Goal: Task Accomplishment & Management: Use online tool/utility

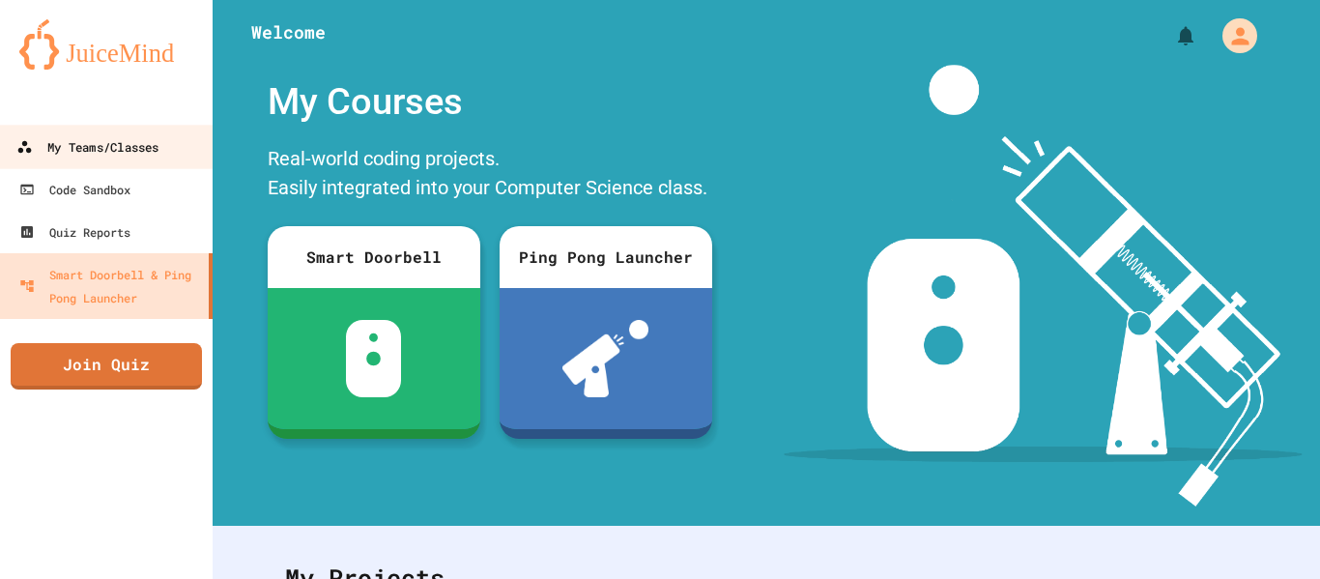
click at [130, 130] on link "My Teams/Classes" at bounding box center [106, 146] width 219 height 43
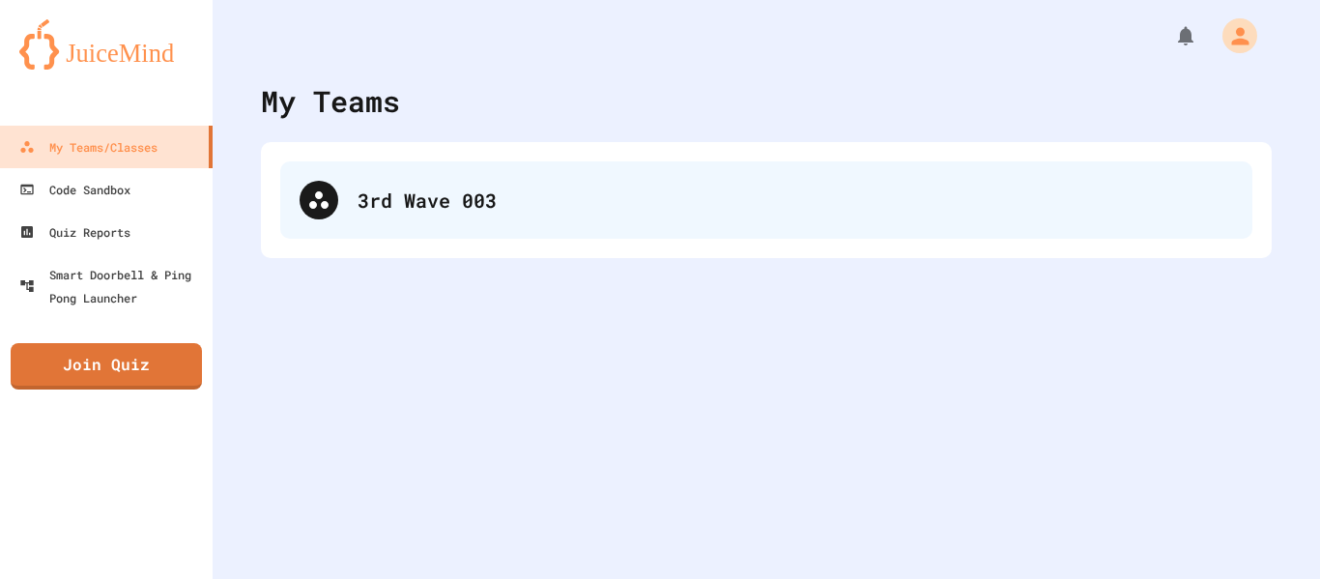
click at [459, 205] on div "3rd Wave 003" at bounding box center [796, 200] width 876 height 29
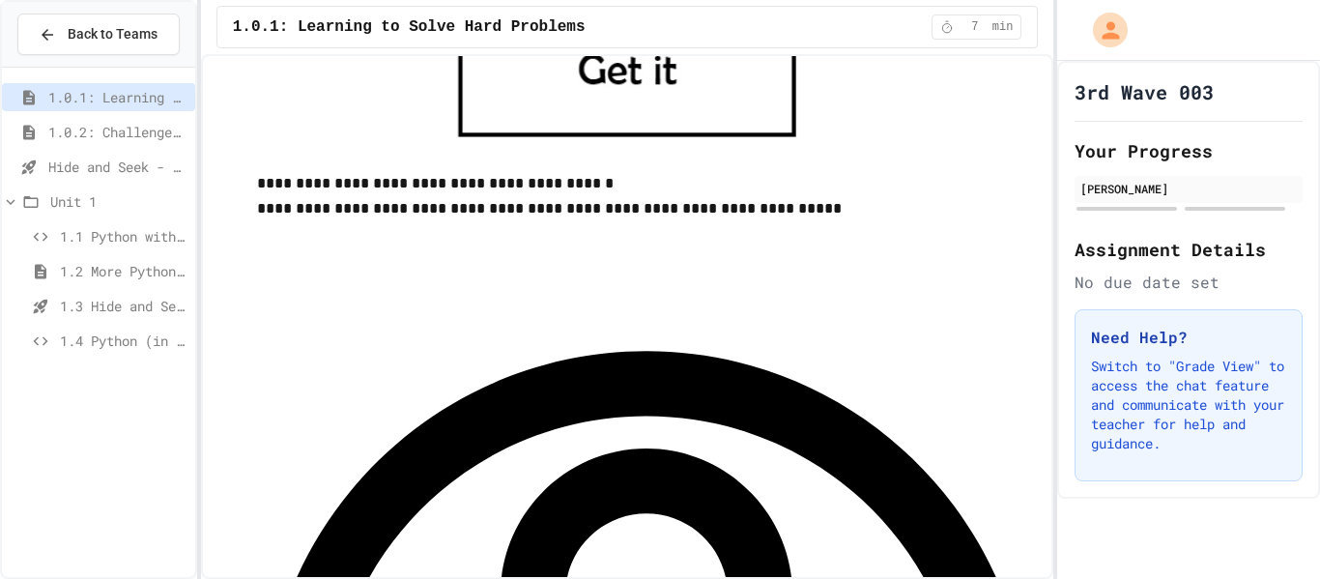
scroll to position [1118, 0]
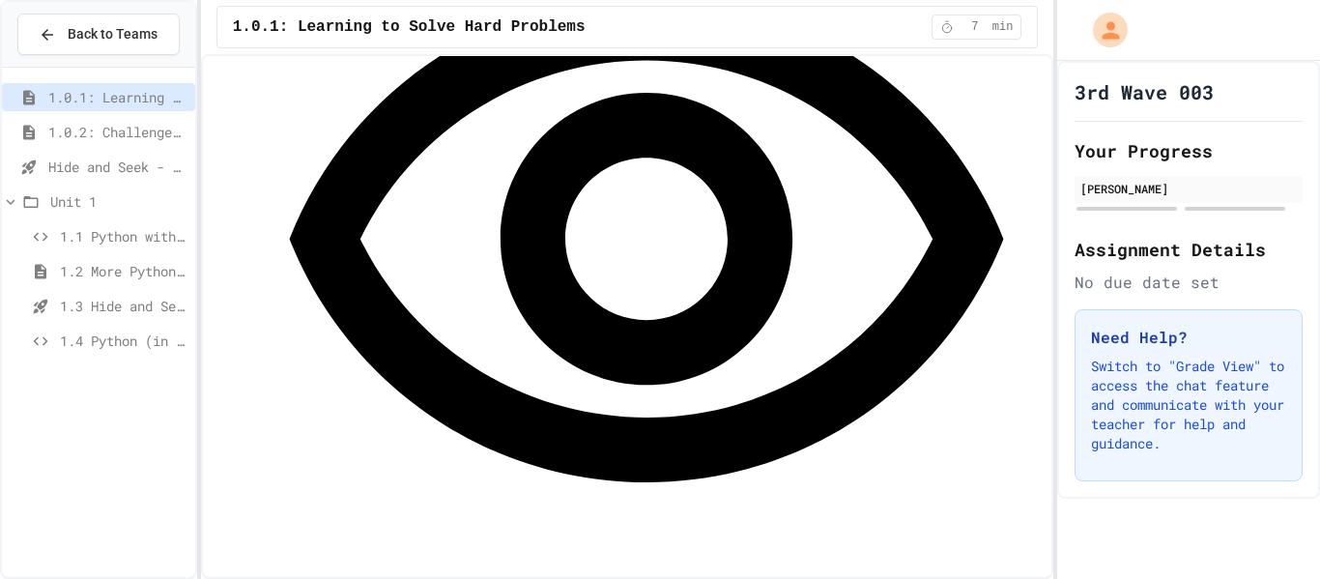
scroll to position [1474, 0]
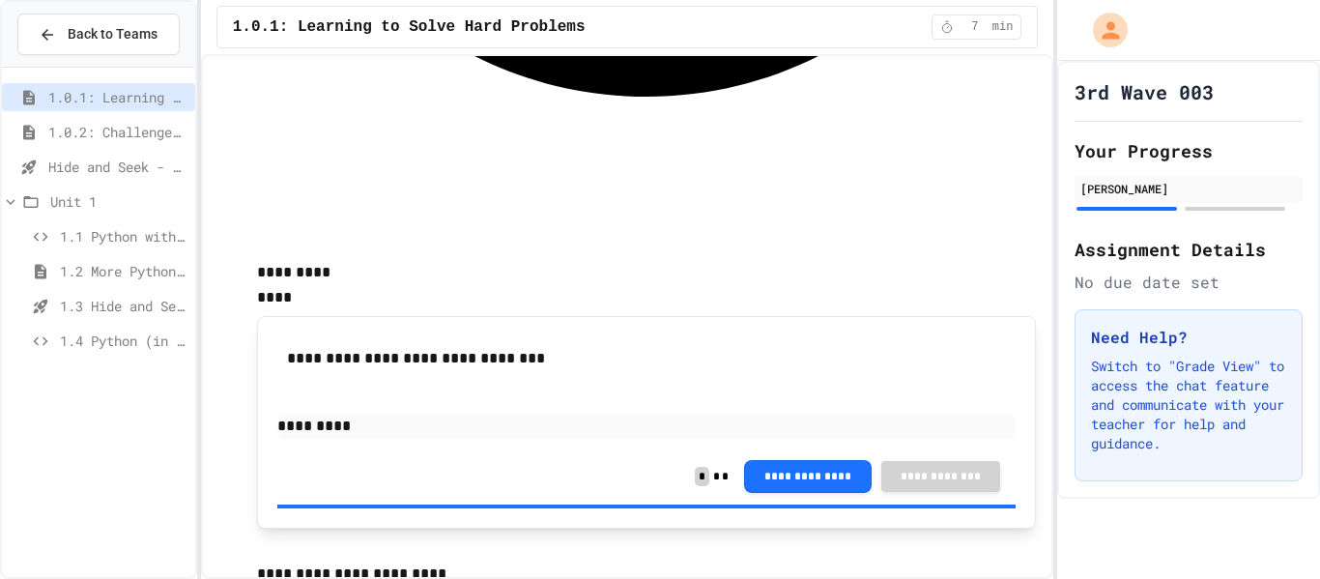
scroll to position [1860, 0]
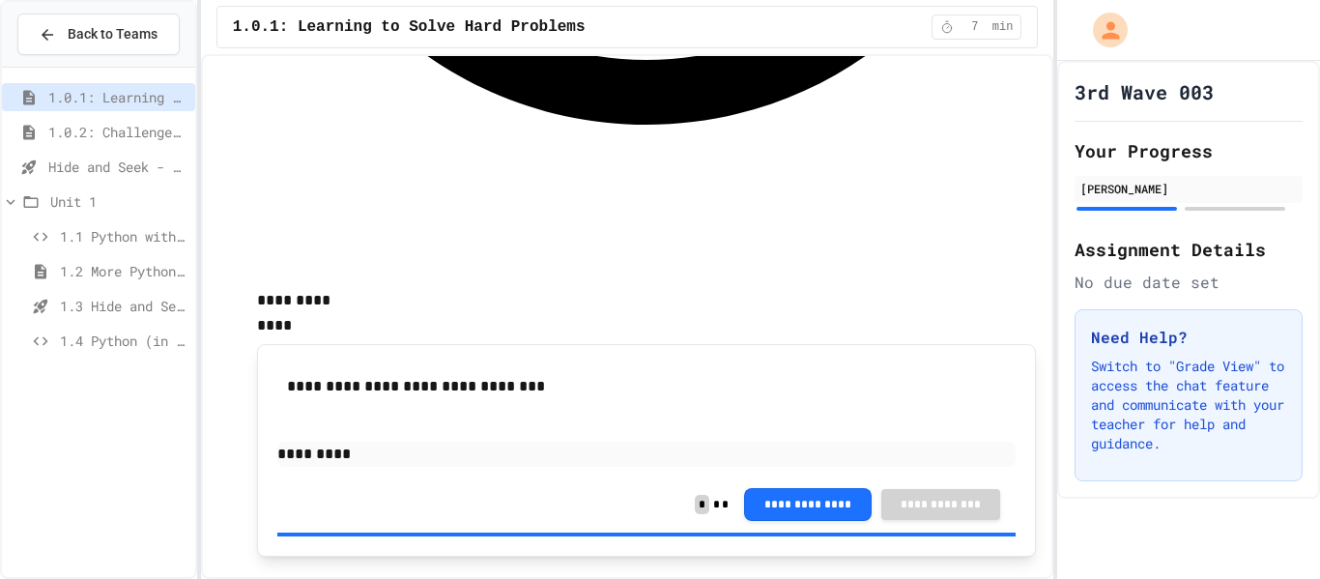
scroll to position [1838, 0]
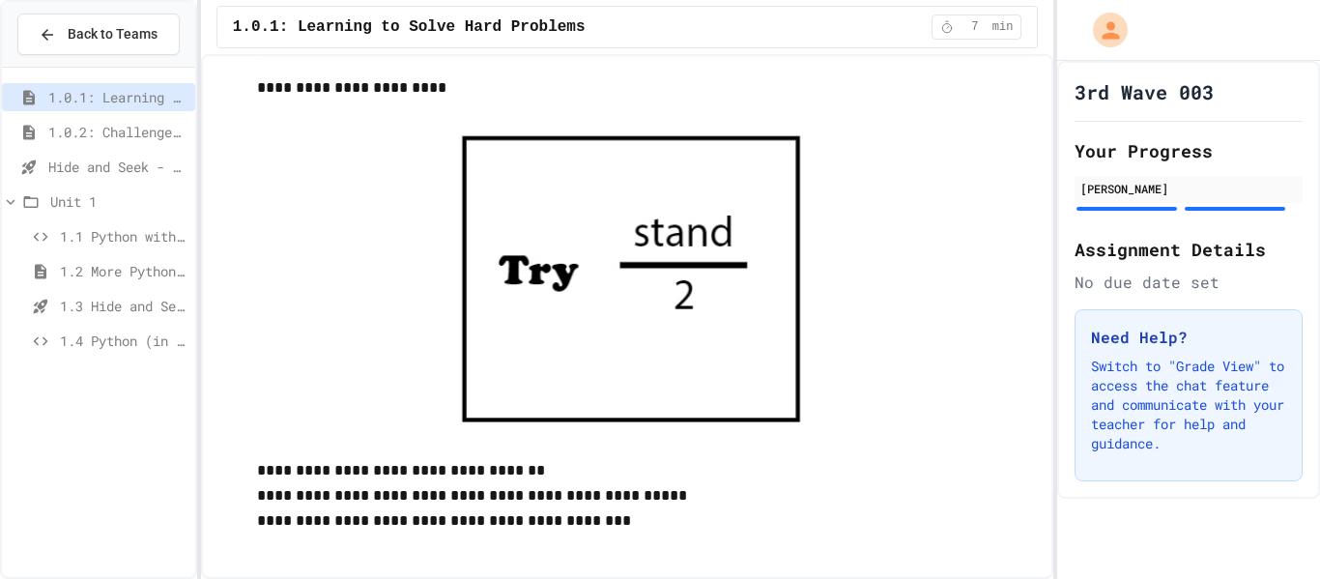
scroll to position [2341, 0]
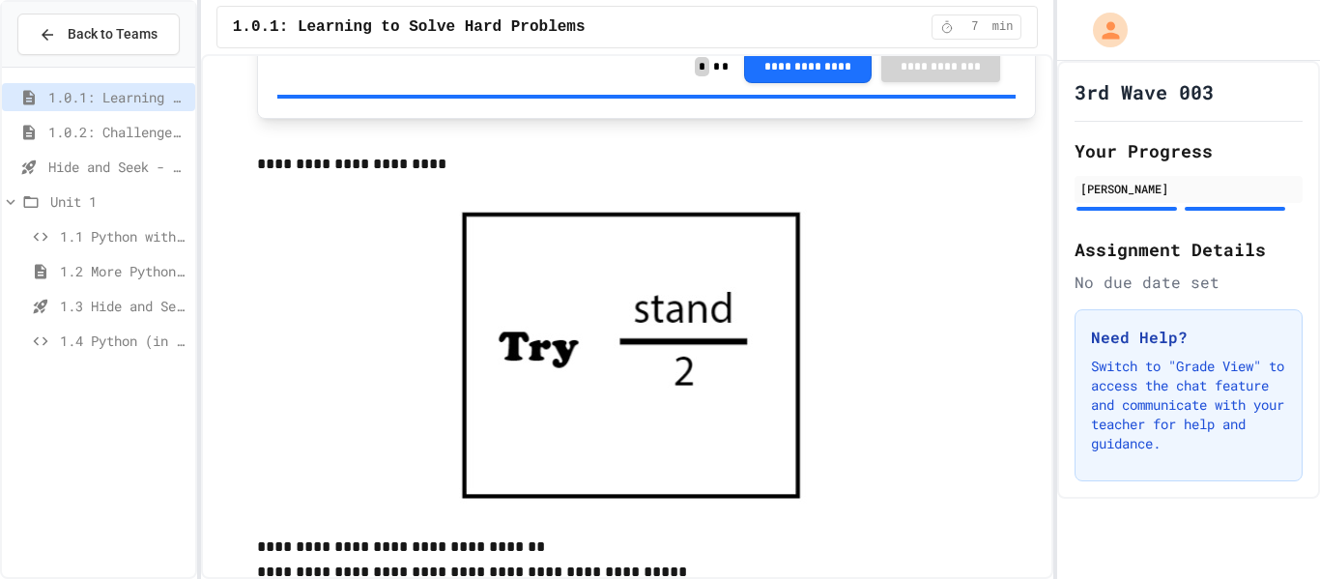
scroll to position [2294, 0]
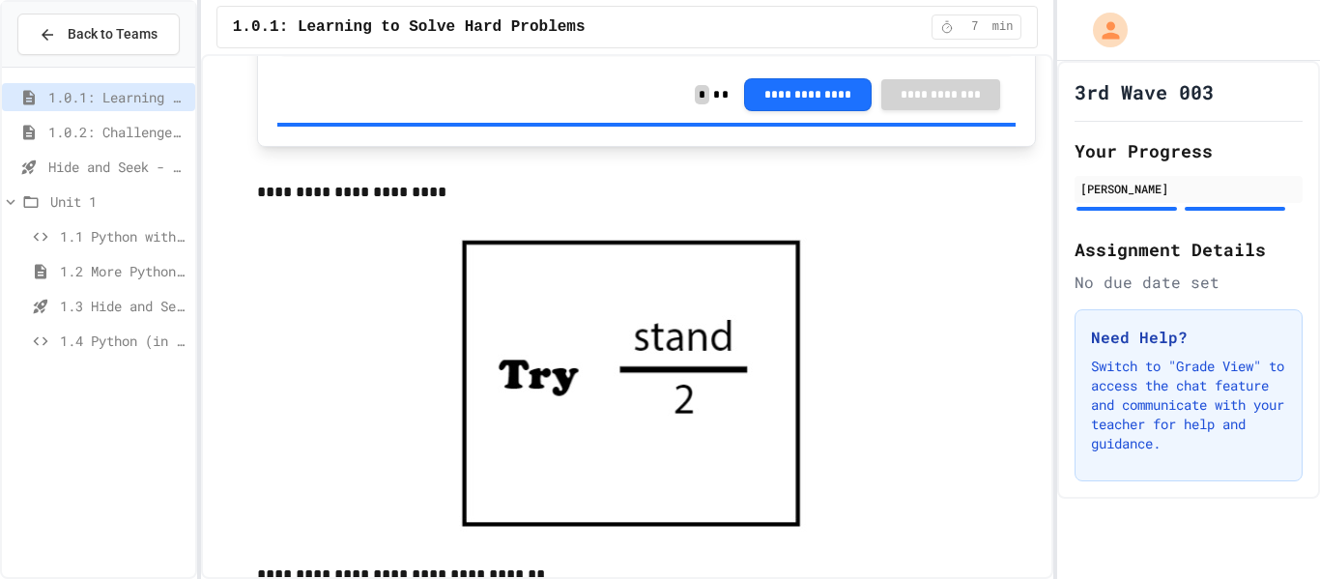
scroll to position [2242, 0]
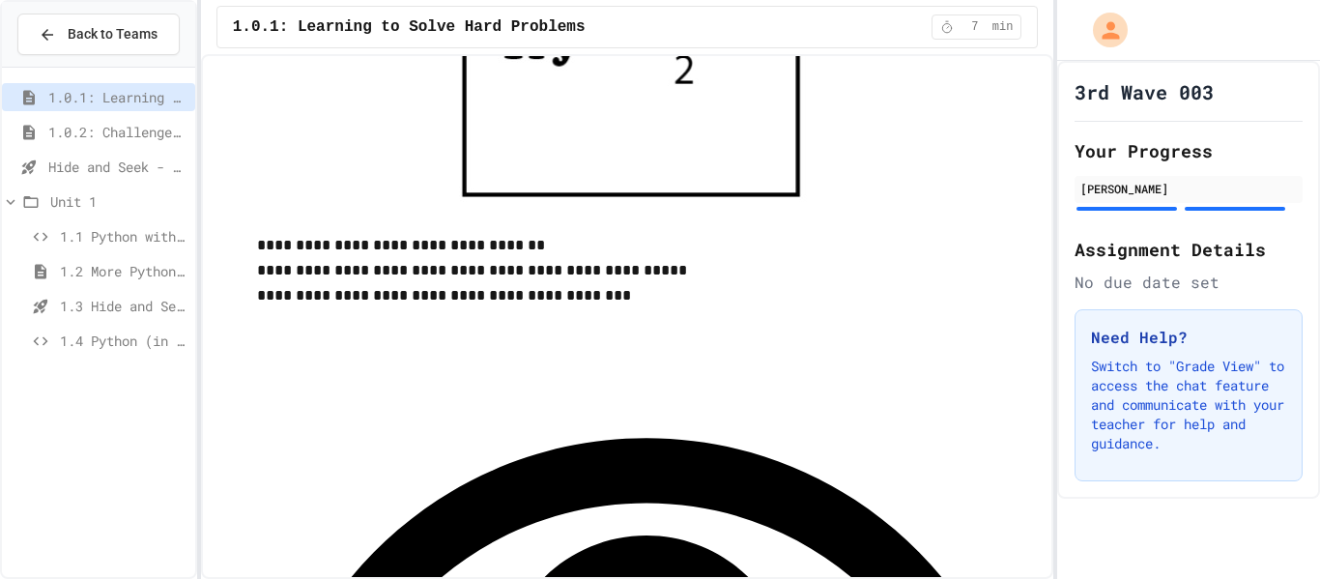
scroll to position [2568, 0]
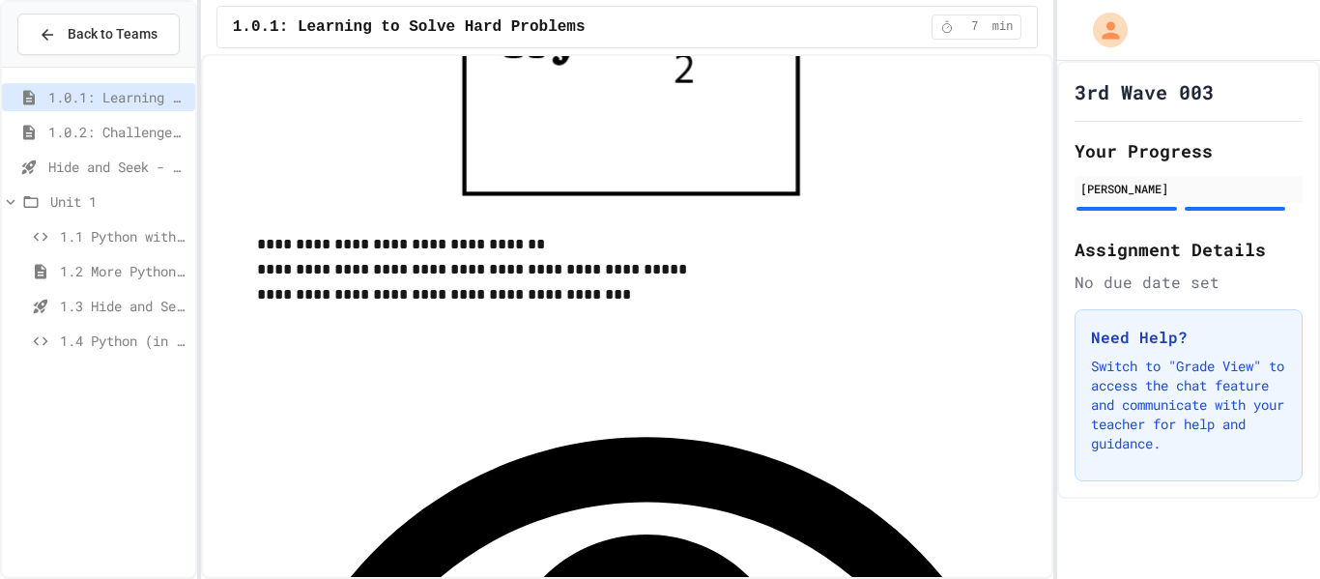
click at [91, 142] on div "1.0.2: Challenge Problem - The Bridge" at bounding box center [98, 132] width 193 height 28
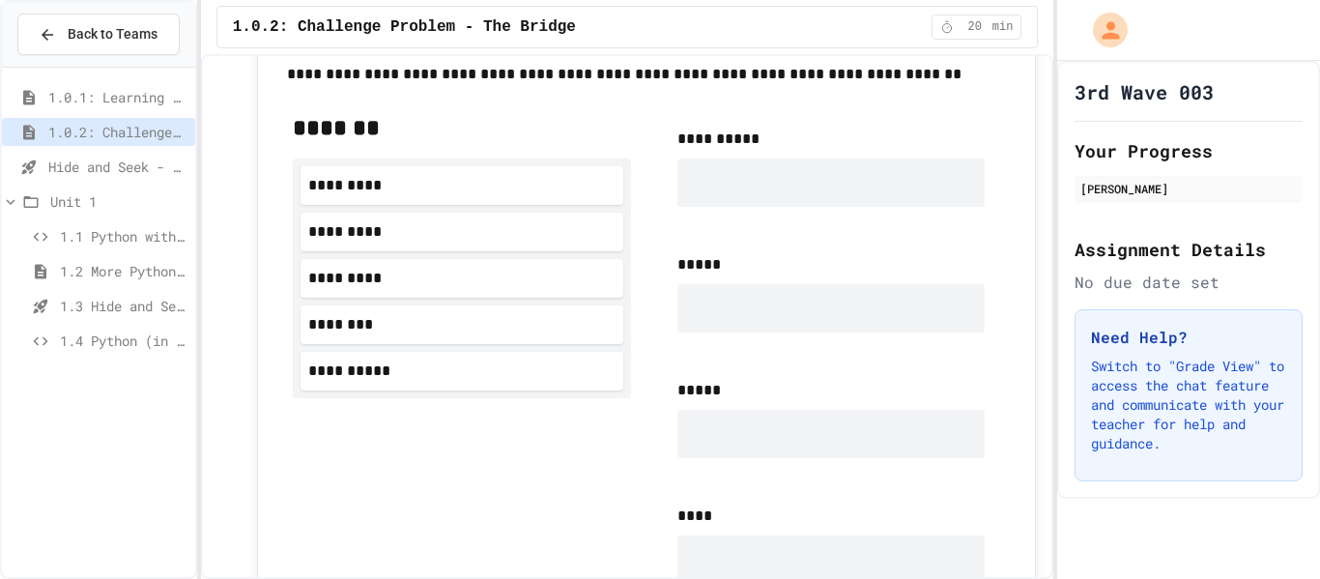
scroll to position [1104, 0]
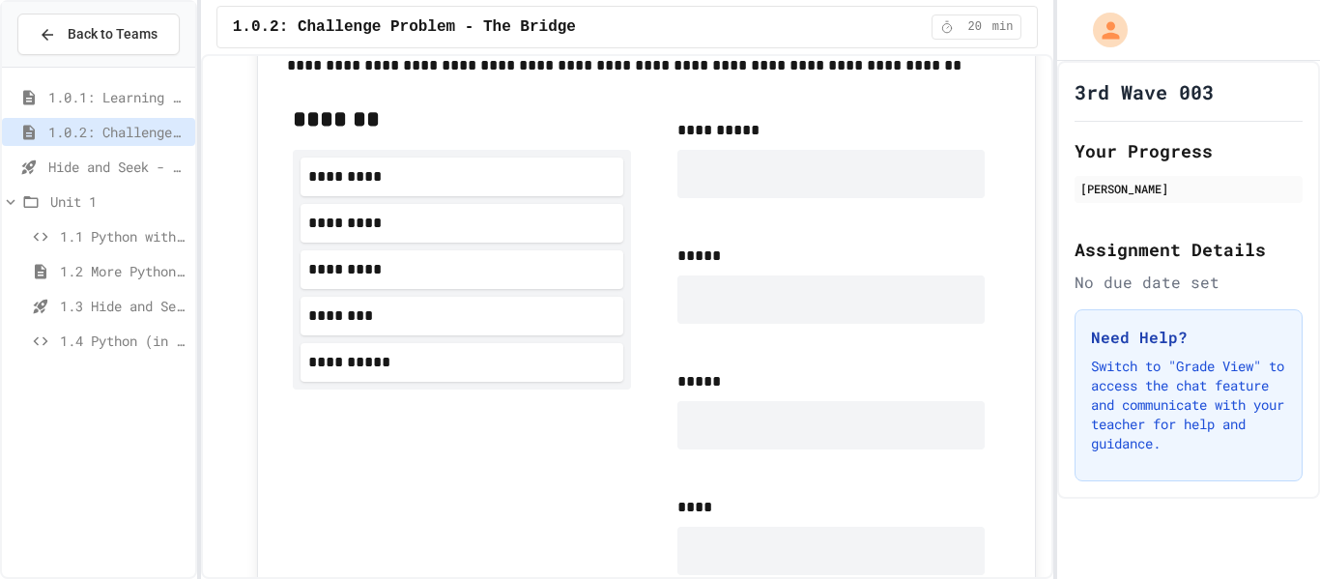
click at [708, 193] on div at bounding box center [831, 174] width 307 height 48
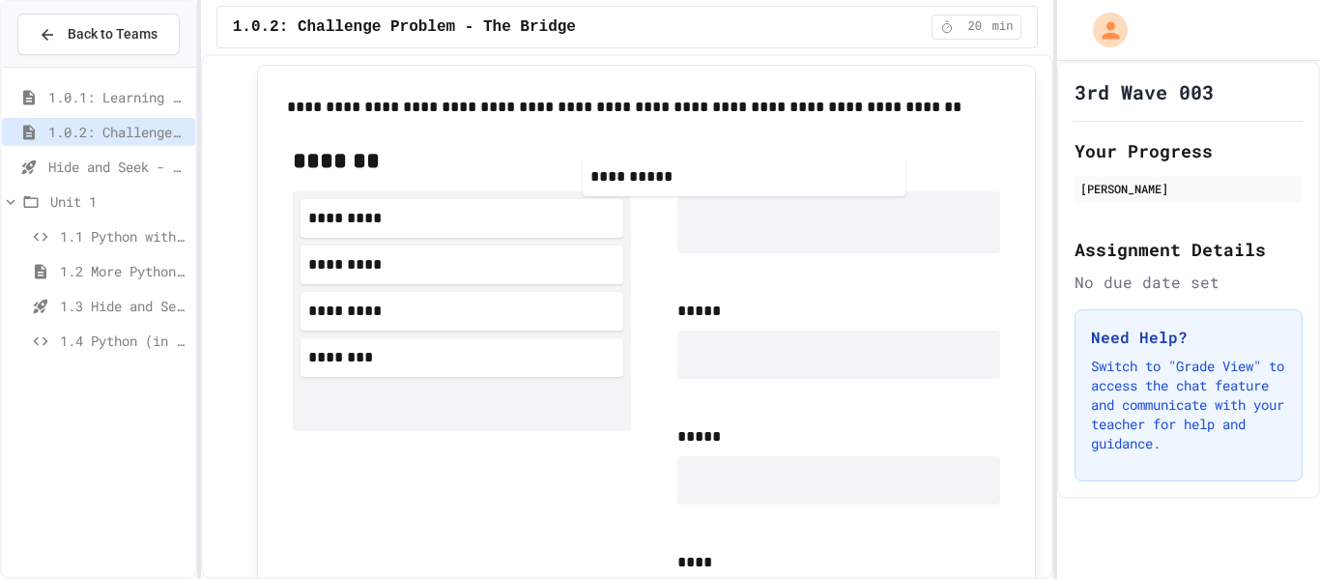
scroll to position [1056, 0]
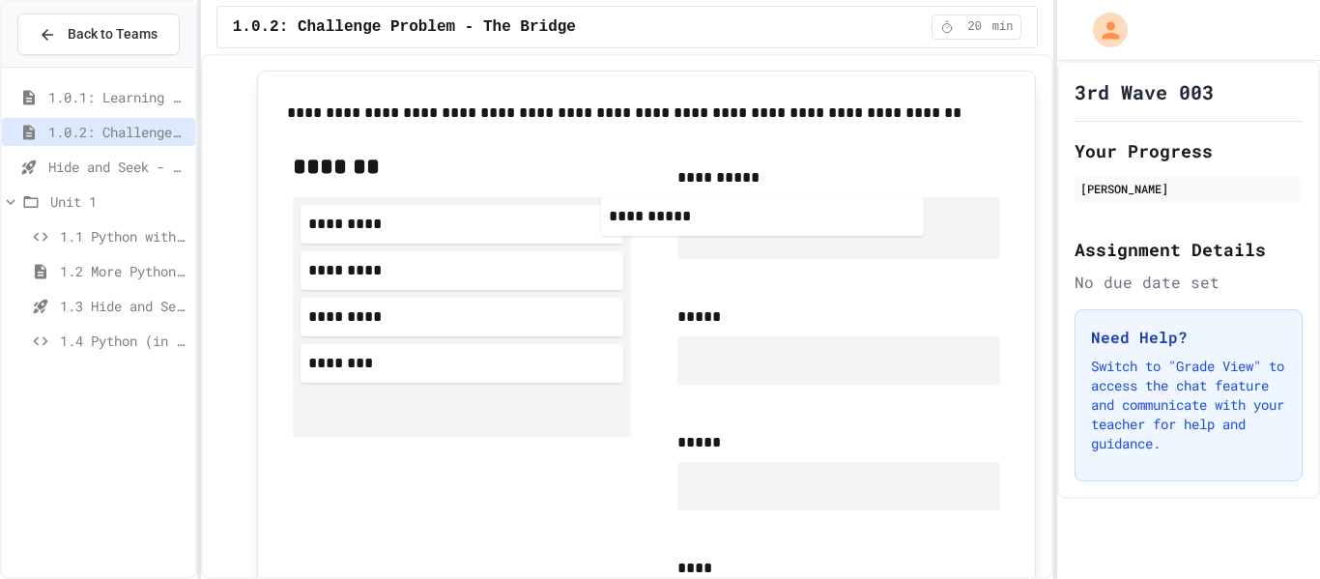
drag, startPoint x: 469, startPoint y: 392, endPoint x: 1045, endPoint y: 131, distance: 632.4
click at [1045, 131] on div "**********" at bounding box center [628, 316] width 854 height 525
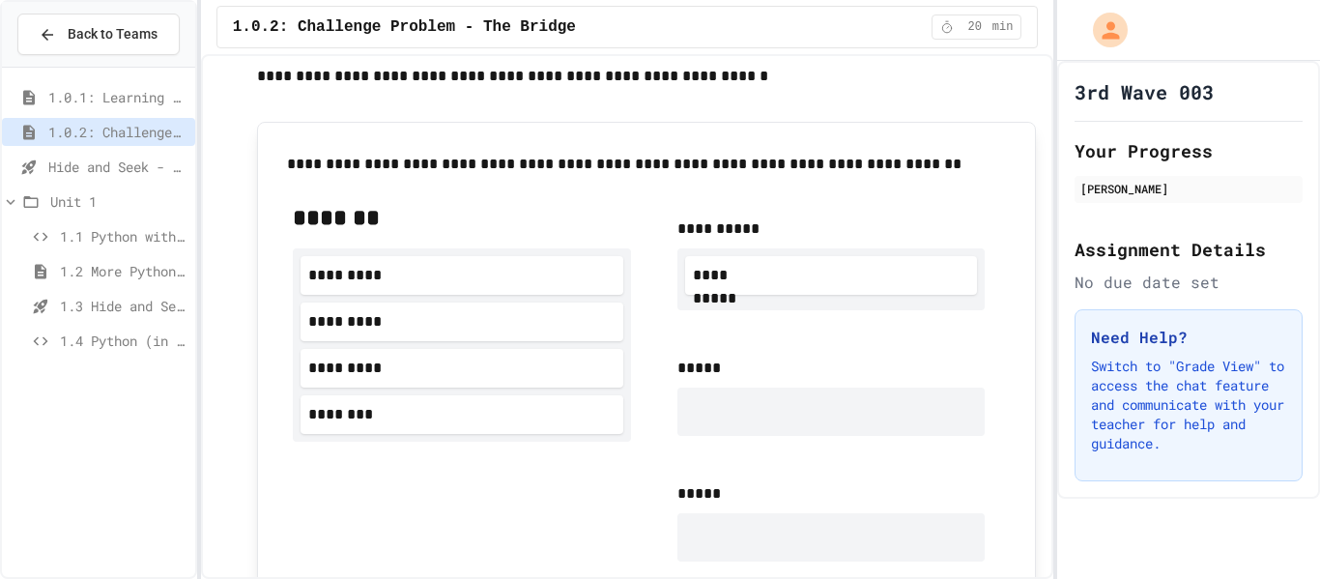
scroll to position [1010, 0]
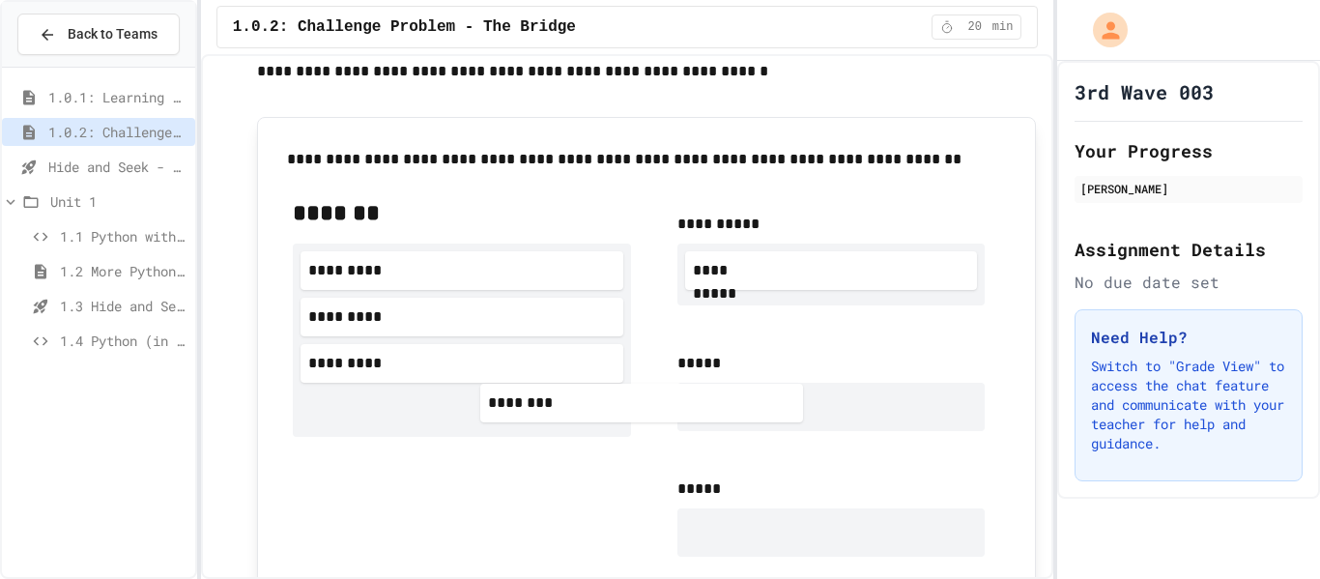
drag, startPoint x: 527, startPoint y: 422, endPoint x: 788, endPoint y: 407, distance: 261.4
click at [788, 407] on div "**********" at bounding box center [646, 510] width 739 height 657
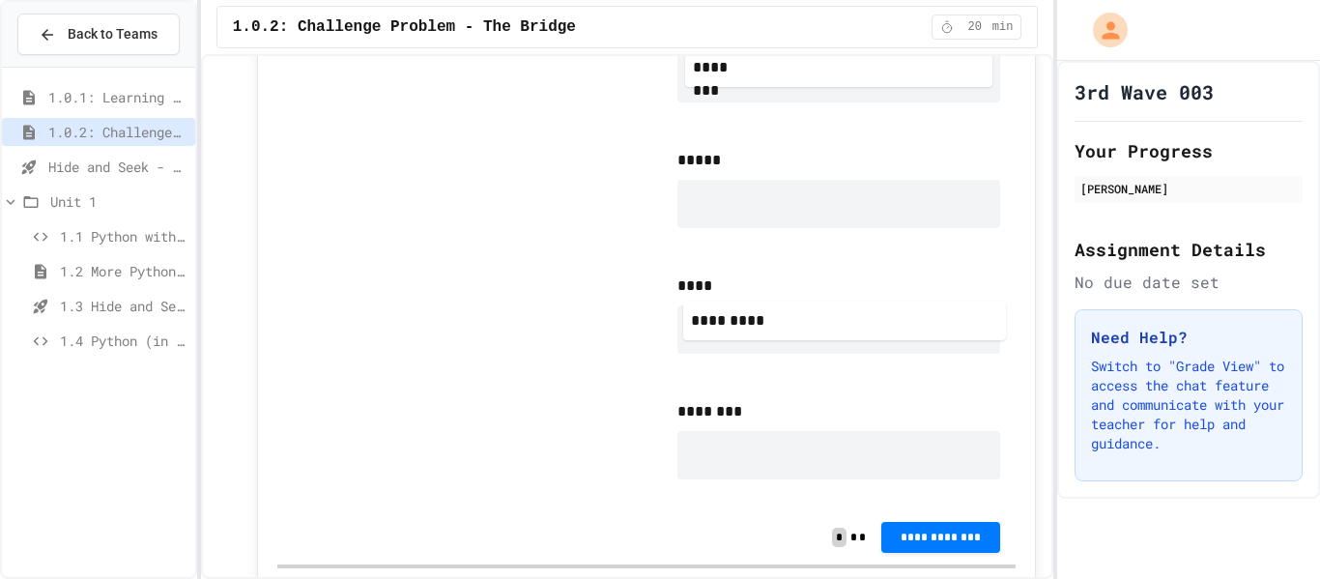
scroll to position [1352, 0]
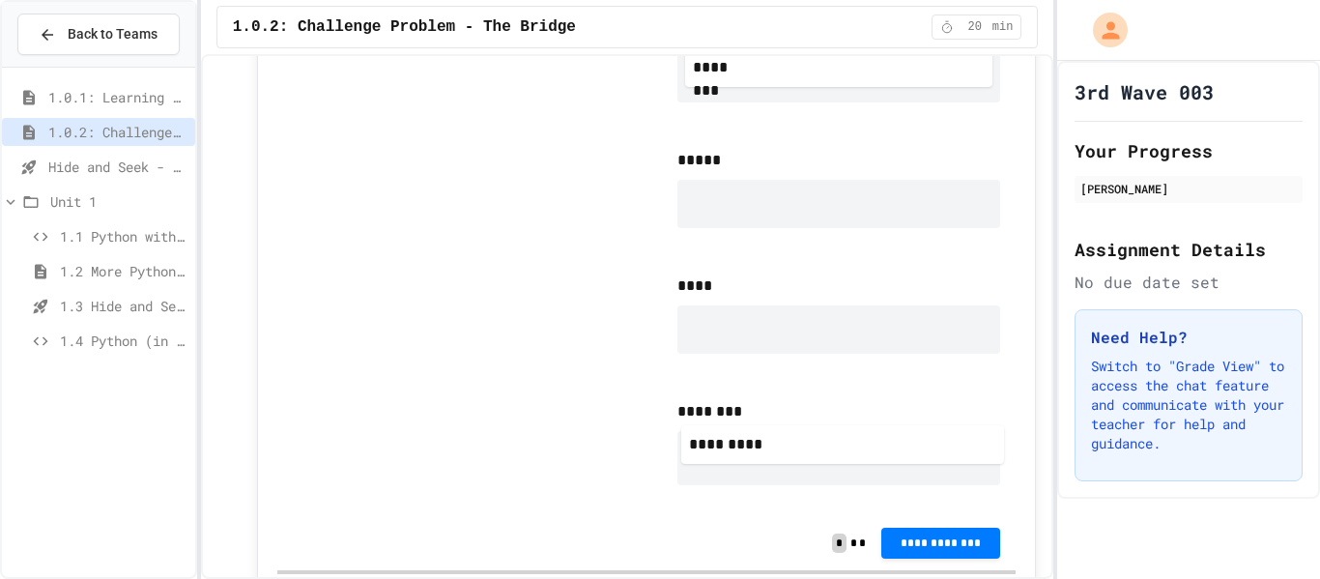
drag, startPoint x: 477, startPoint y: 85, endPoint x: 894, endPoint y: 466, distance: 565.2
click at [894, 466] on div "**********" at bounding box center [646, 178] width 739 height 677
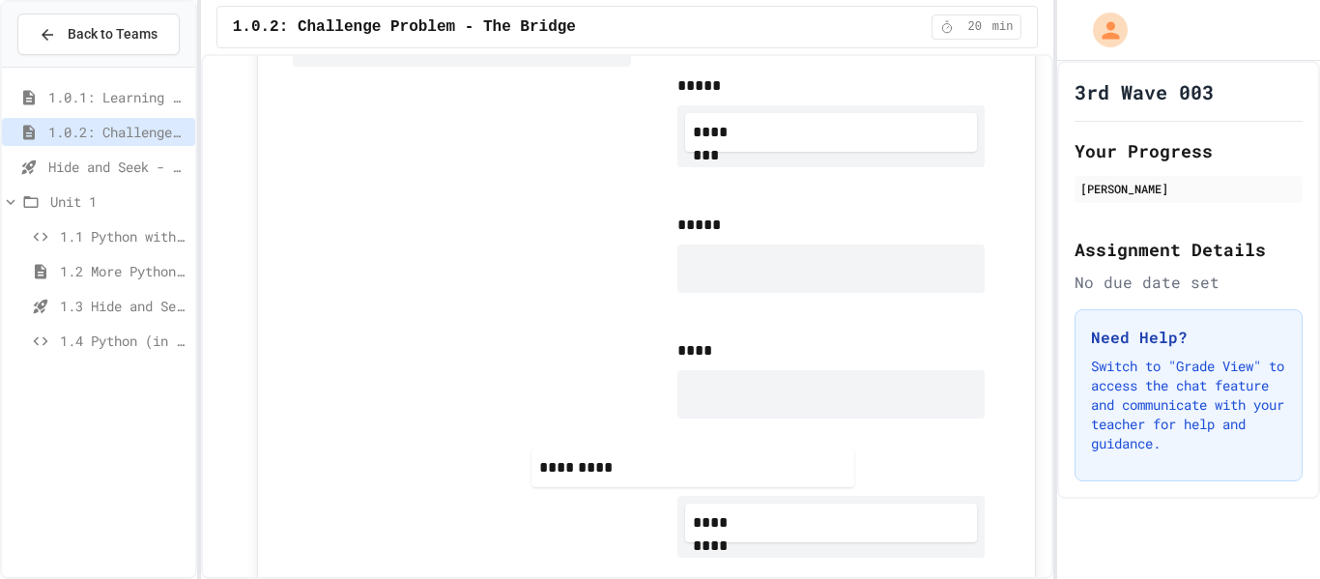
scroll to position [1292, 0]
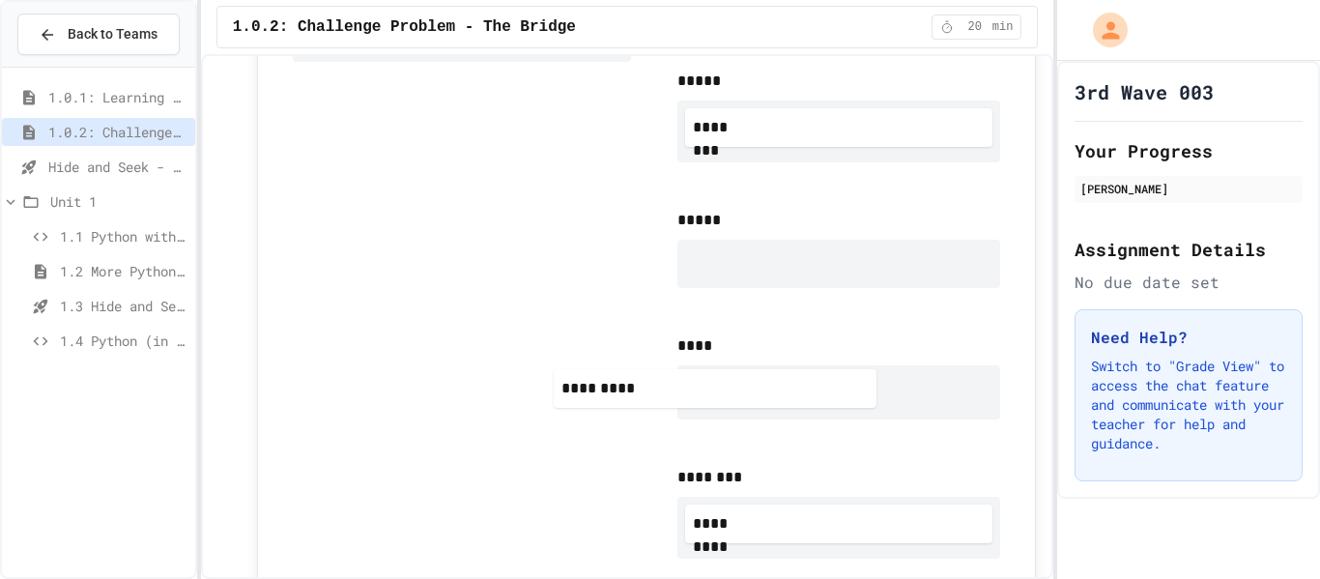
drag, startPoint x: 540, startPoint y: 201, endPoint x: 808, endPoint y: 391, distance: 328.0
click at [808, 391] on div "**********" at bounding box center [646, 244] width 739 height 690
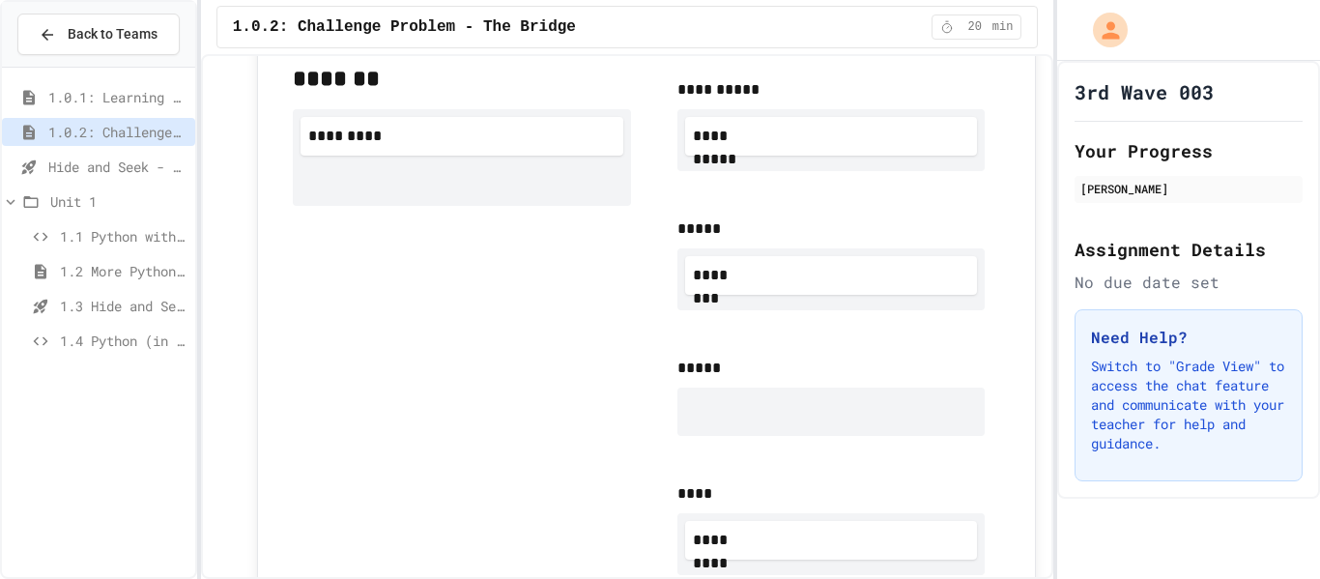
scroll to position [1138, 0]
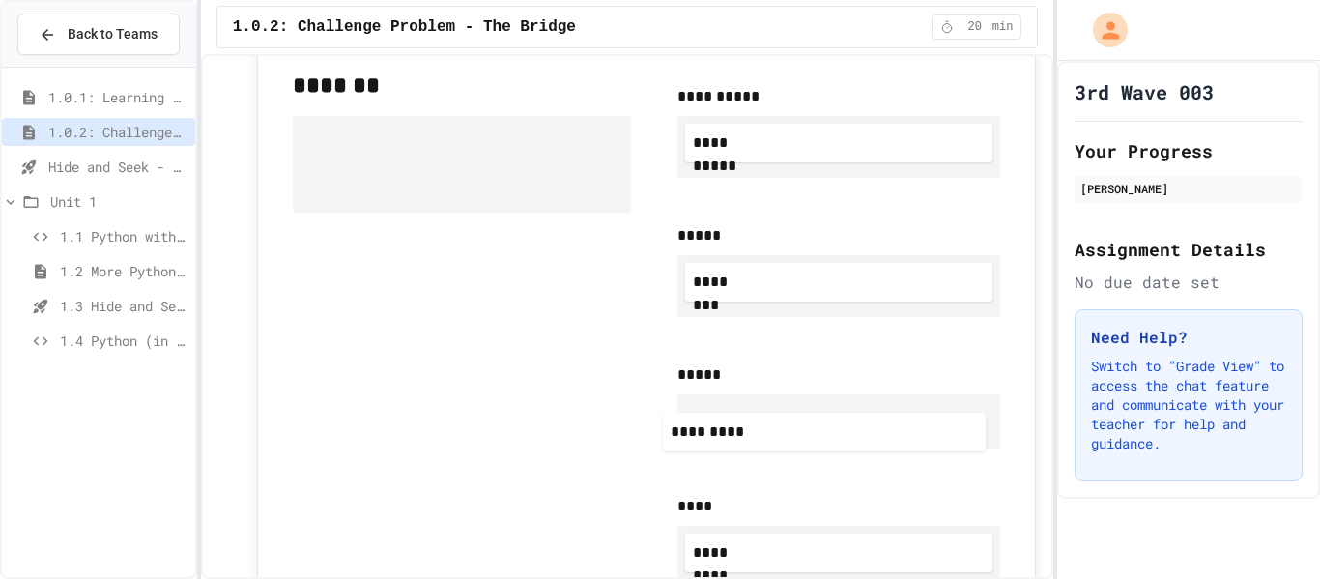
drag, startPoint x: 481, startPoint y: 134, endPoint x: 901, endPoint y: 472, distance: 538.3
click at [901, 472] on div "**********" at bounding box center [646, 406] width 739 height 704
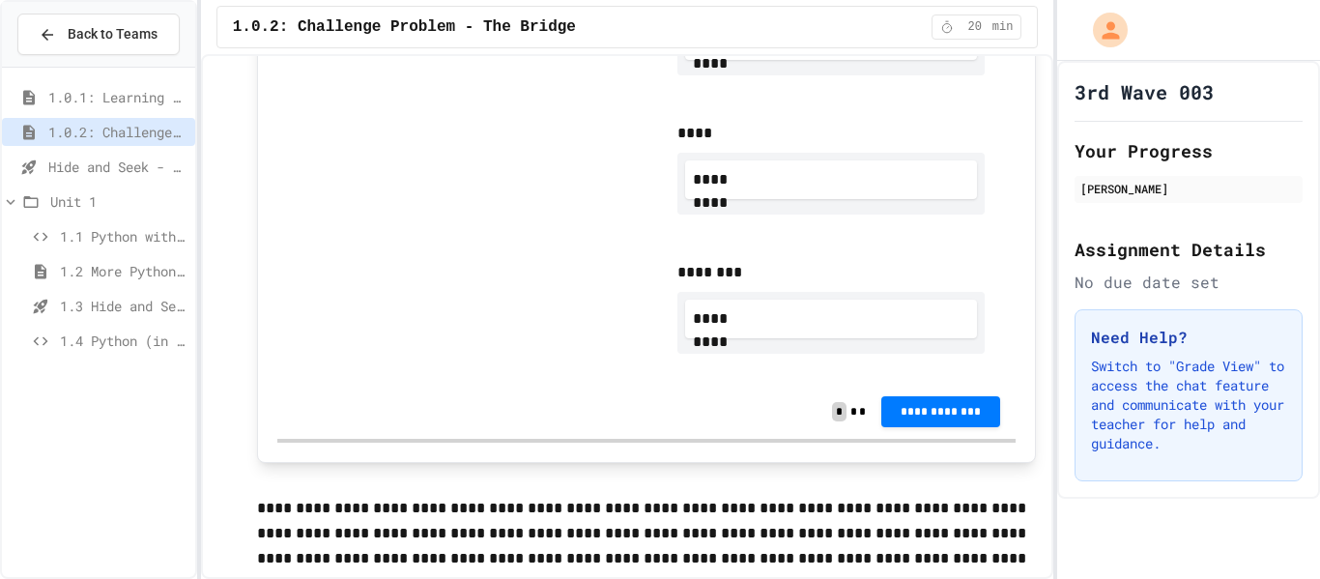
scroll to position [1526, 0]
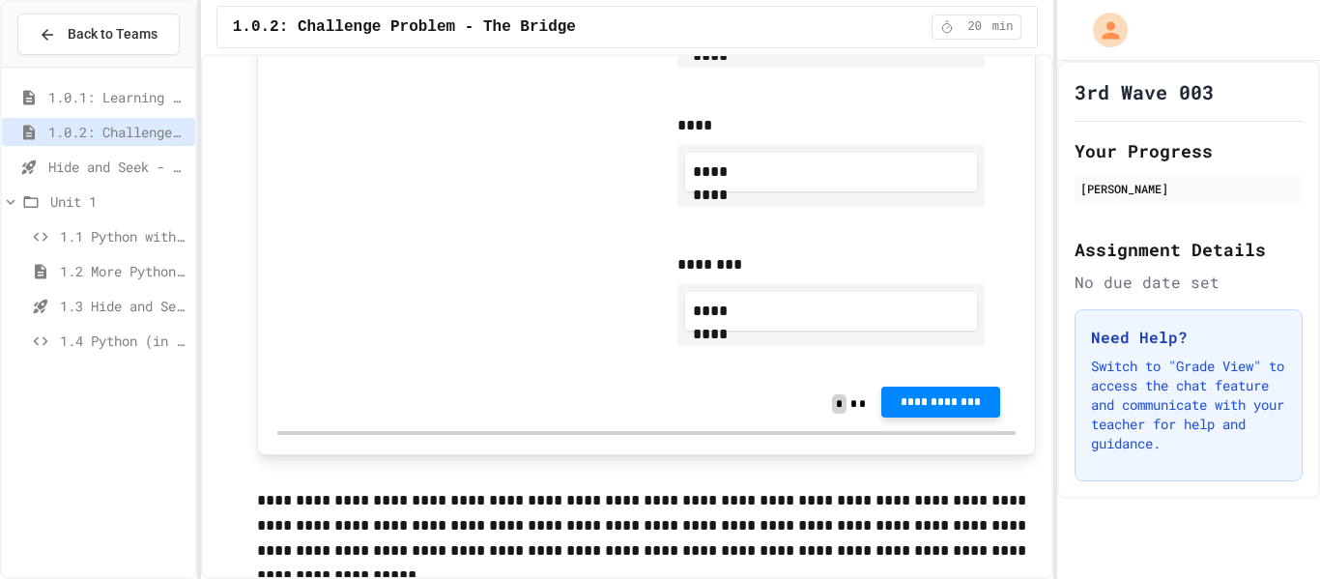
click at [947, 399] on span "**********" at bounding box center [941, 401] width 88 height 15
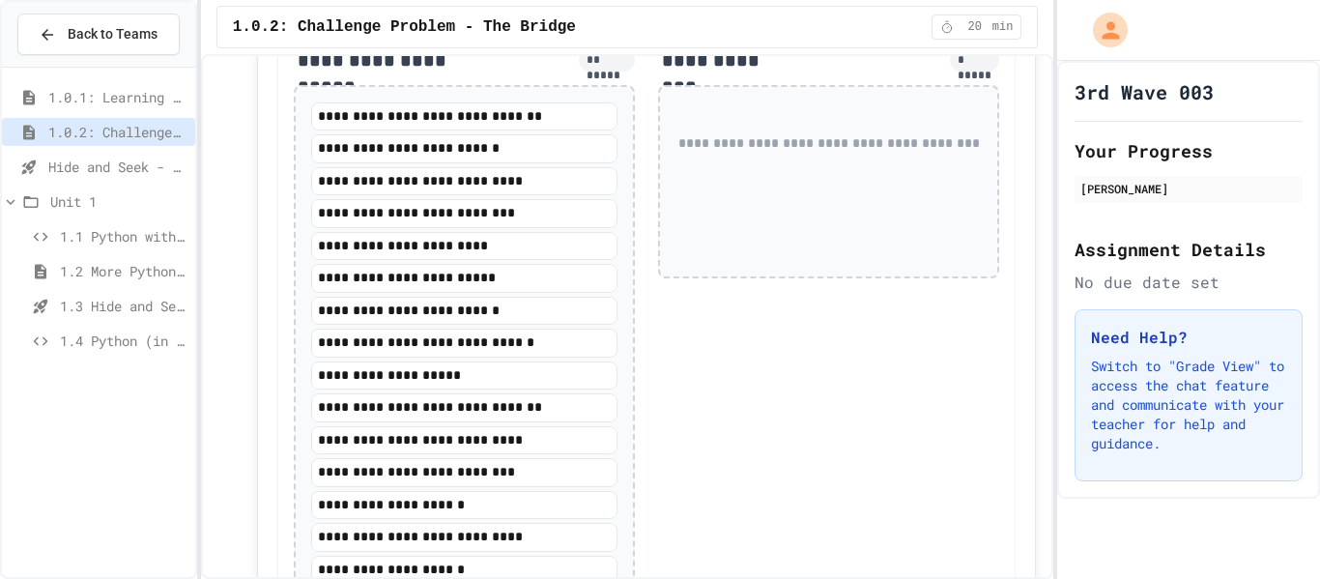
scroll to position [2213, 0]
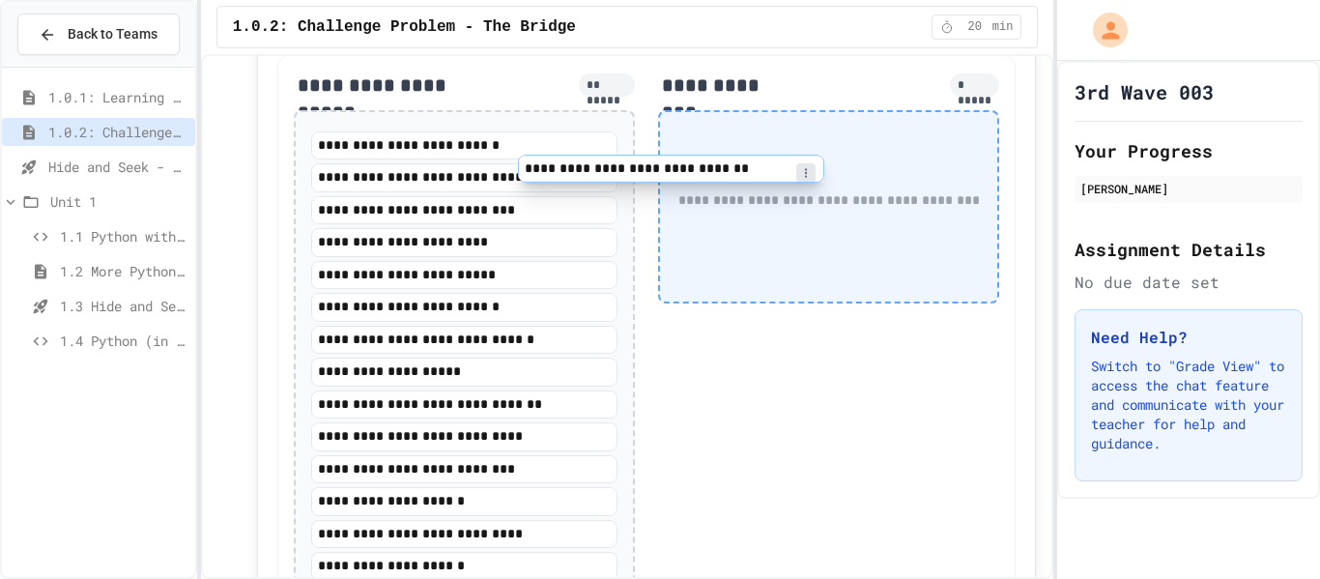
drag, startPoint x: 579, startPoint y: 122, endPoint x: 792, endPoint y: 175, distance: 219.2
click at [792, 175] on div "**********" at bounding box center [646, 349] width 739 height 589
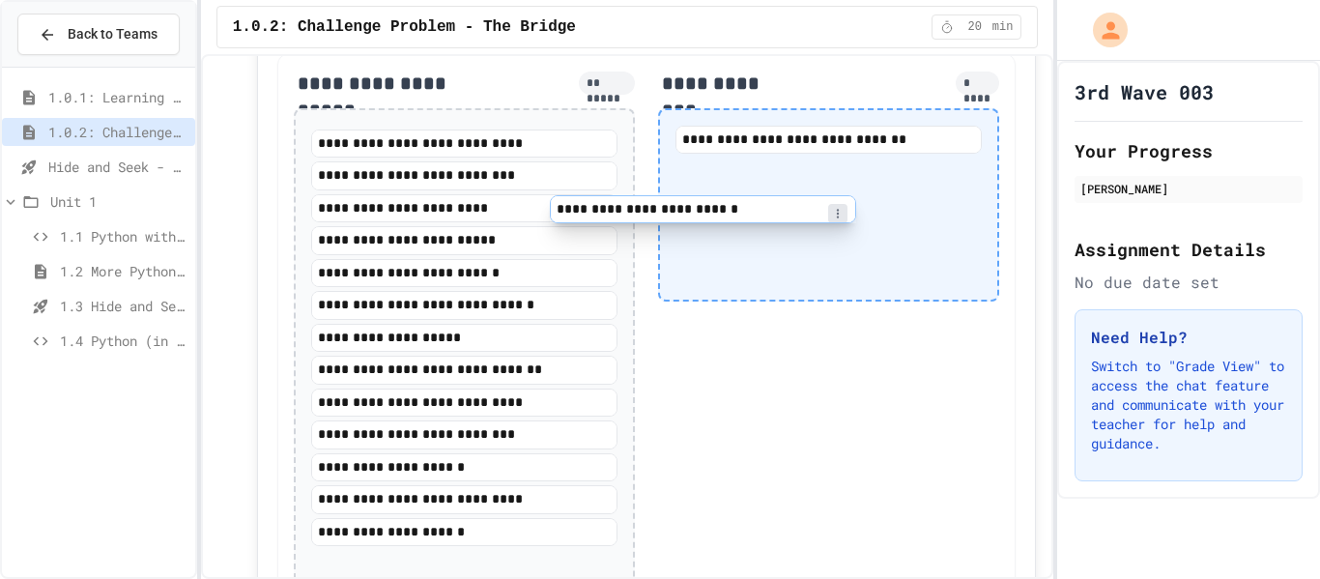
scroll to position [2190, 0]
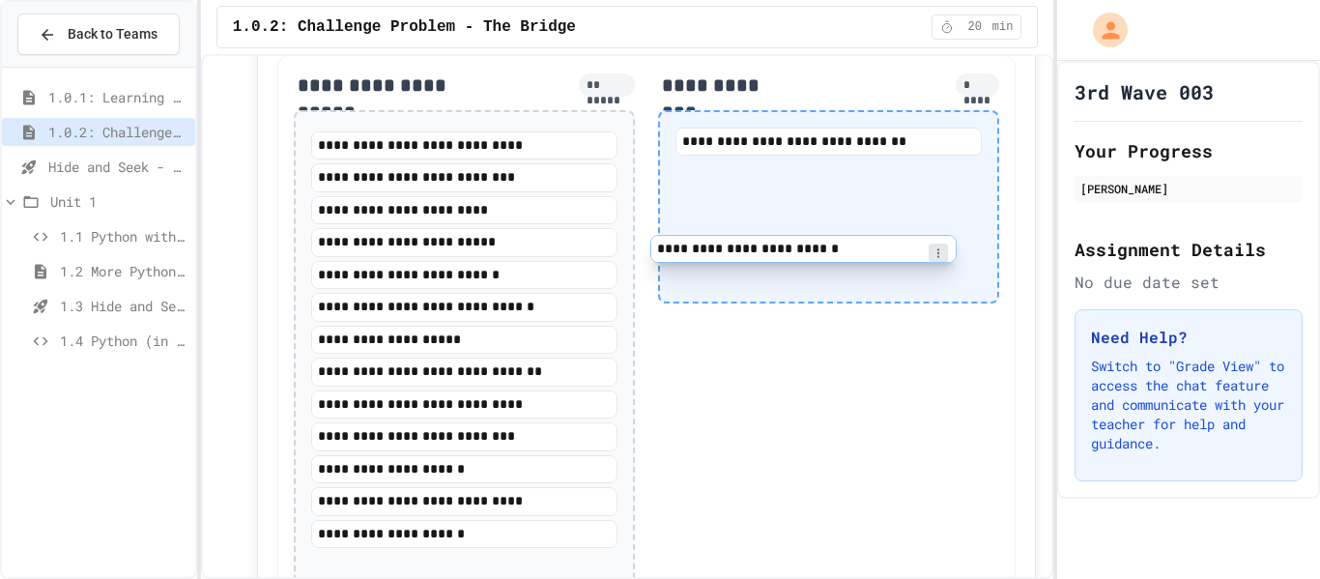
drag, startPoint x: 547, startPoint y: 137, endPoint x: 936, endPoint y: 257, distance: 406.6
click at [936, 257] on div "**********" at bounding box center [646, 333] width 739 height 556
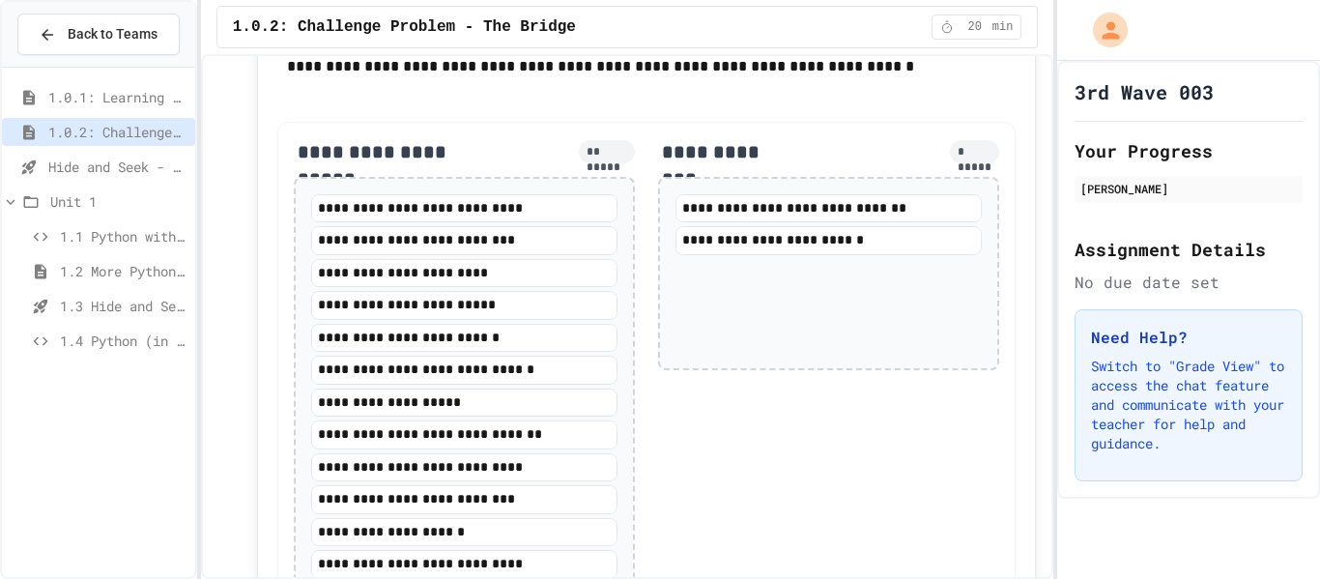
scroll to position [2130, 0]
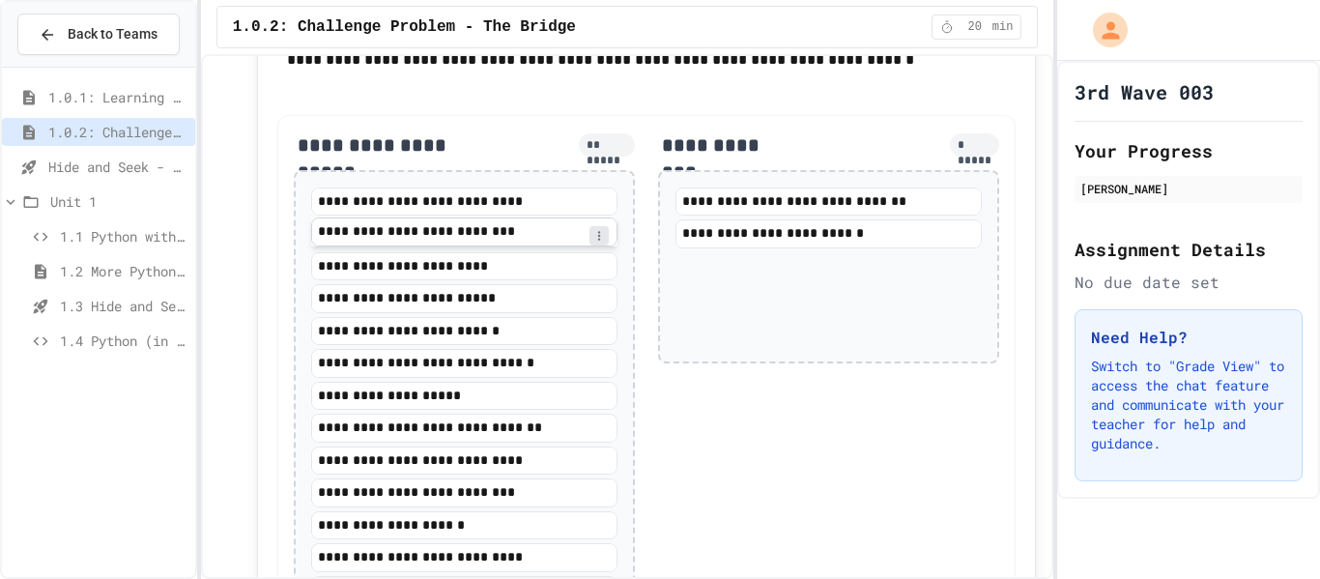
click at [537, 246] on div "**********" at bounding box center [464, 231] width 306 height 29
click at [537, 246] on div "**********" at bounding box center [464, 397] width 306 height 418
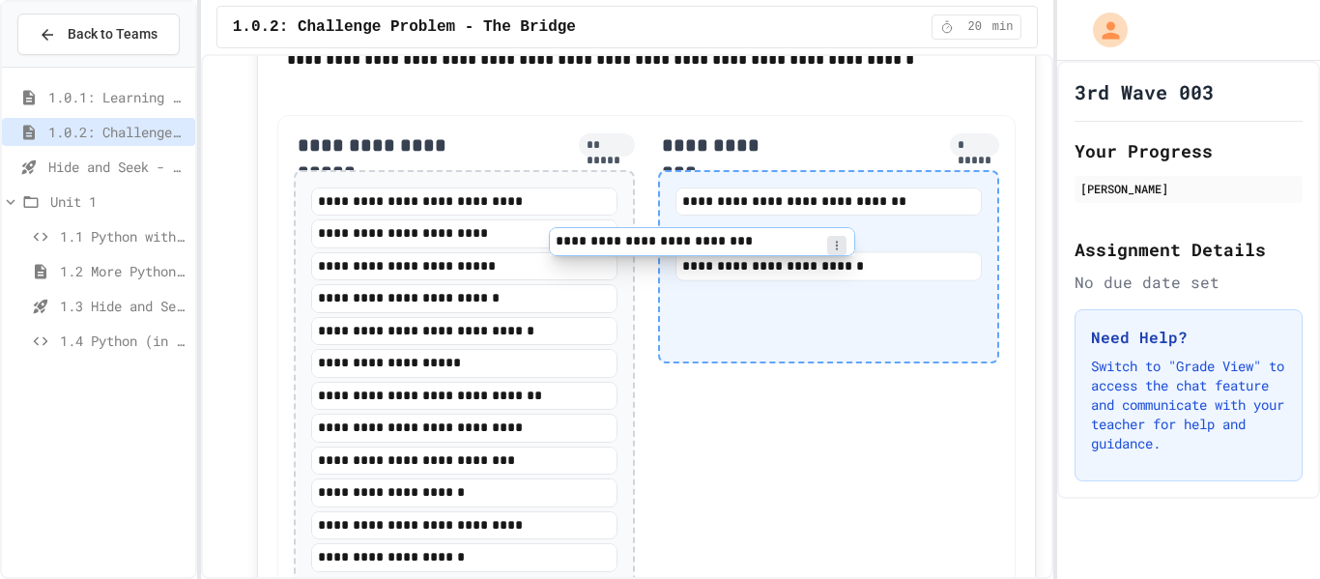
drag, startPoint x: 537, startPoint y: 243, endPoint x: 794, endPoint y: 262, distance: 256.9
click at [794, 262] on div "**********" at bounding box center [646, 377] width 739 height 524
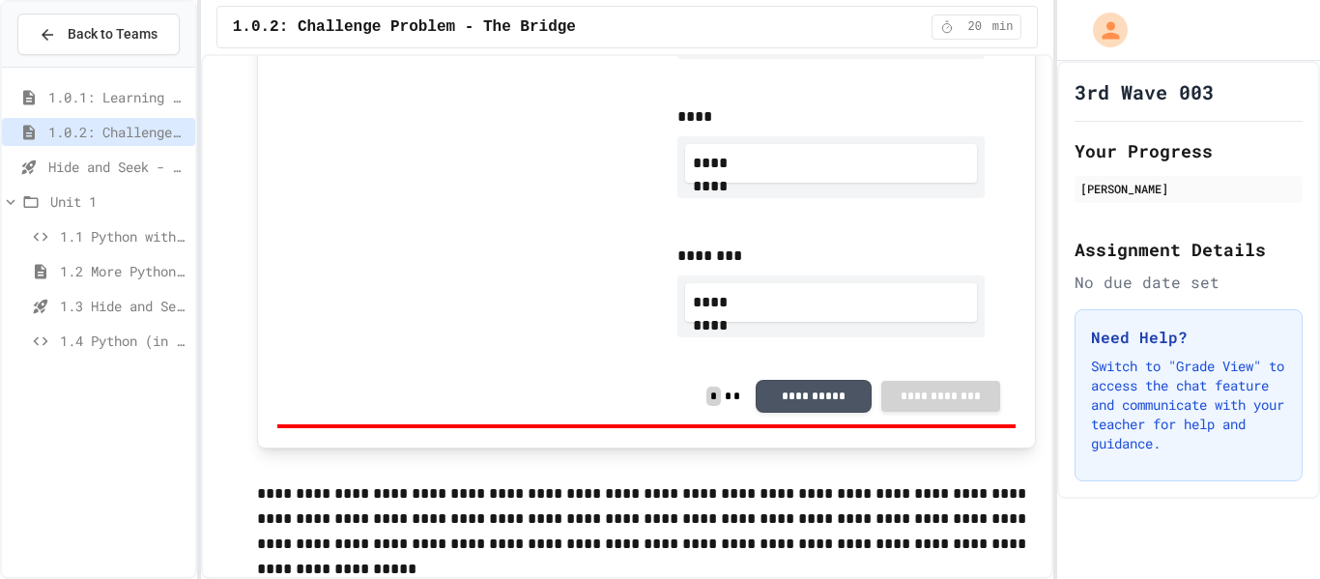
scroll to position [2329, 0]
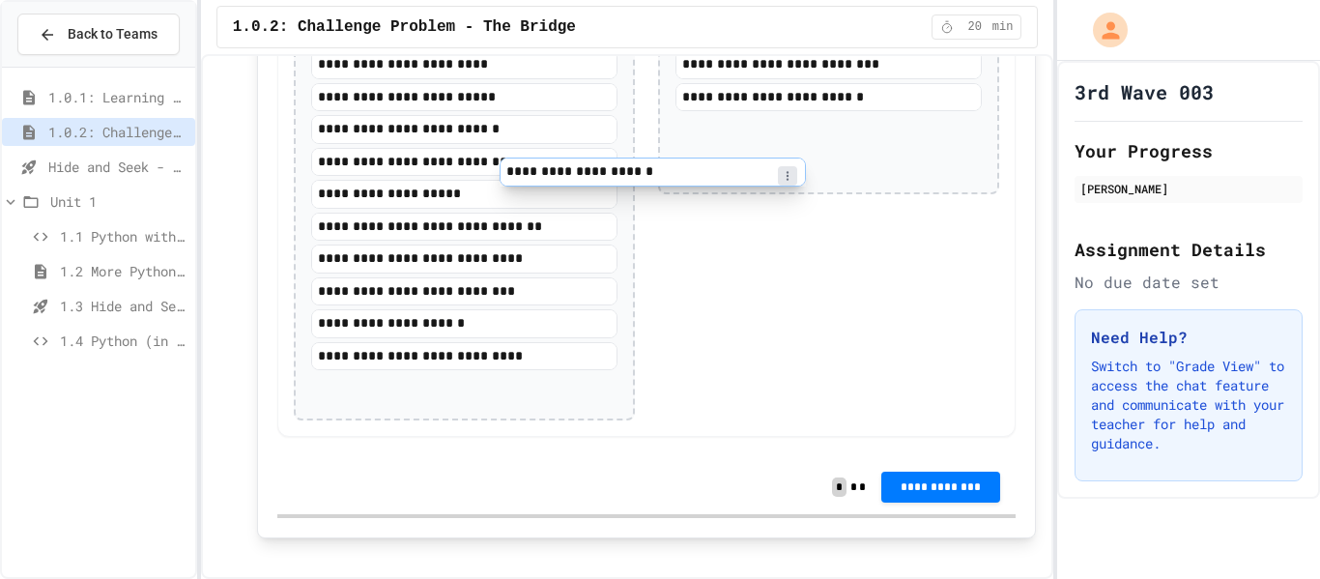
drag, startPoint x: 512, startPoint y: 369, endPoint x: 836, endPoint y: 101, distance: 420.8
click at [836, 101] on div "**********" at bounding box center [646, 191] width 739 height 491
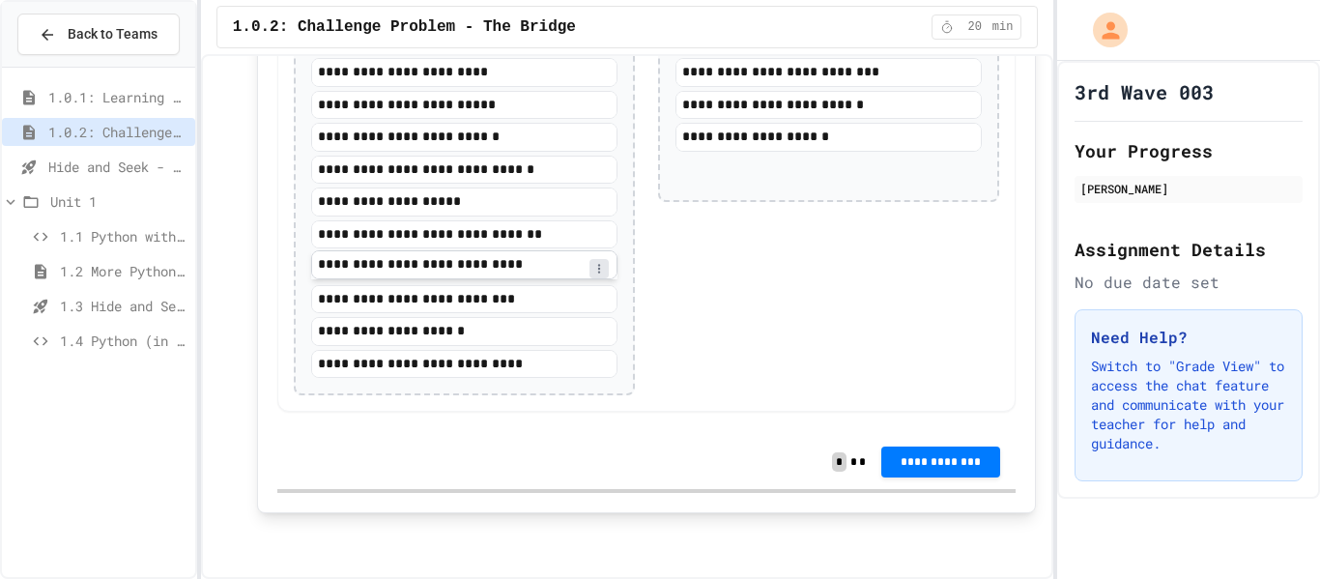
scroll to position [2297, 0]
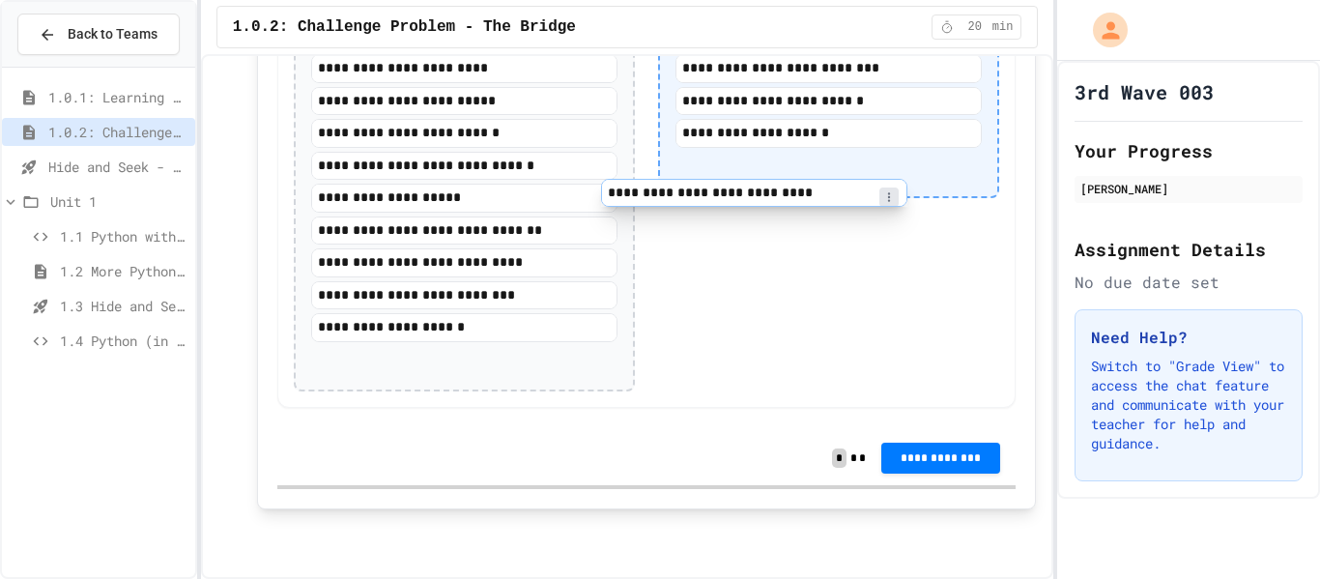
drag, startPoint x: 431, startPoint y: 363, endPoint x: 769, endPoint y: 174, distance: 387.7
click at [769, 174] on div "**********" at bounding box center [646, 179] width 739 height 459
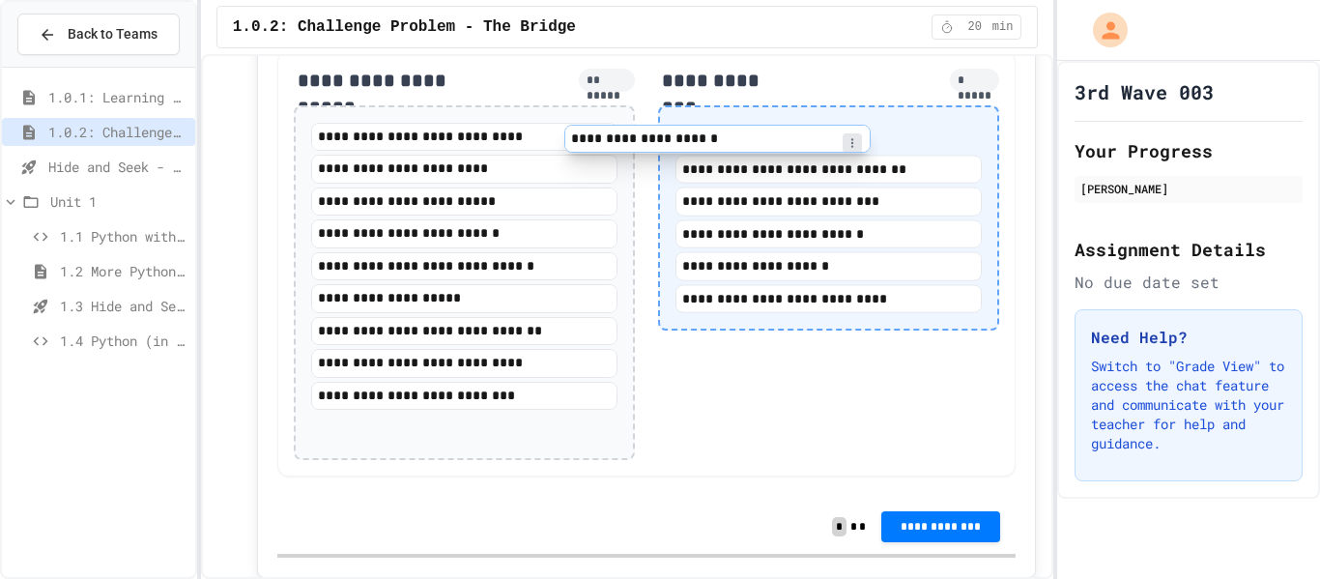
scroll to position [2145, 0]
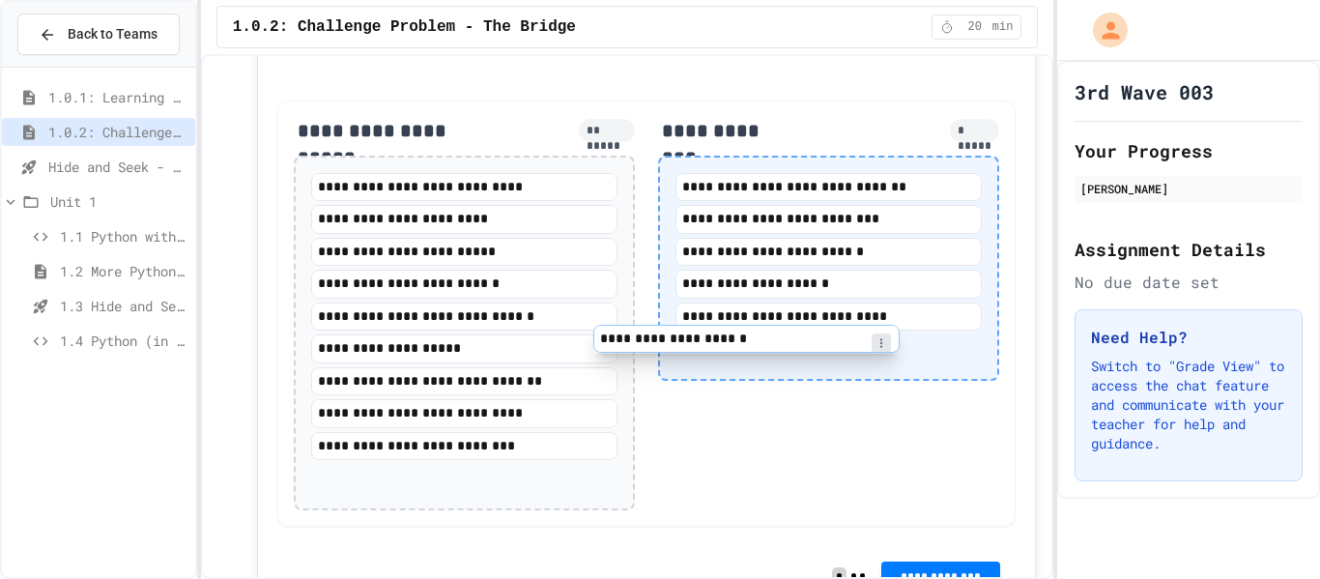
drag, startPoint x: 544, startPoint y: 358, endPoint x: 902, endPoint y: 309, distance: 360.9
click at [902, 309] on div "**********" at bounding box center [646, 314] width 739 height 426
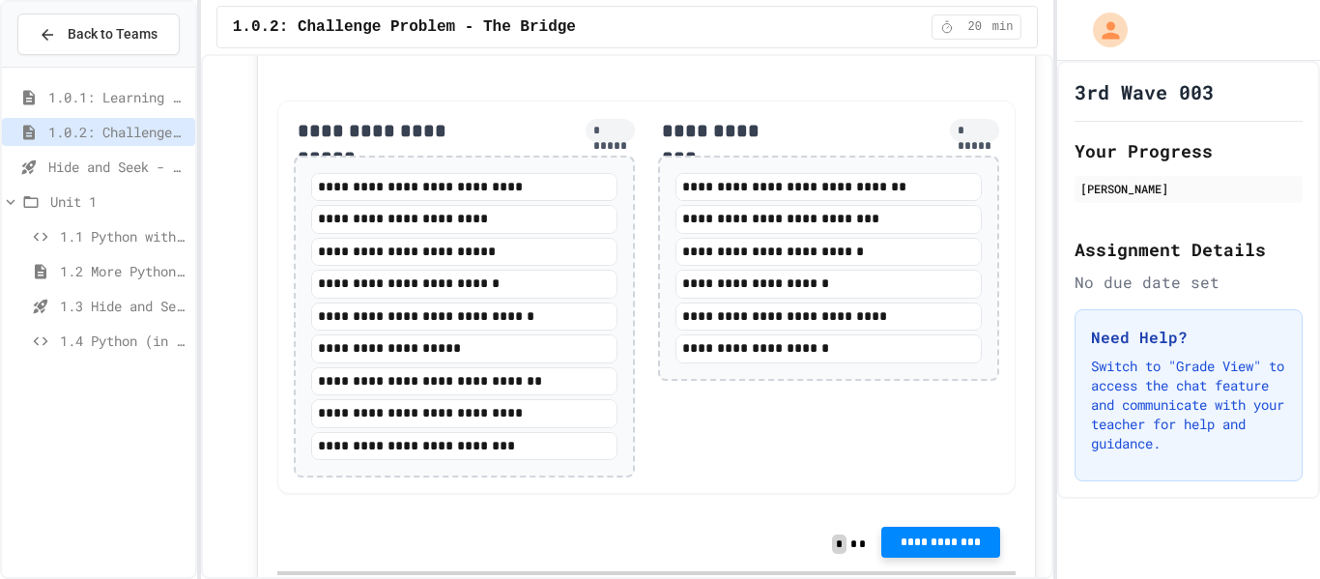
click at [986, 547] on button "**********" at bounding box center [941, 542] width 119 height 31
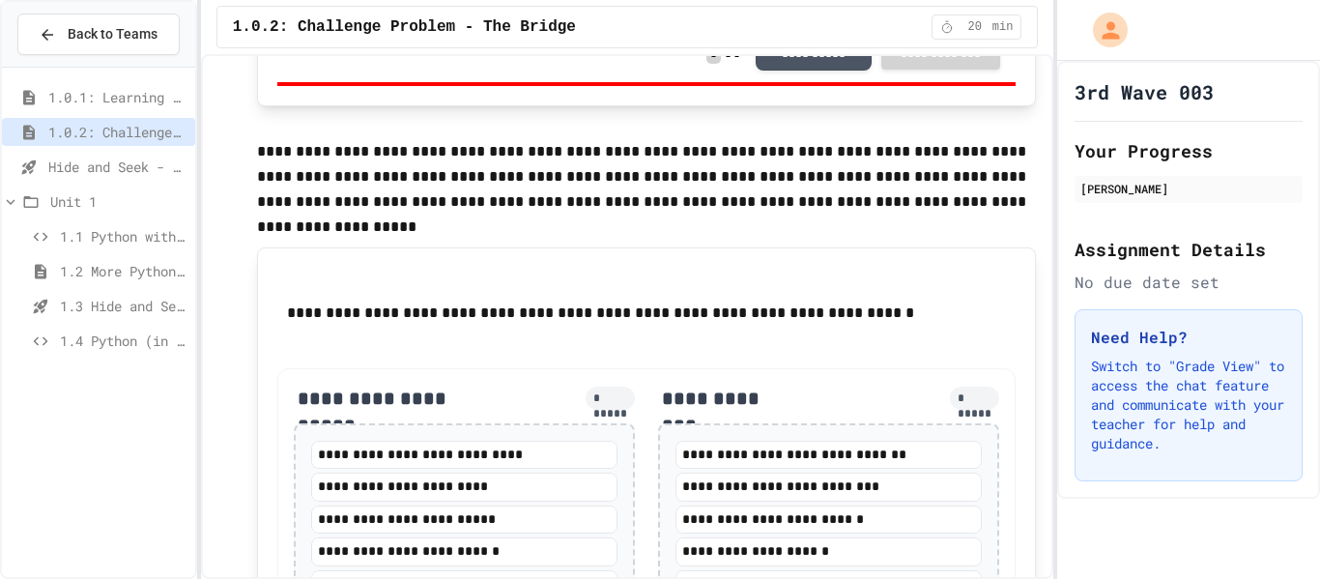
scroll to position [1901, 0]
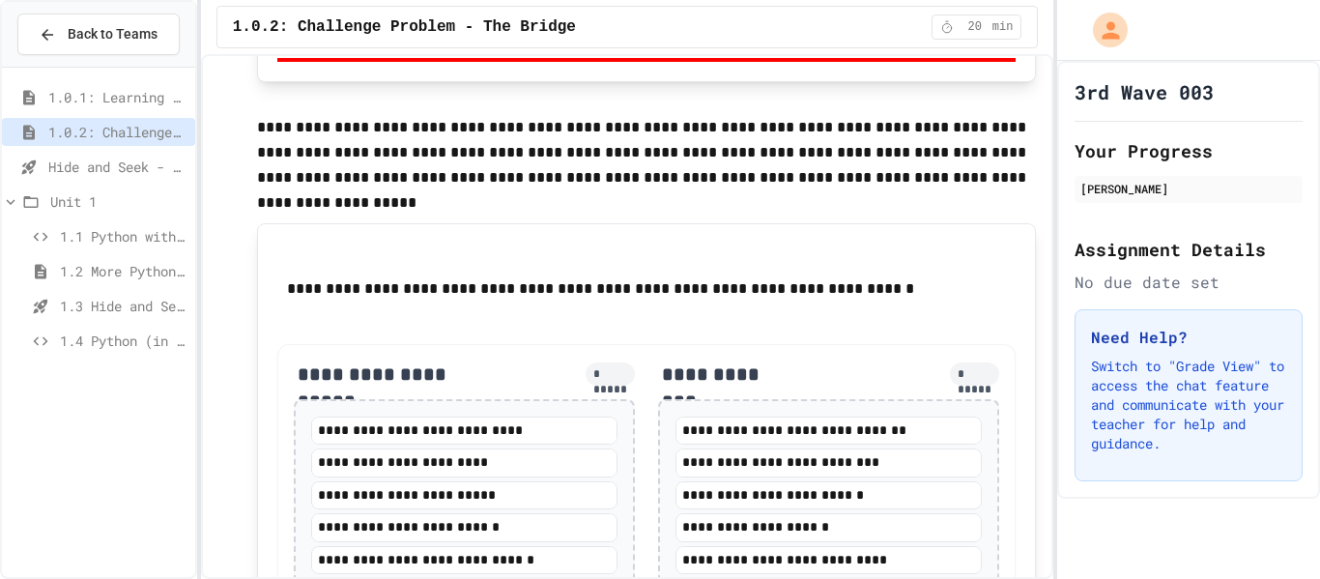
drag, startPoint x: 727, startPoint y: 455, endPoint x: 549, endPoint y: 464, distance: 178.1
click at [549, 464] on div "**********" at bounding box center [646, 541] width 739 height 394
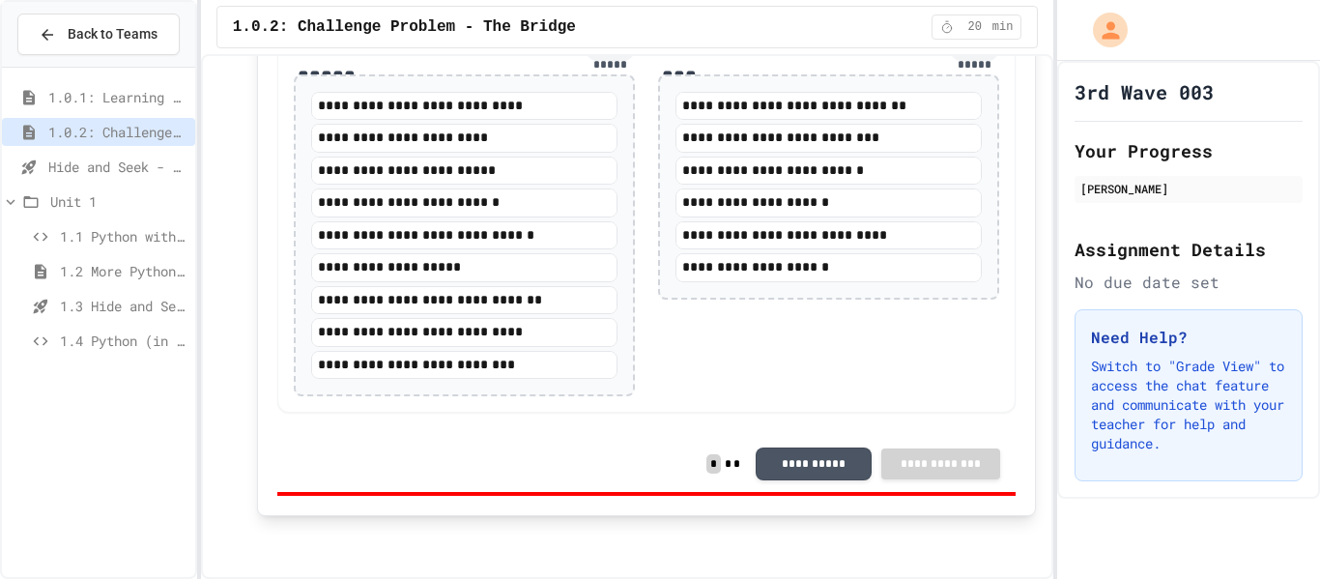
scroll to position [2234, 0]
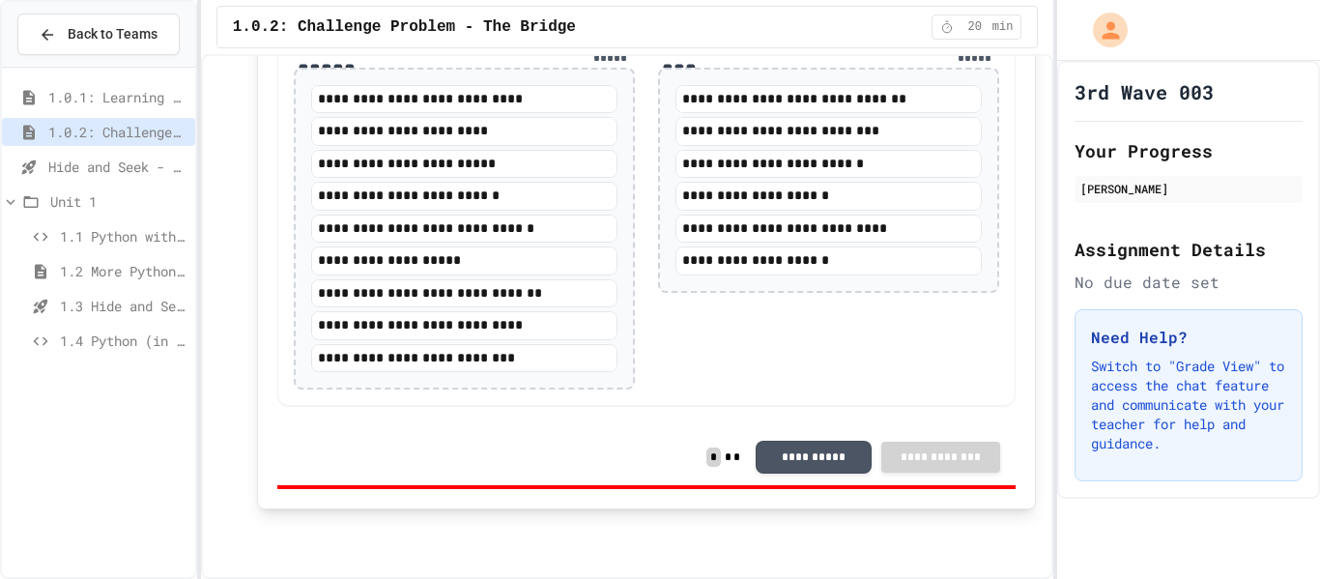
click at [153, 164] on span "Hide and Seek - SUB" at bounding box center [117, 167] width 139 height 20
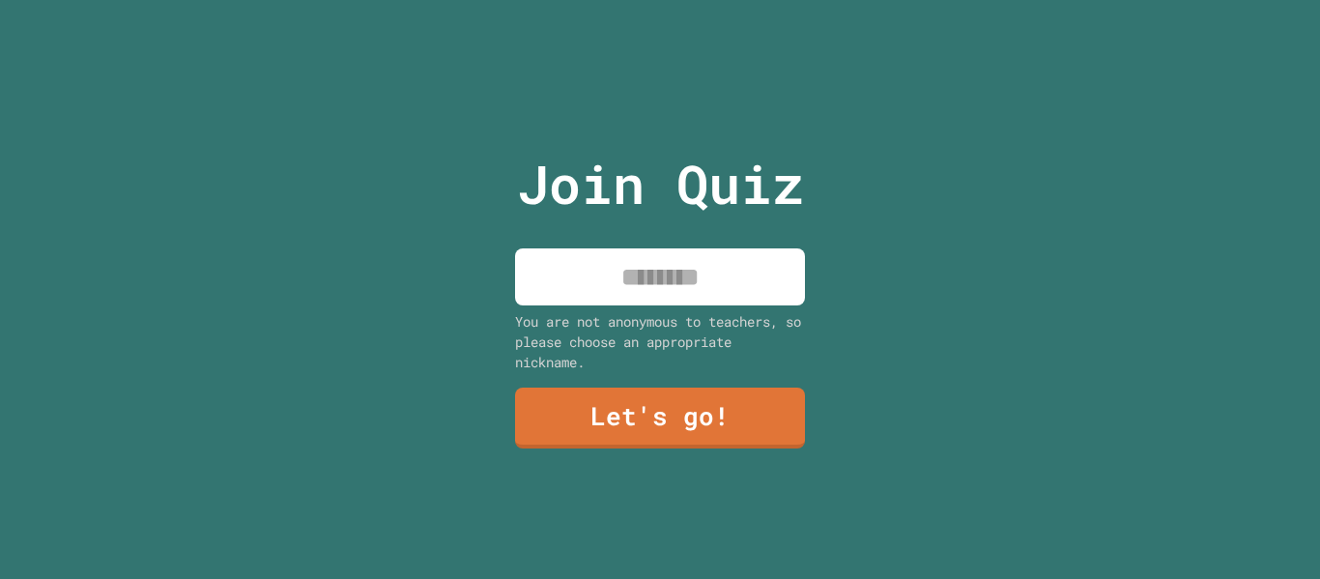
click at [740, 273] on input at bounding box center [660, 276] width 290 height 57
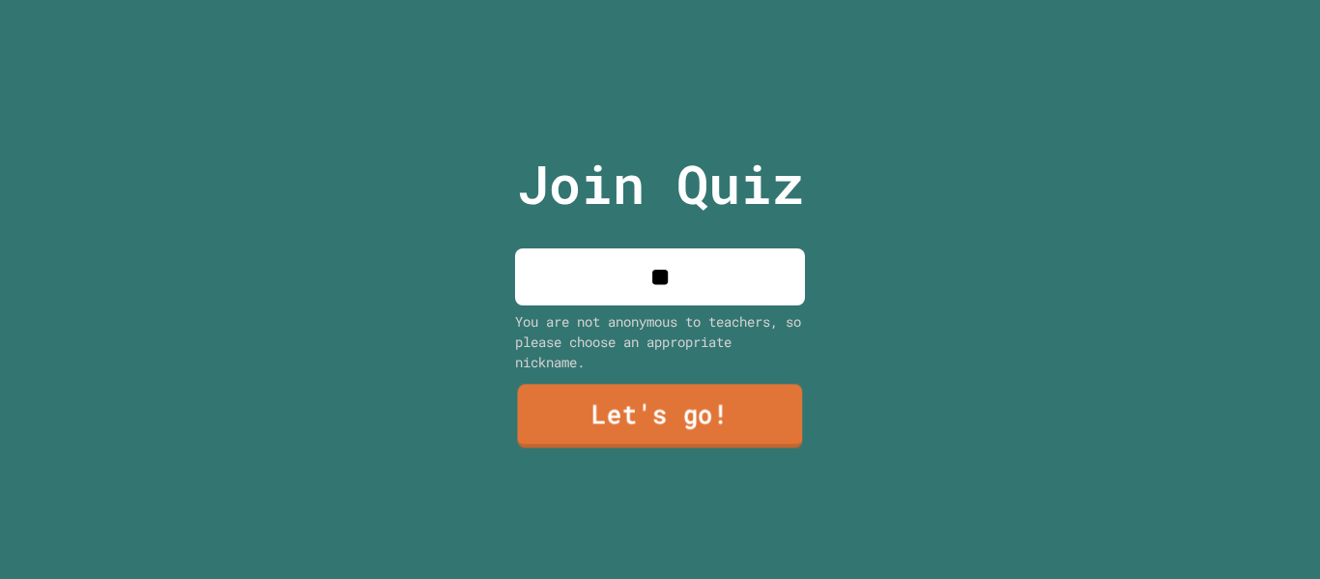
type input "*"
type input "**"
click at [748, 435] on link "Let's go!" at bounding box center [660, 417] width 292 height 63
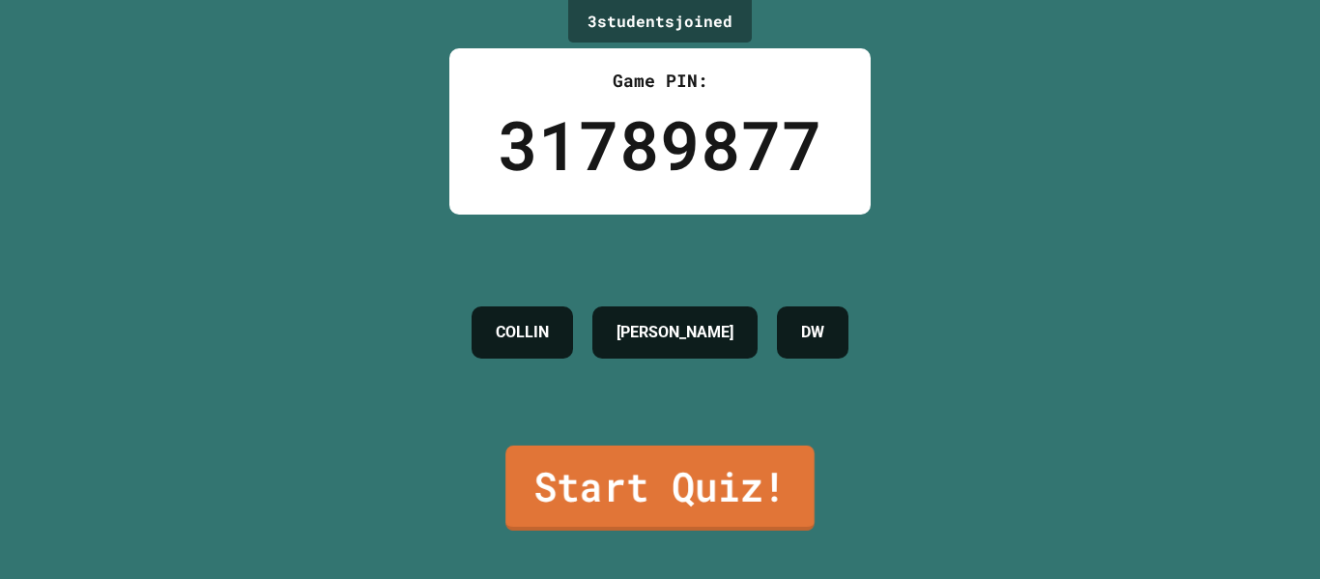
click at [753, 477] on link "Start Quiz!" at bounding box center [660, 488] width 309 height 85
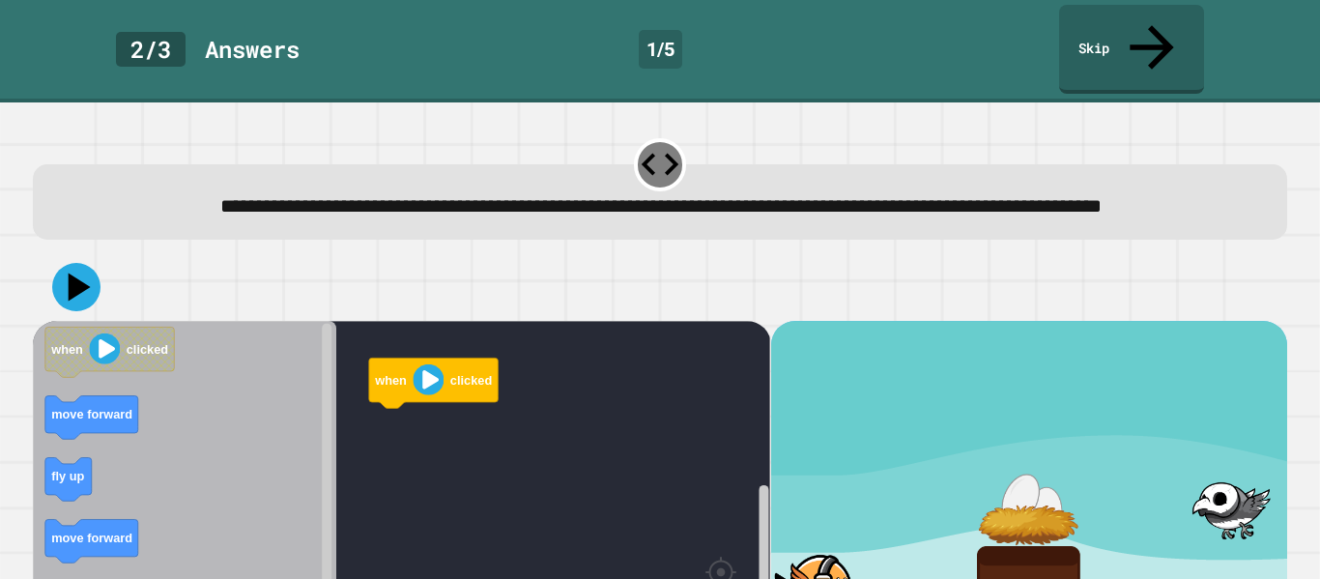
scroll to position [111, 0]
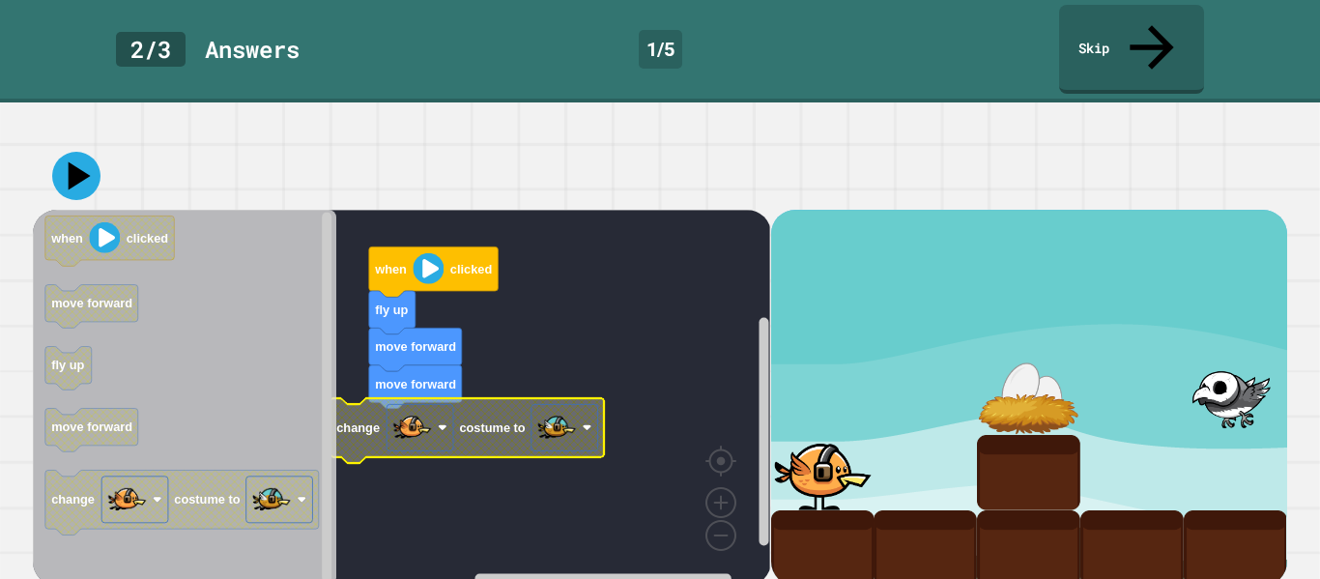
click at [506, 420] on text "costume to" at bounding box center [493, 427] width 66 height 14
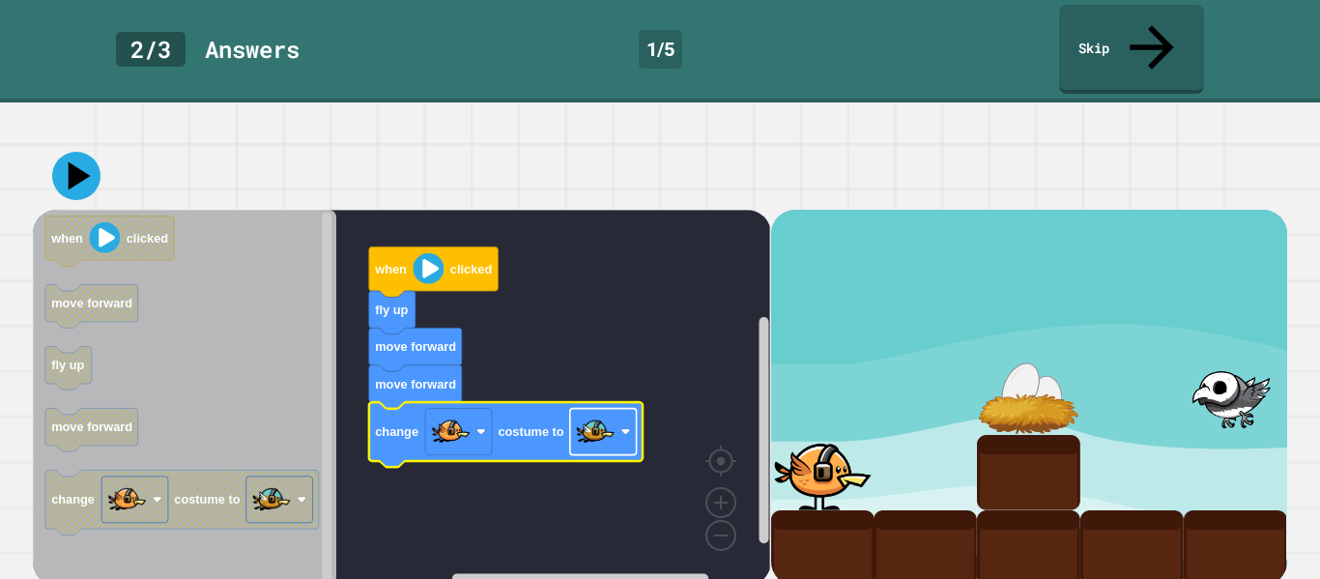
click at [592, 431] on image "Blockly Workspace" at bounding box center [595, 432] width 39 height 39
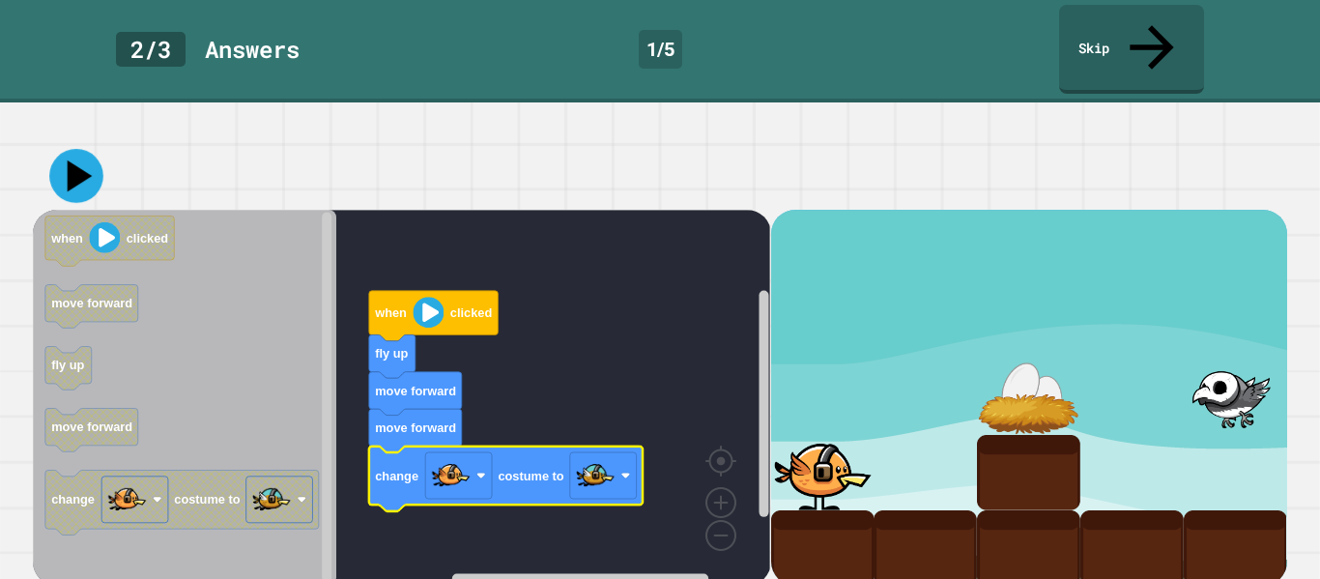
click at [82, 152] on icon at bounding box center [76, 176] width 54 height 54
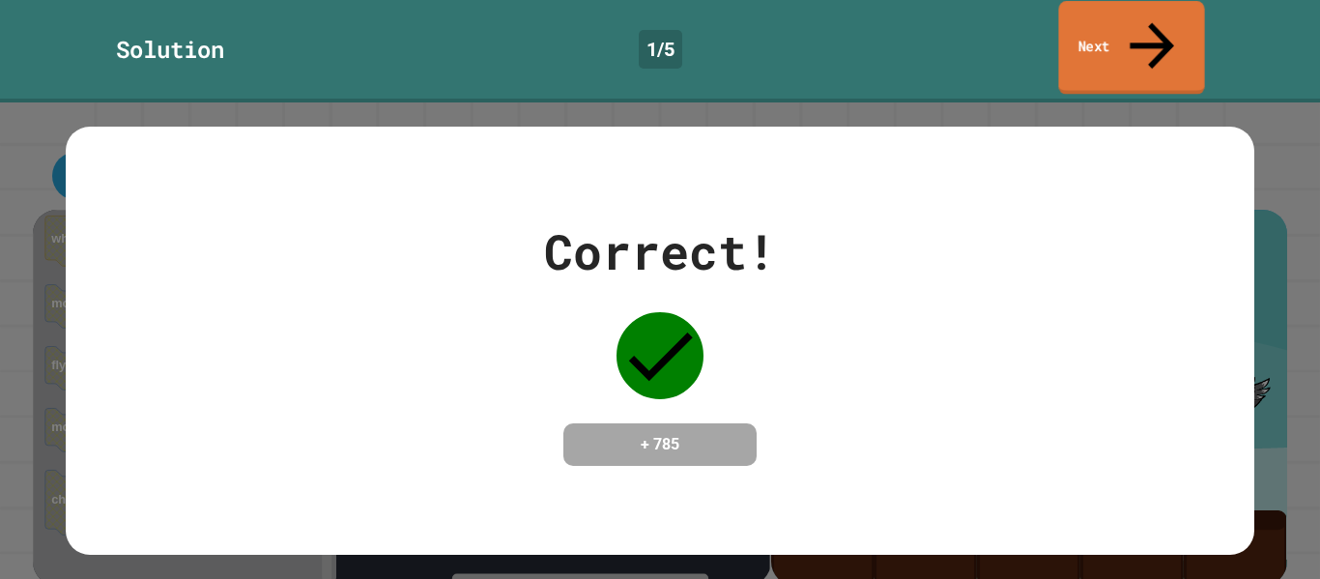
click at [1172, 20] on link "Next" at bounding box center [1131, 48] width 146 height 94
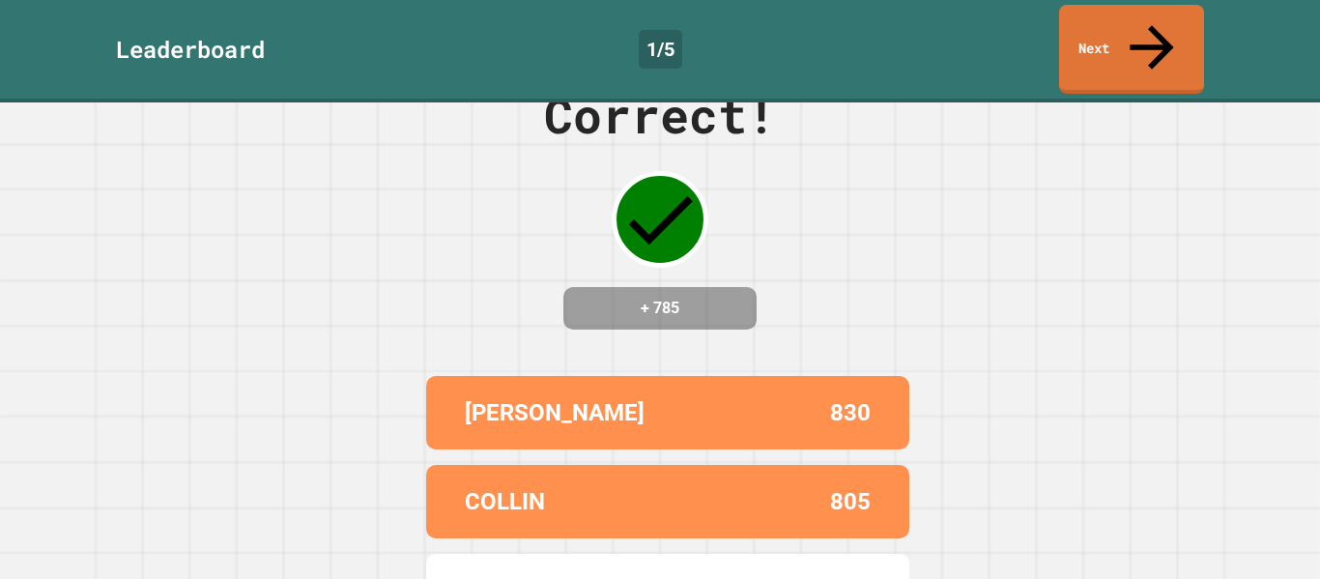
scroll to position [90, 0]
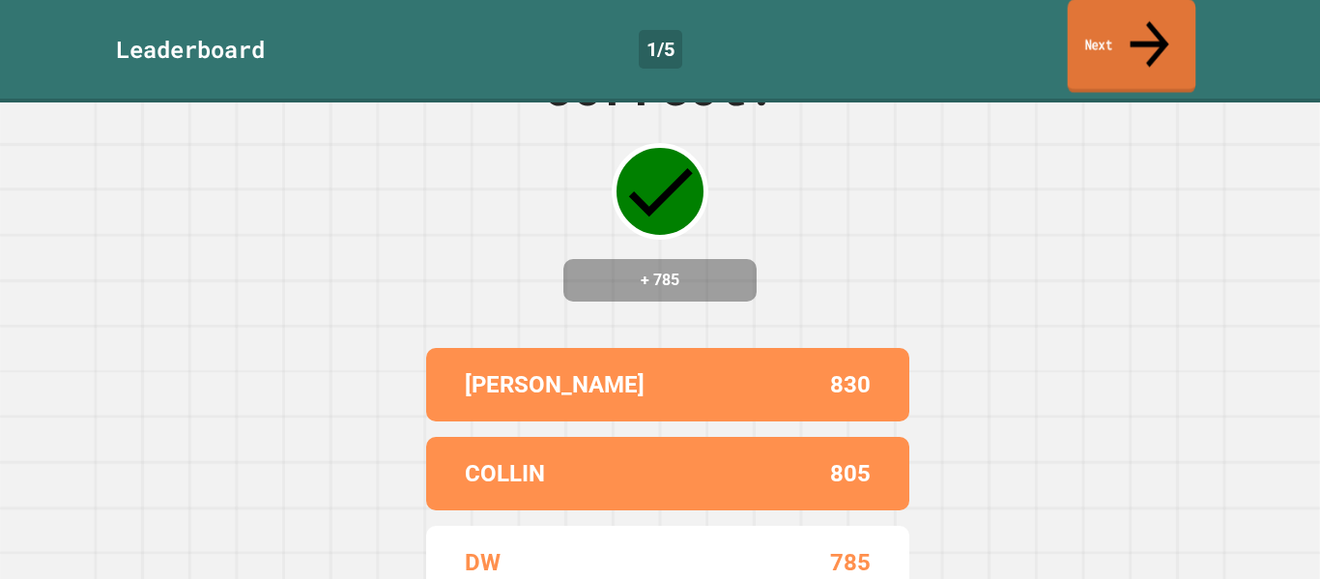
click at [1099, 35] on link "Next" at bounding box center [1132, 46] width 129 height 94
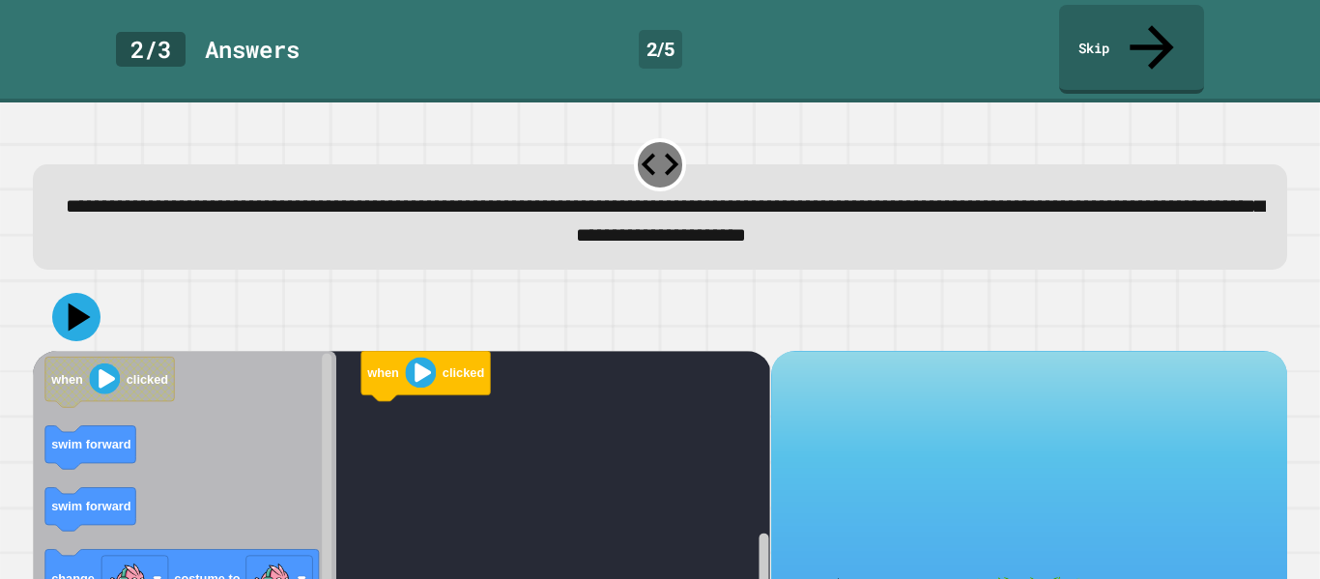
scroll to position [111, 0]
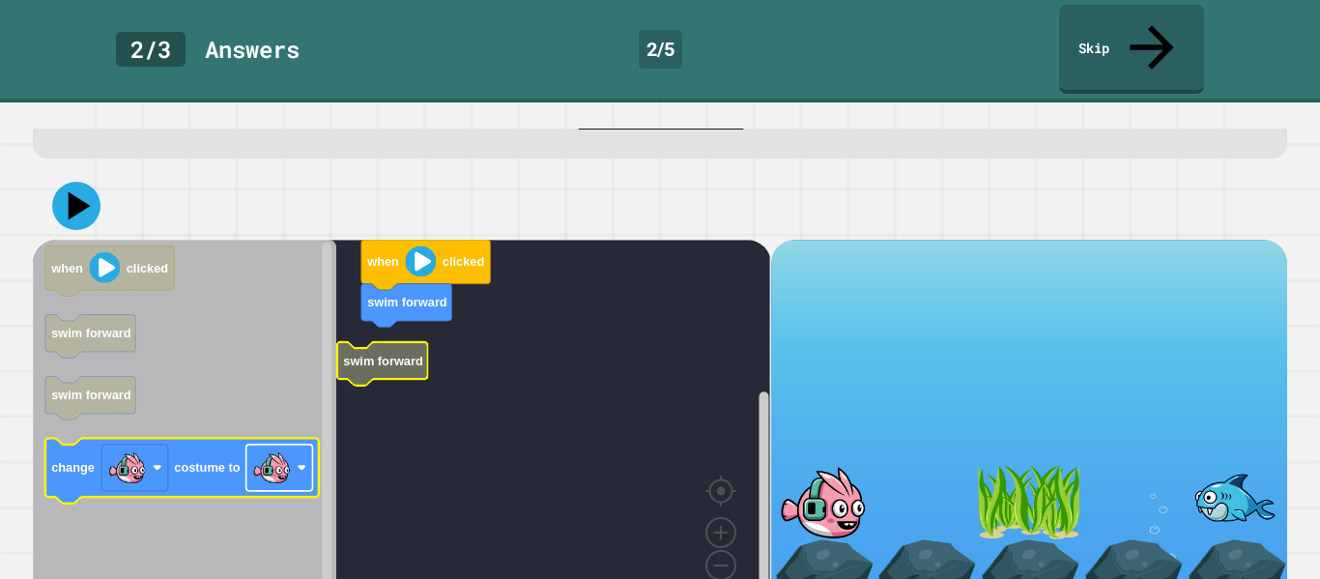
click at [291, 448] on image "Blockly Workspace" at bounding box center [271, 467] width 39 height 39
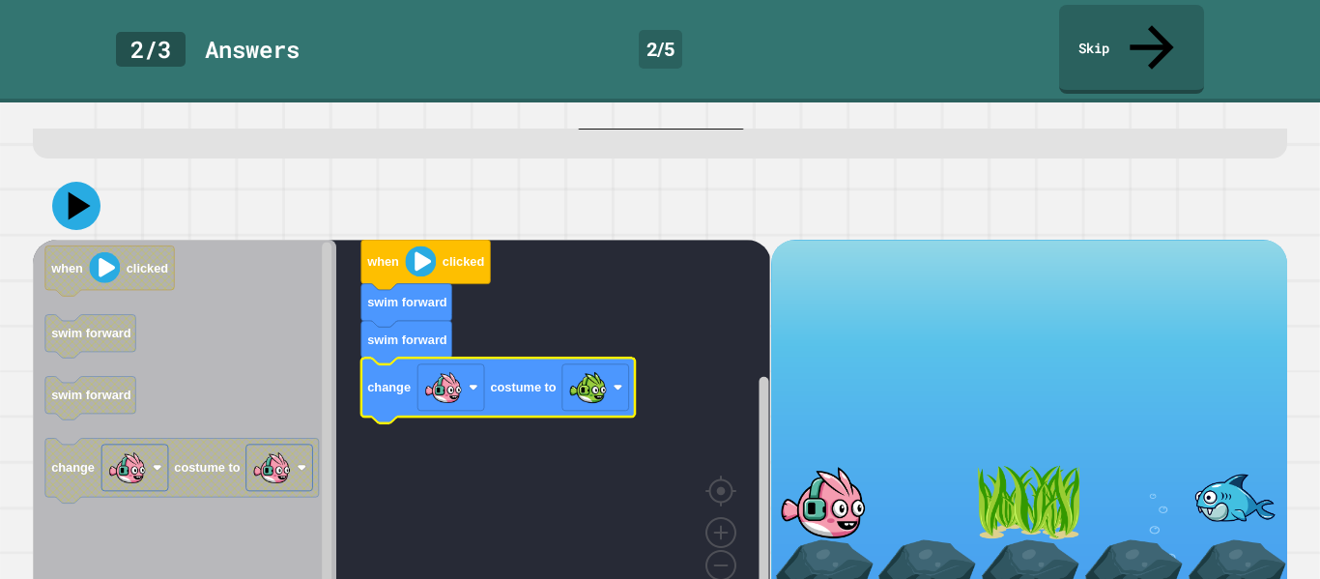
click at [459, 240] on icon "Blockly Workspace" at bounding box center [427, 265] width 130 height 50
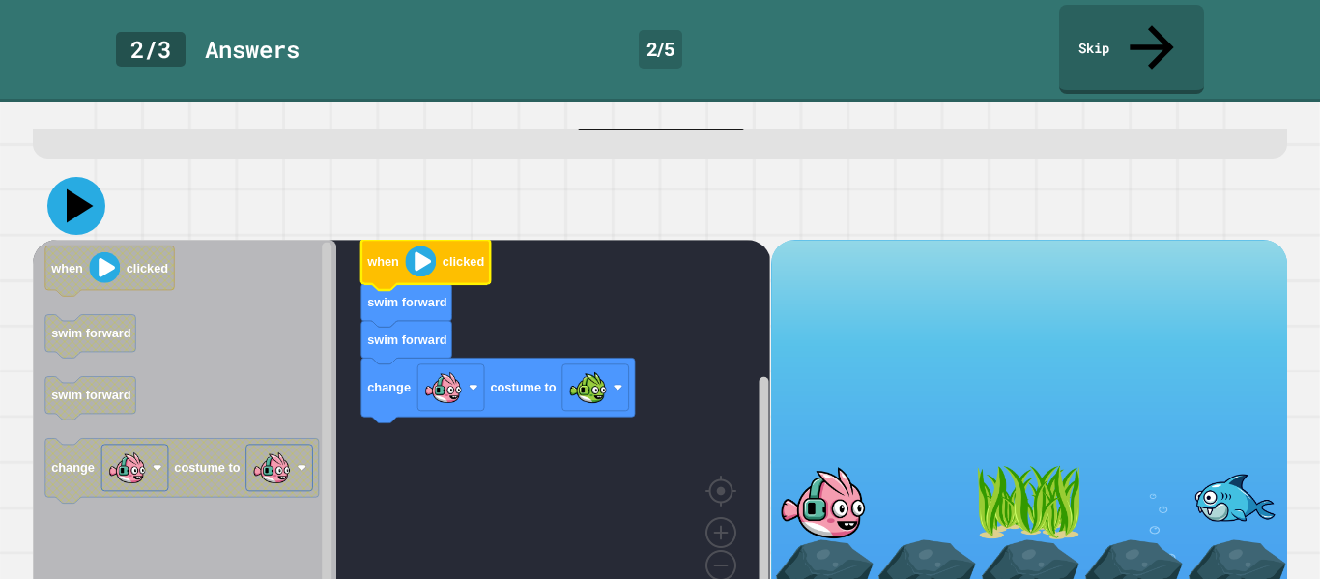
click at [81, 177] on icon at bounding box center [76, 206] width 58 height 58
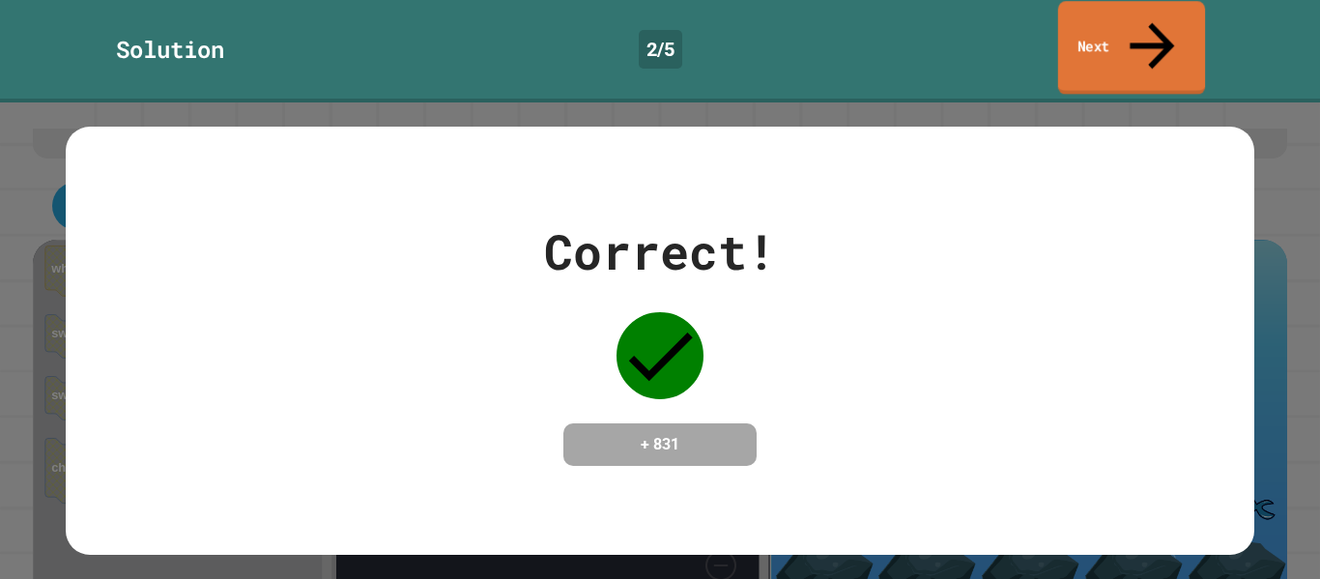
click at [1196, 39] on link "Next" at bounding box center [1131, 48] width 147 height 94
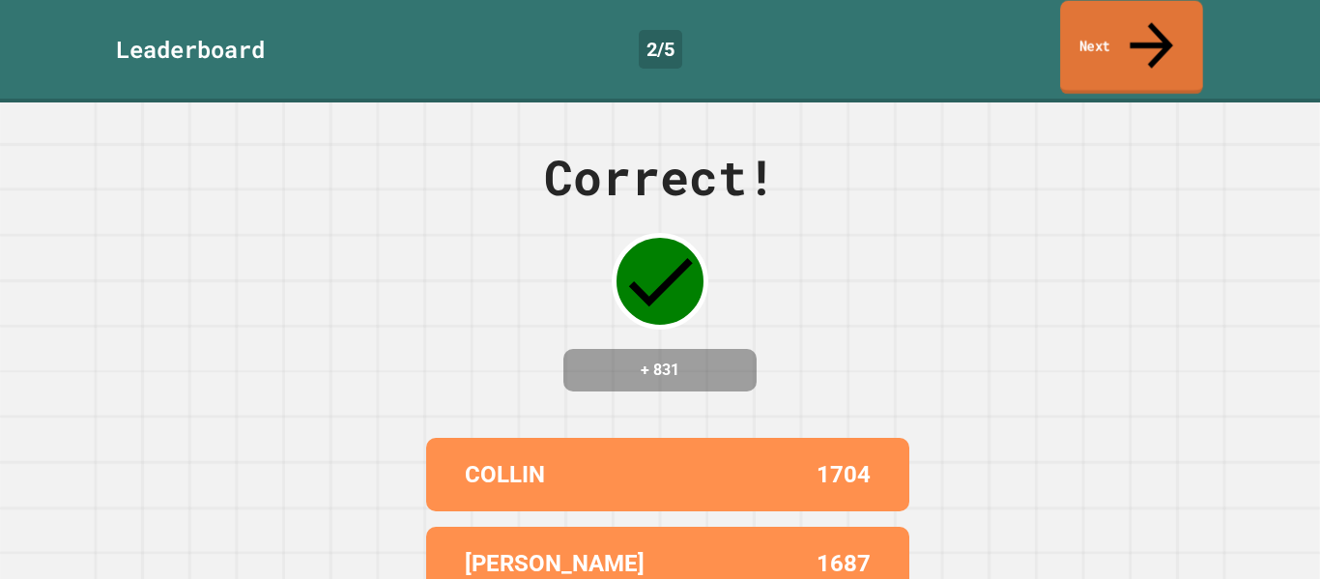
click at [1196, 39] on link "Next" at bounding box center [1131, 48] width 143 height 94
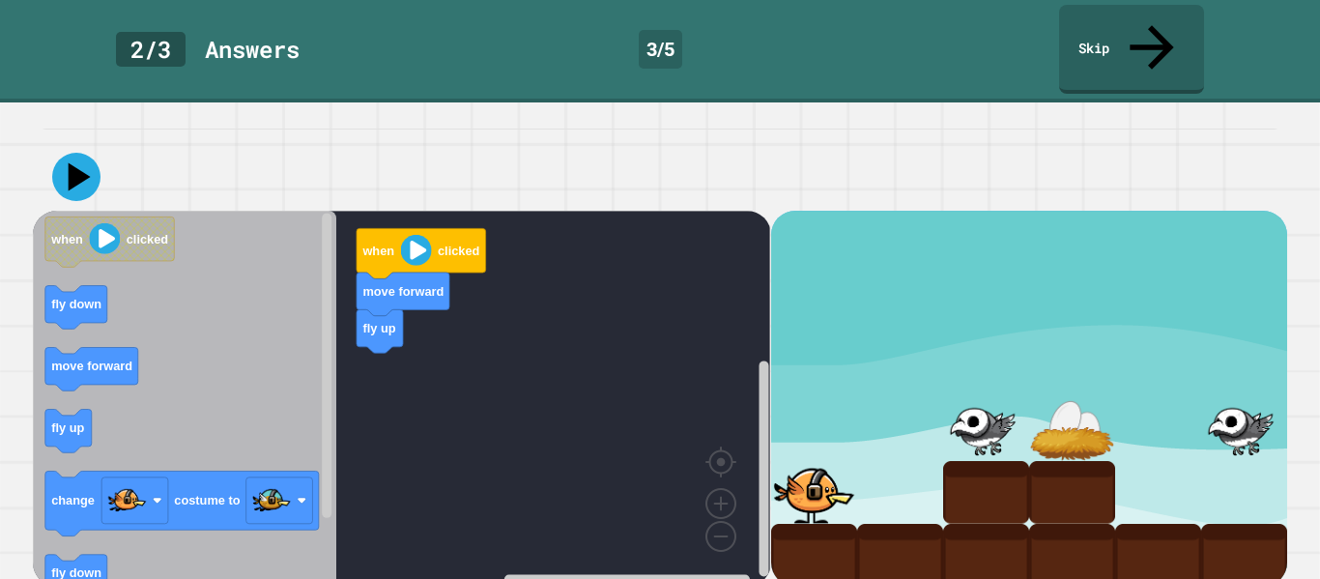
scroll to position [111, 0]
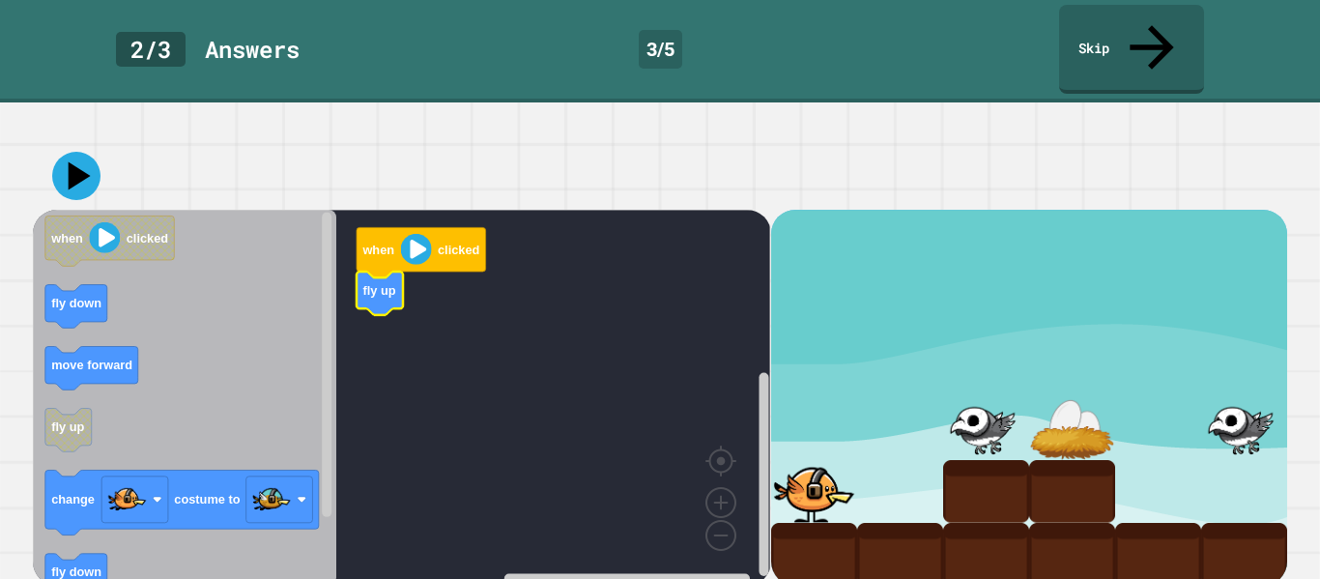
click at [130, 445] on icon "Blockly Workspace" at bounding box center [185, 397] width 304 height 375
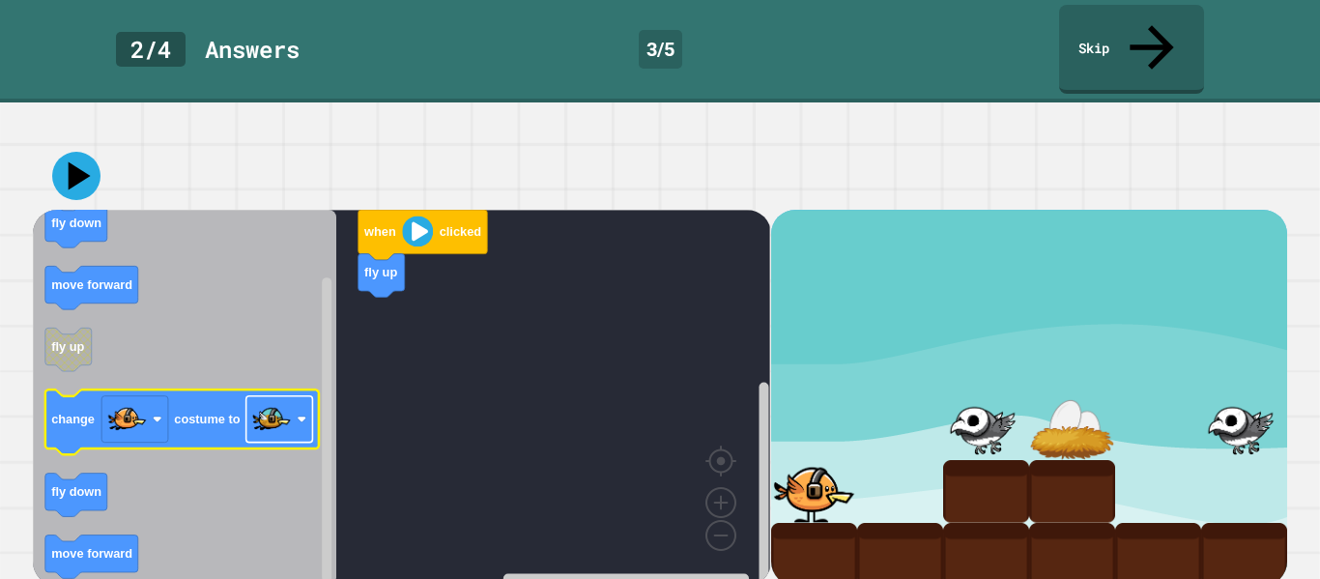
click at [249, 420] on rect "Blockly Workspace" at bounding box center [279, 419] width 67 height 46
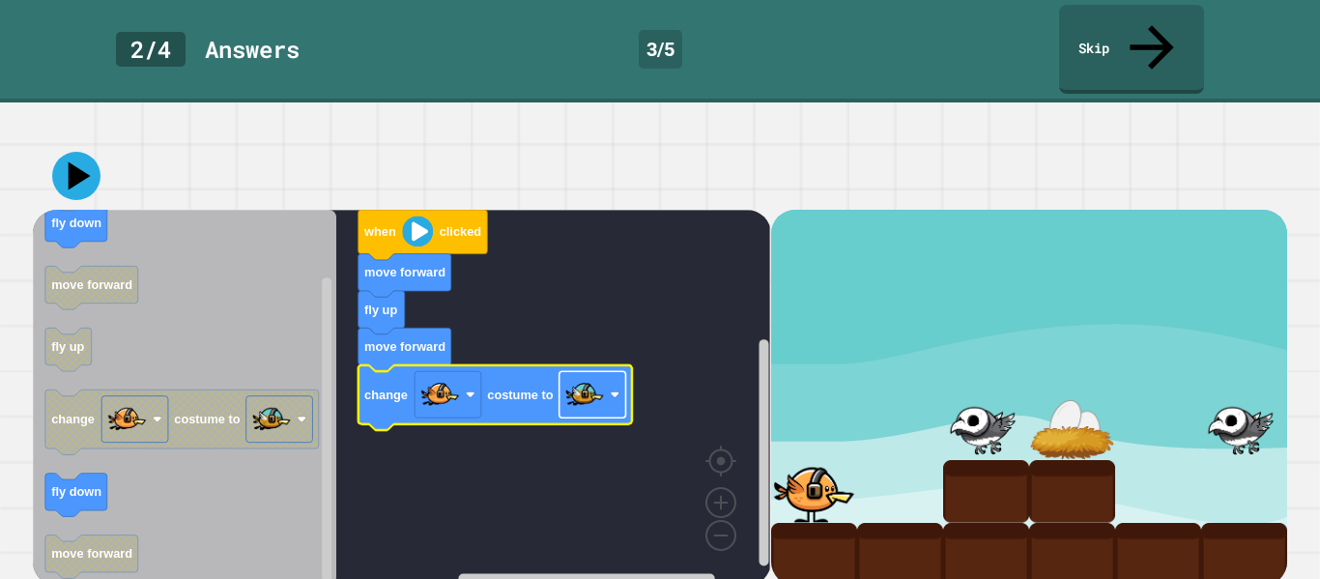
click at [596, 375] on image "Blockly Workspace" at bounding box center [584, 394] width 39 height 39
click at [65, 164] on icon at bounding box center [76, 176] width 58 height 58
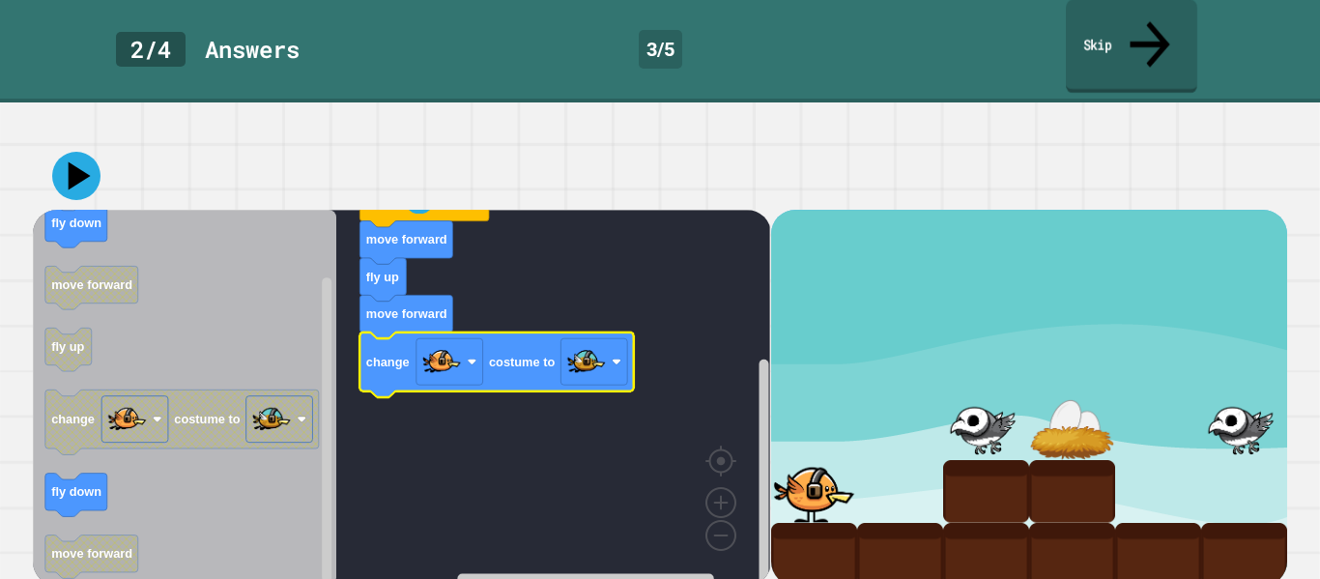
click at [1098, 18] on link "Skip" at bounding box center [1131, 47] width 131 height 94
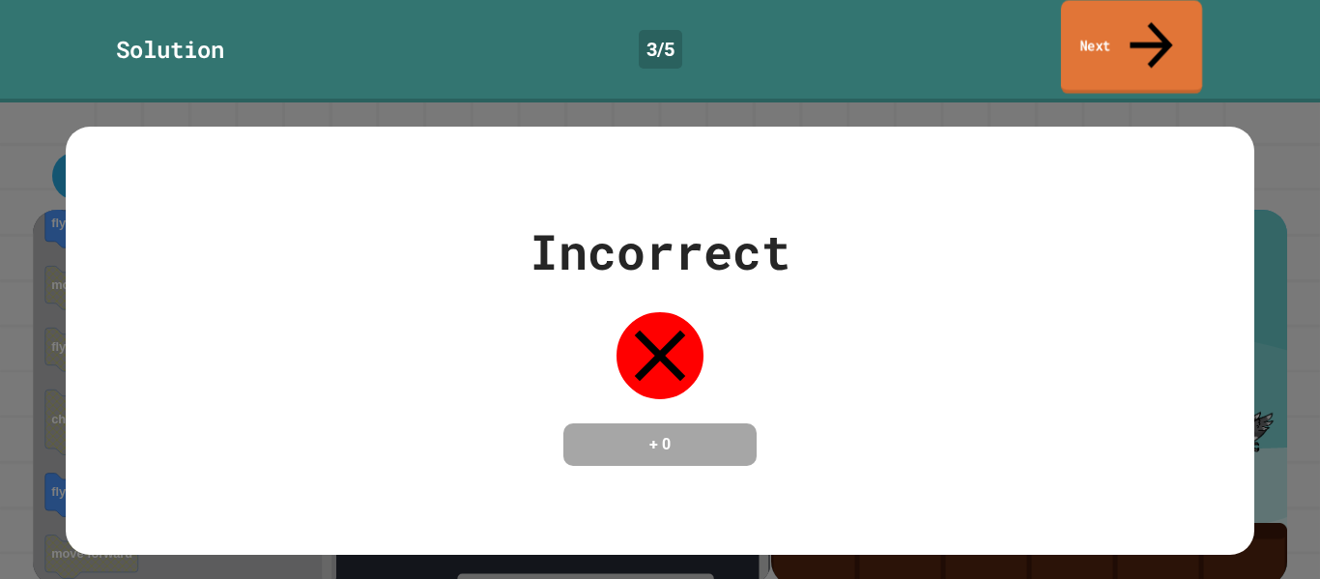
click at [1072, 28] on link "Next" at bounding box center [1131, 47] width 141 height 94
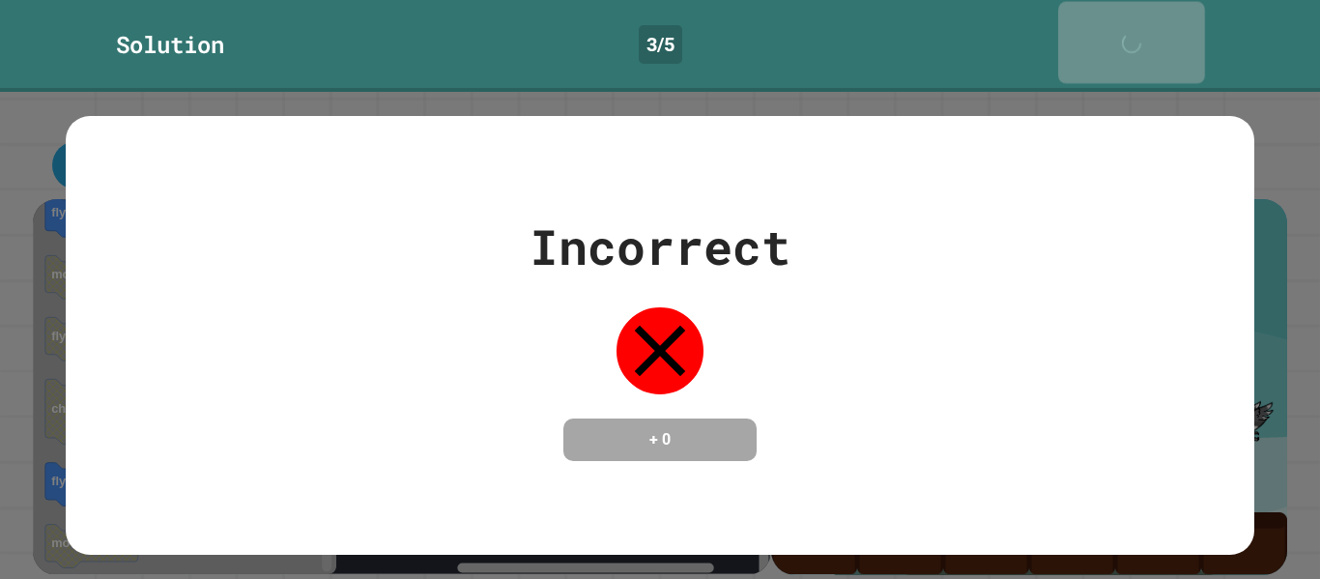
scroll to position [109, 0]
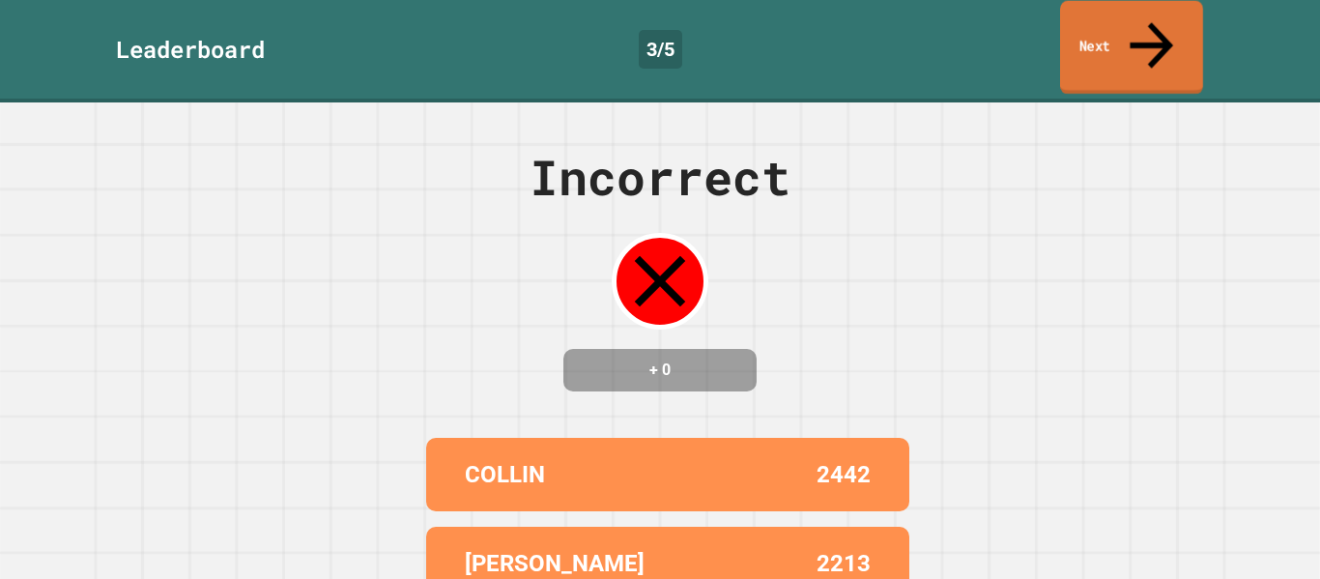
click at [1066, 32] on link "Next" at bounding box center [1131, 48] width 143 height 94
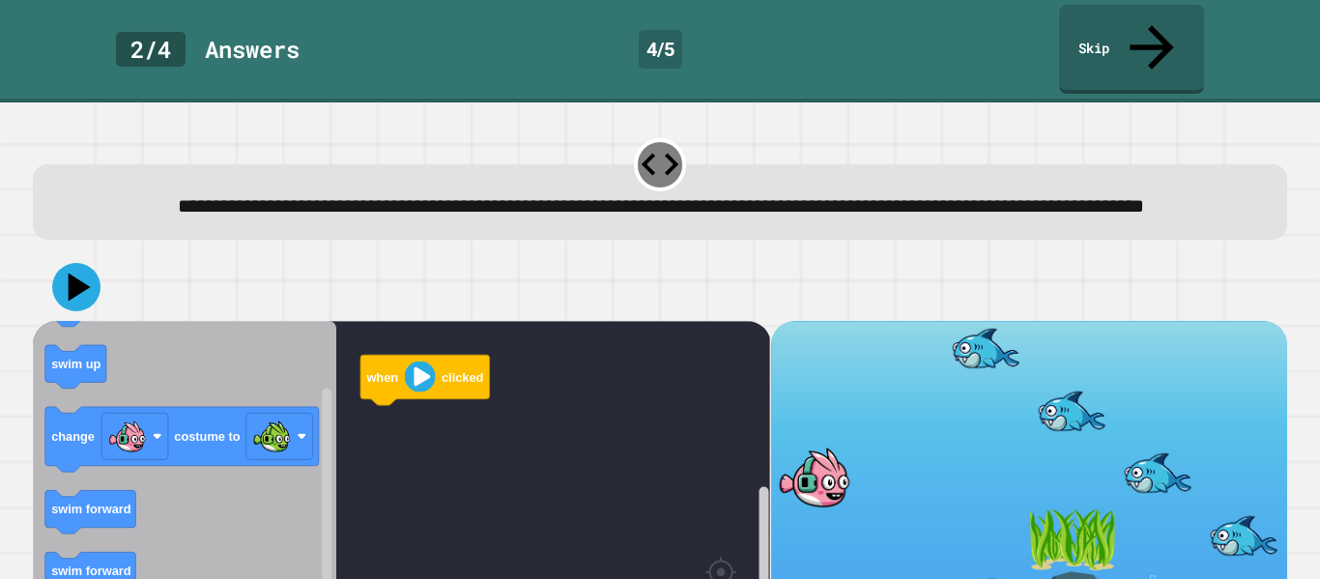
scroll to position [111, 0]
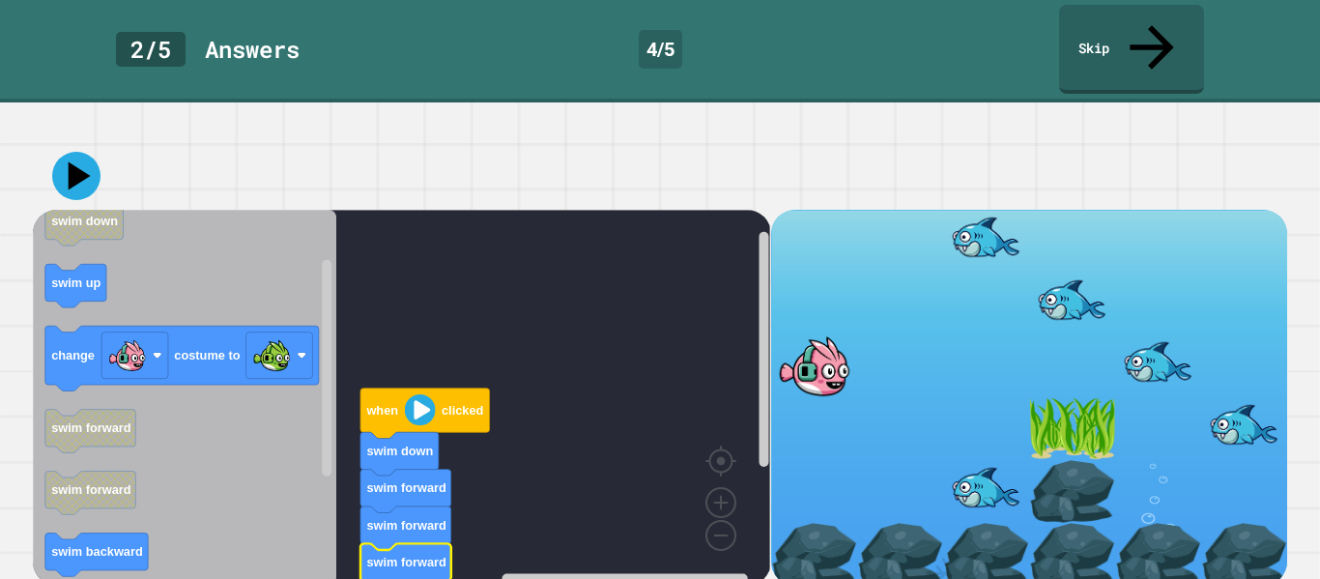
click at [117, 381] on icon "Blockly Workspace" at bounding box center [185, 397] width 304 height 375
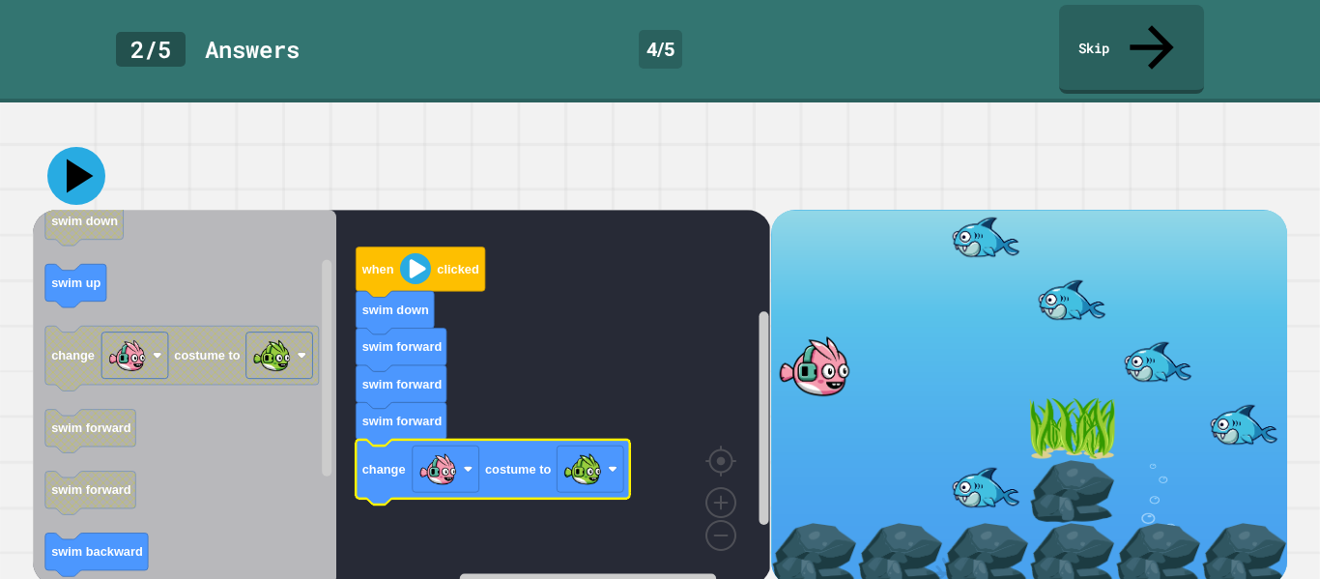
click at [83, 160] on icon at bounding box center [80, 176] width 27 height 34
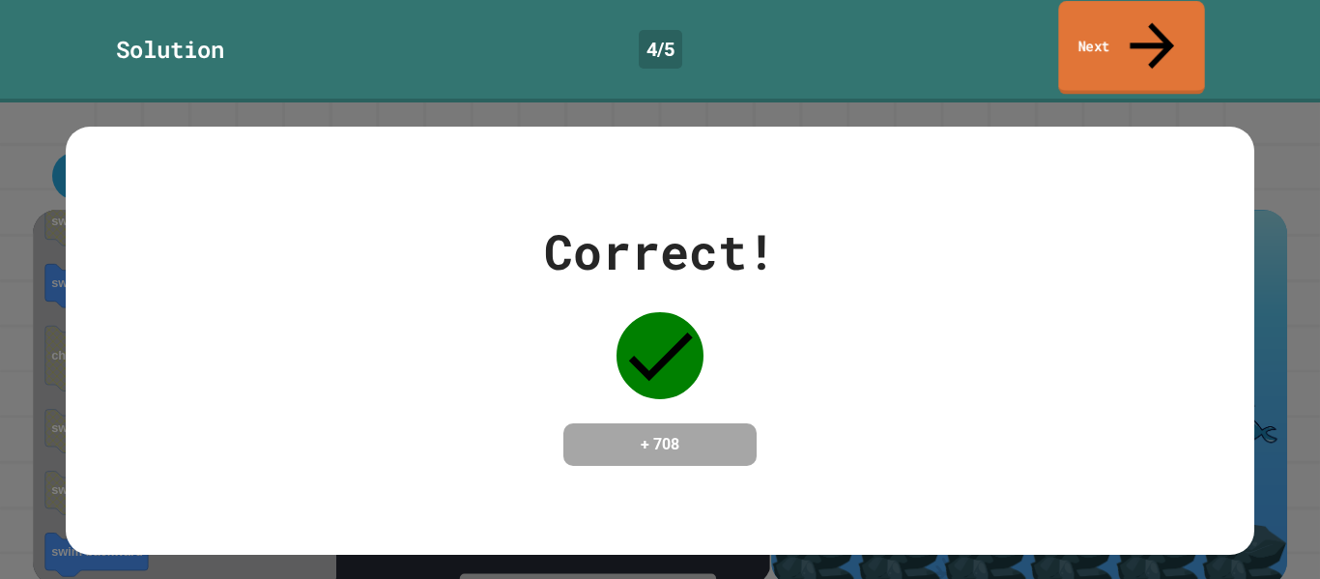
click at [1155, 6] on link "Next" at bounding box center [1131, 48] width 146 height 94
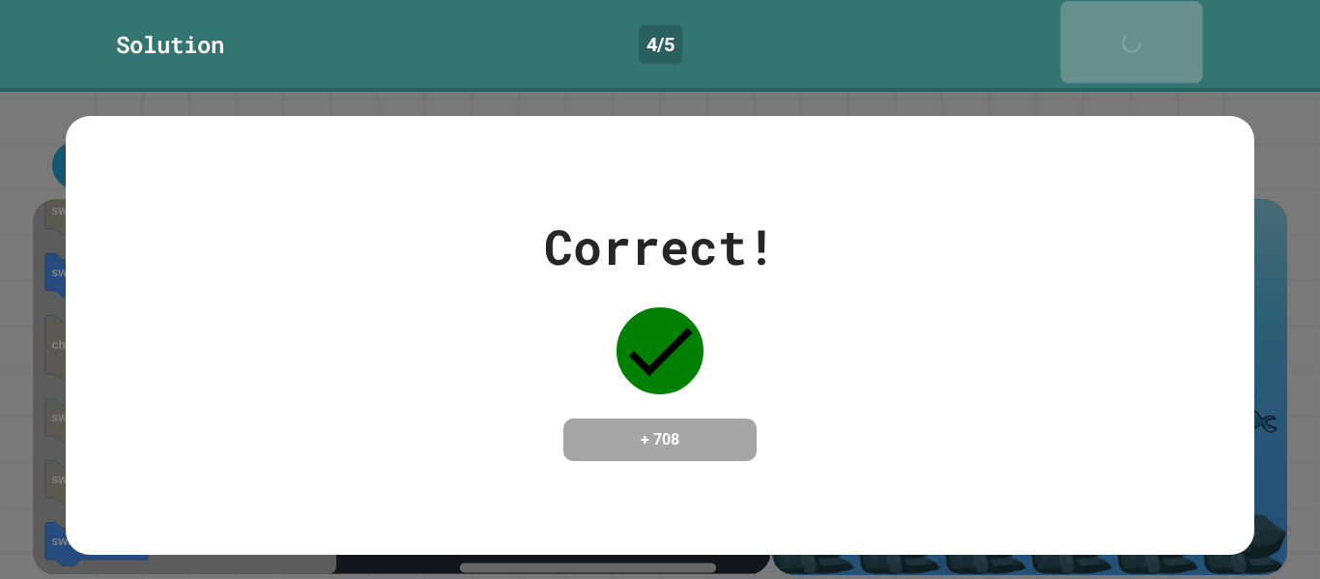
scroll to position [109, 0]
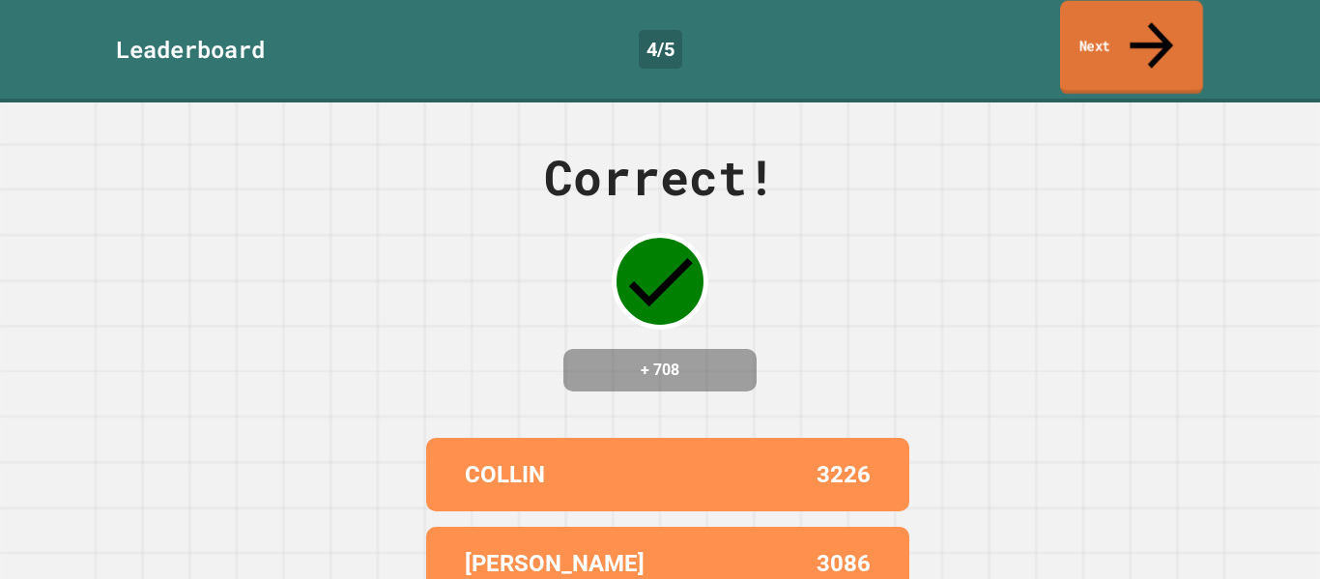
click at [1149, 18] on icon at bounding box center [1151, 45] width 65 height 69
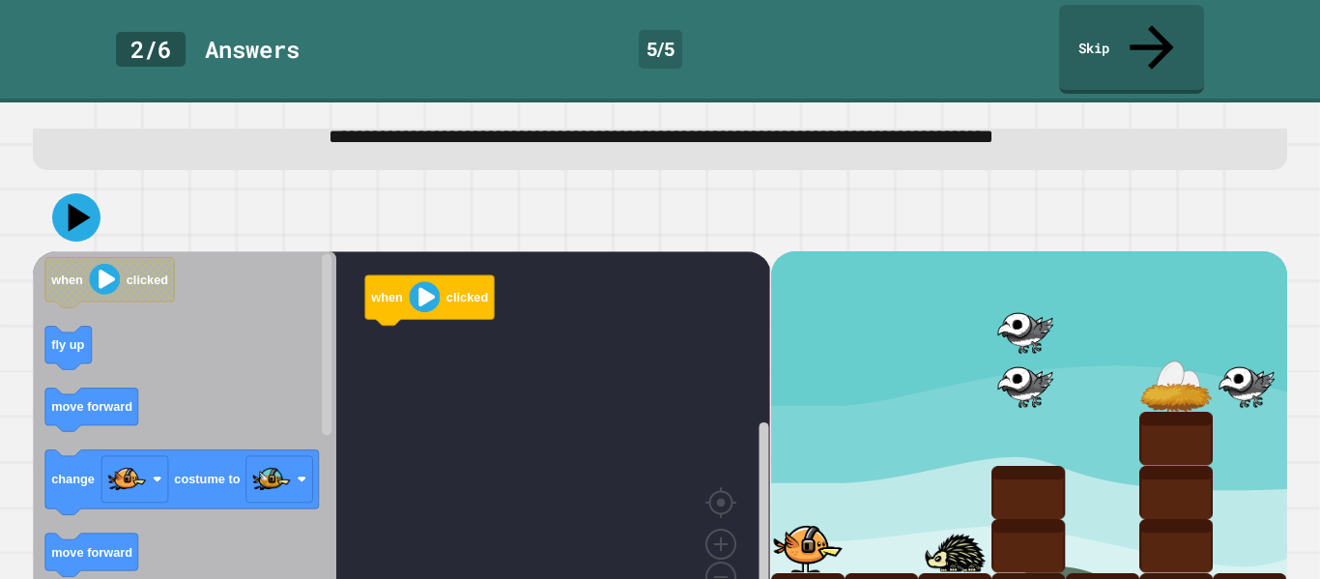
scroll to position [71, 0]
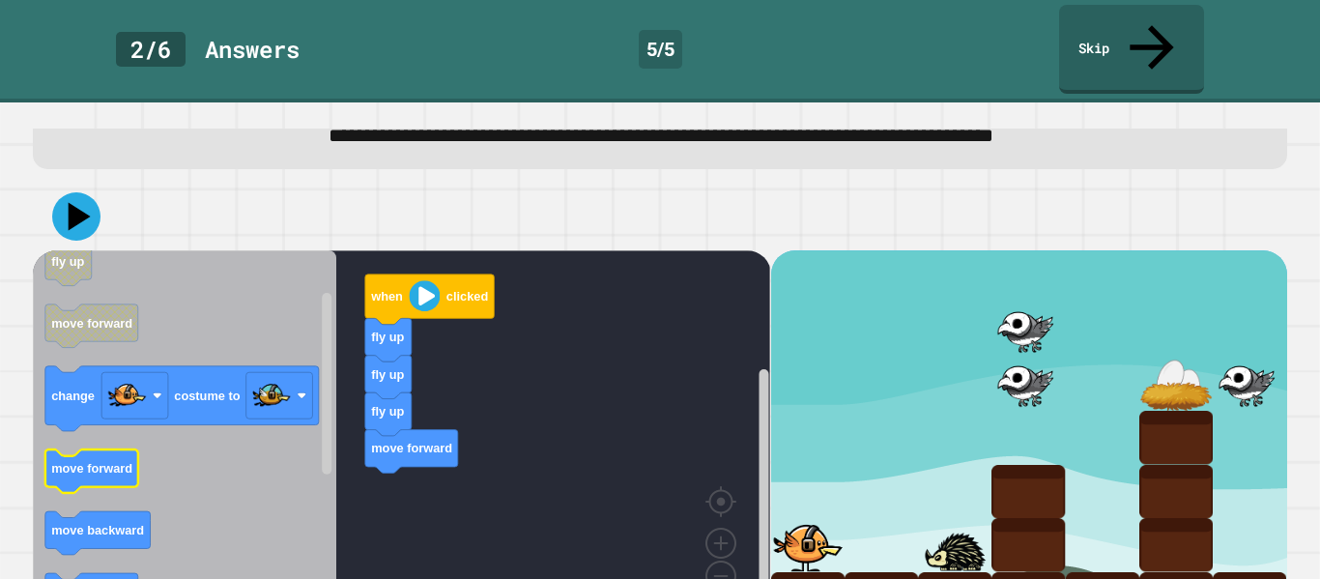
click at [130, 449] on rect "Blockly Workspace" at bounding box center [91, 470] width 93 height 43
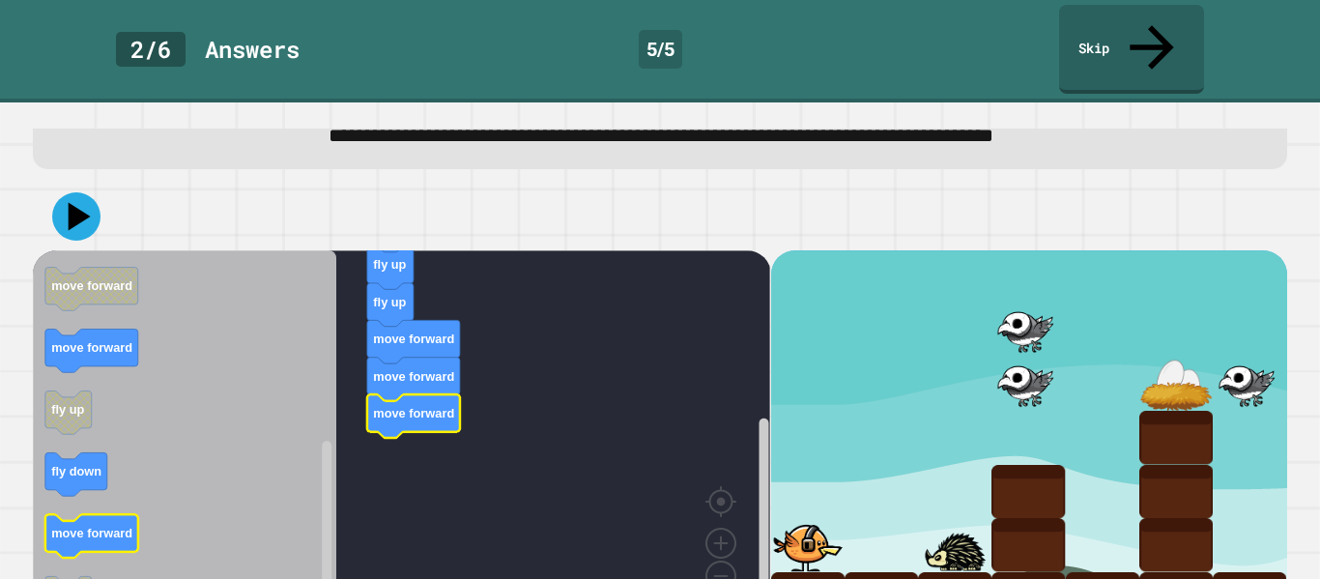
click at [112, 526] on text "move forward" at bounding box center [91, 533] width 81 height 14
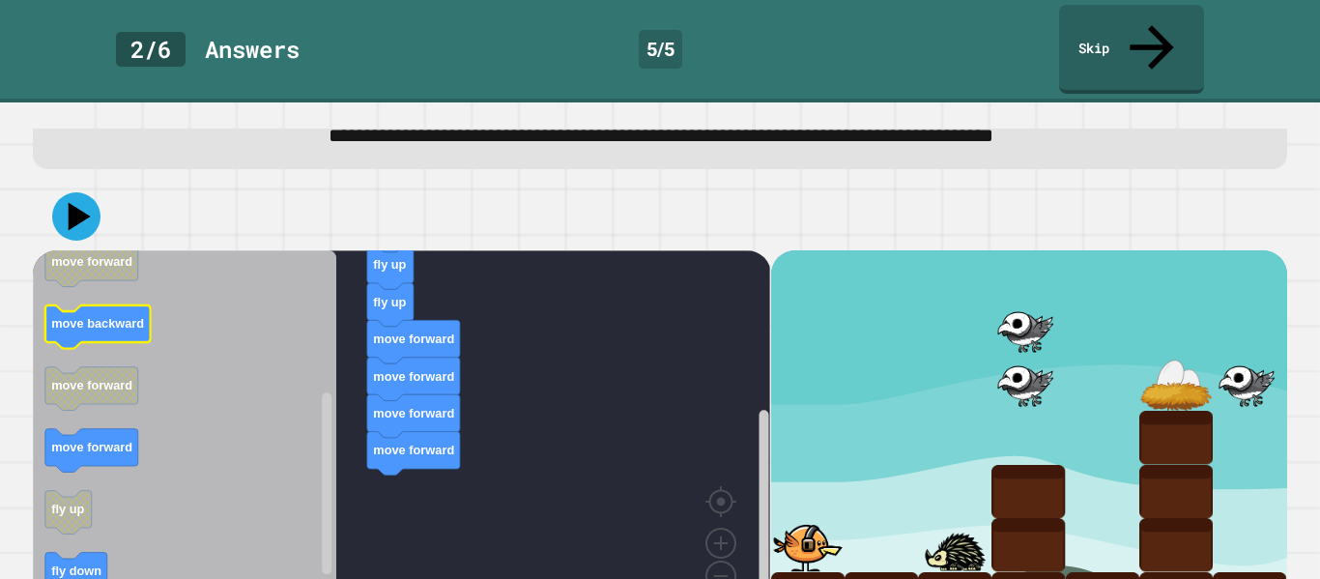
click at [124, 305] on icon "Blockly Workspace" at bounding box center [97, 326] width 105 height 43
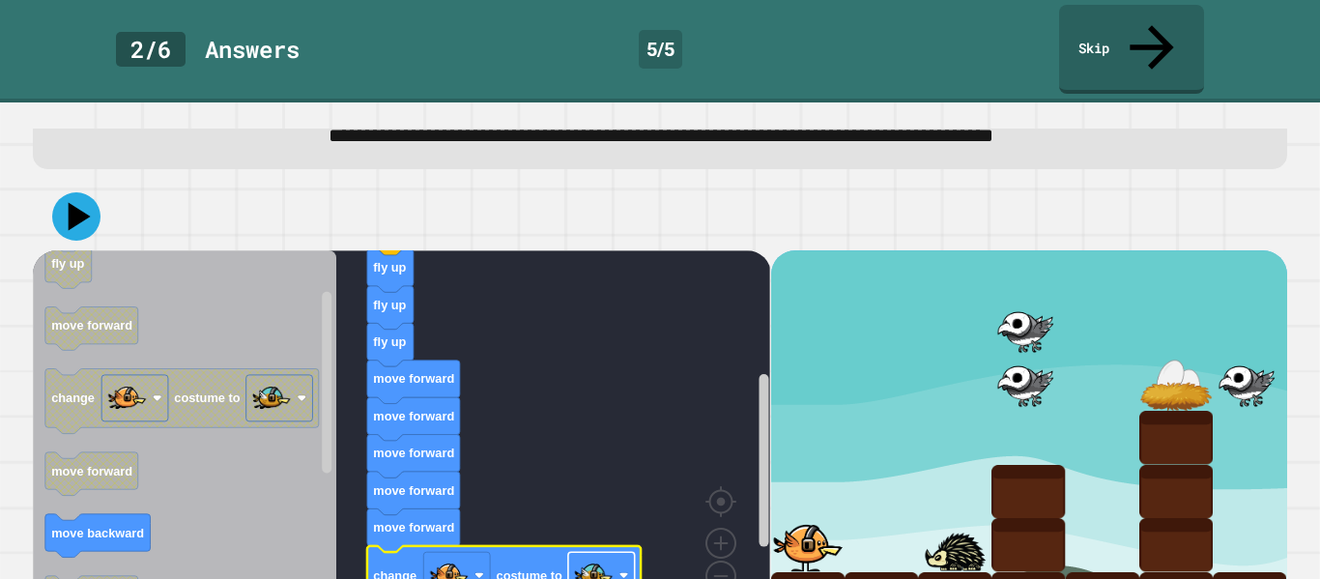
click at [592, 556] on image "Blockly Workspace" at bounding box center [593, 575] width 39 height 39
click at [72, 201] on icon at bounding box center [80, 217] width 25 height 32
click at [399, 323] on icon "Blockly Workspace" at bounding box center [390, 344] width 46 height 43
click at [367, 323] on icon "Blockly Workspace" at bounding box center [390, 344] width 46 height 43
click at [424, 483] on text "move forward" at bounding box center [413, 490] width 81 height 14
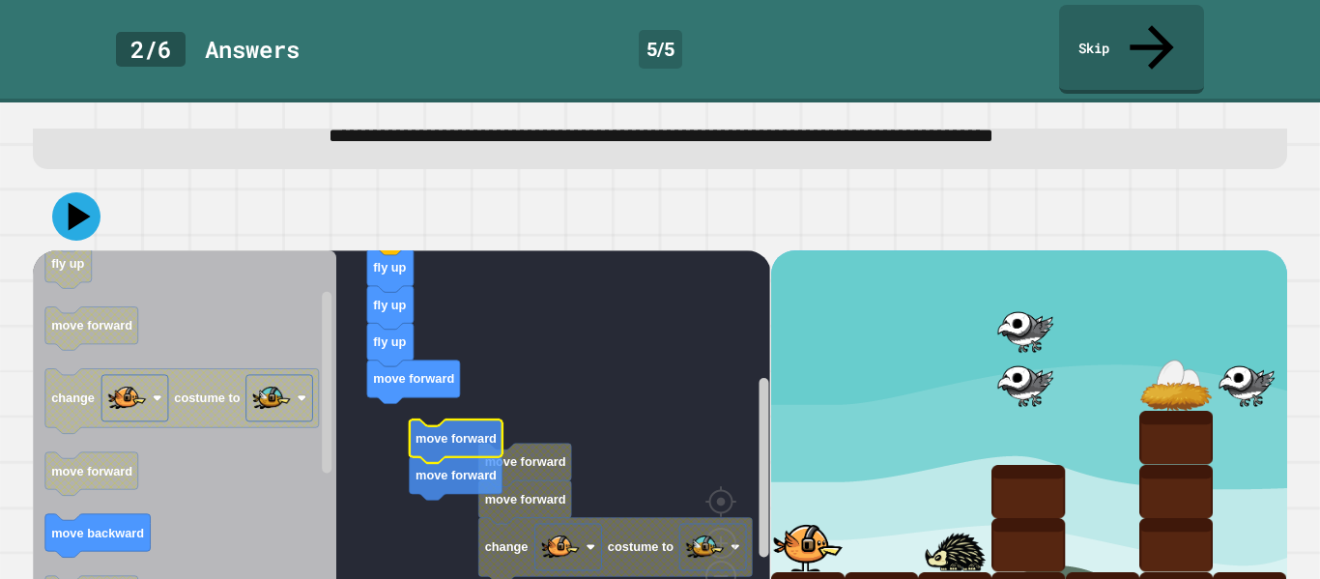
click at [488, 431] on text "move forward" at bounding box center [456, 438] width 81 height 14
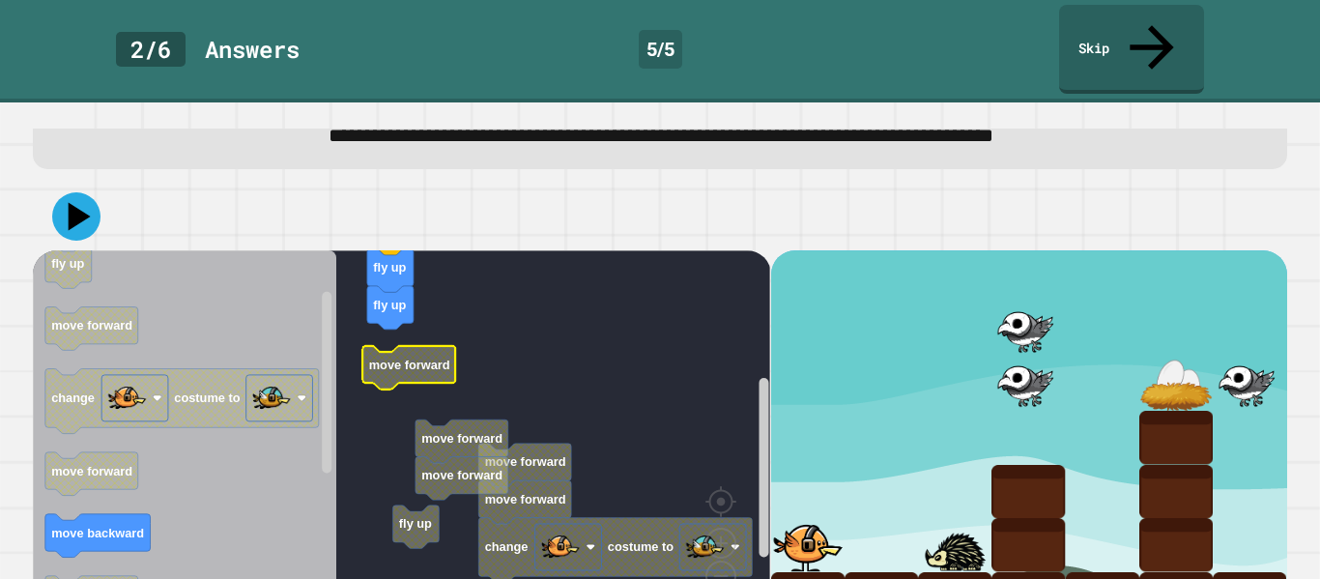
click at [409, 346] on icon "Blockly Workspace" at bounding box center [408, 367] width 93 height 43
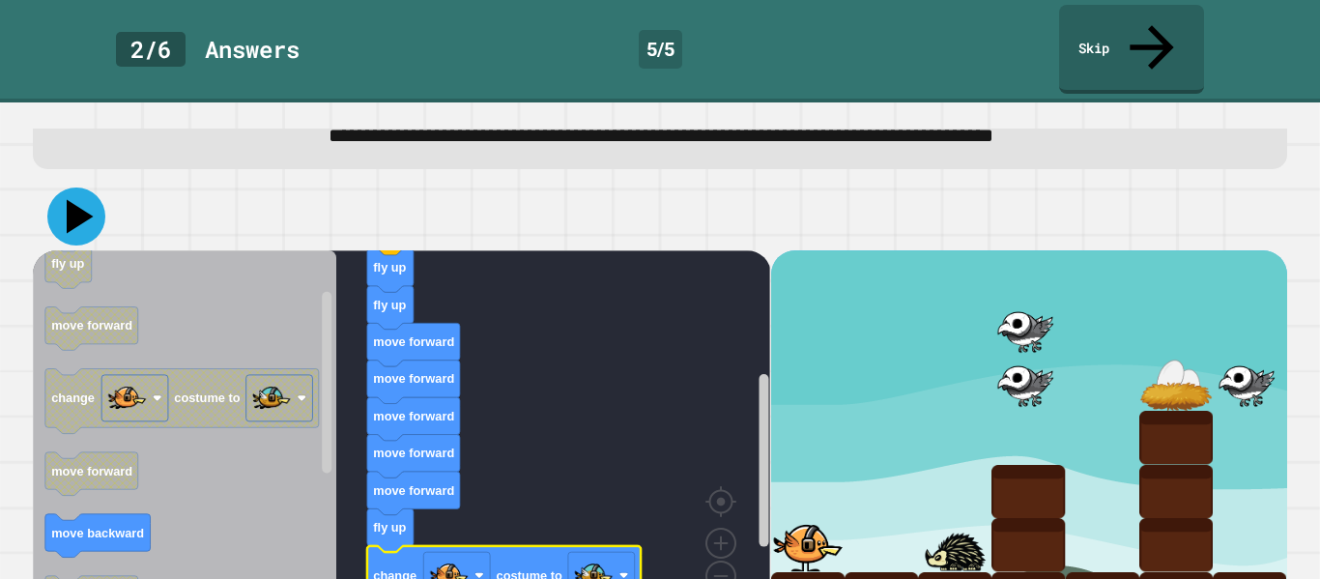
click at [77, 188] on icon at bounding box center [76, 217] width 58 height 58
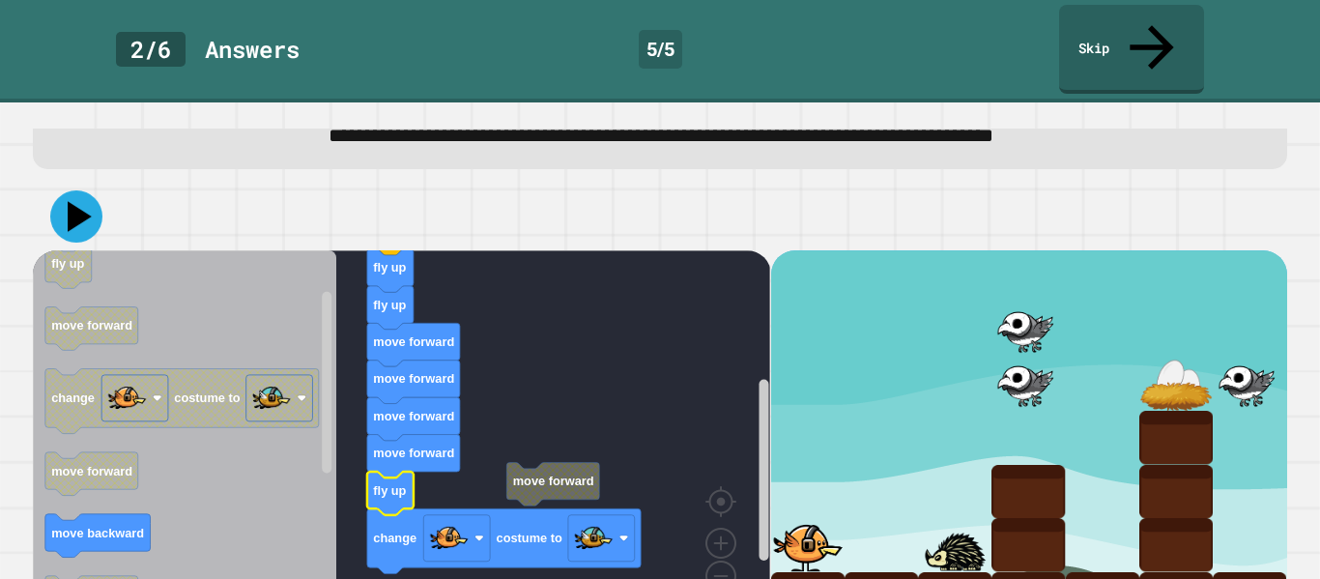
click at [73, 201] on icon at bounding box center [80, 216] width 24 height 30
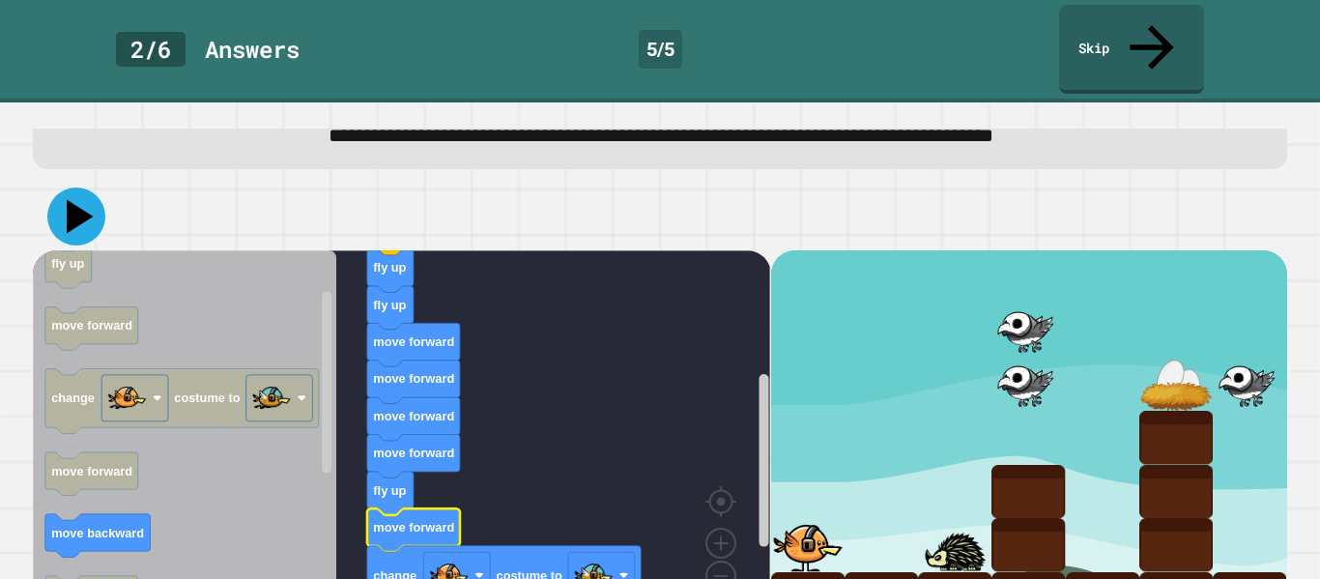
click at [92, 188] on icon at bounding box center [76, 217] width 58 height 58
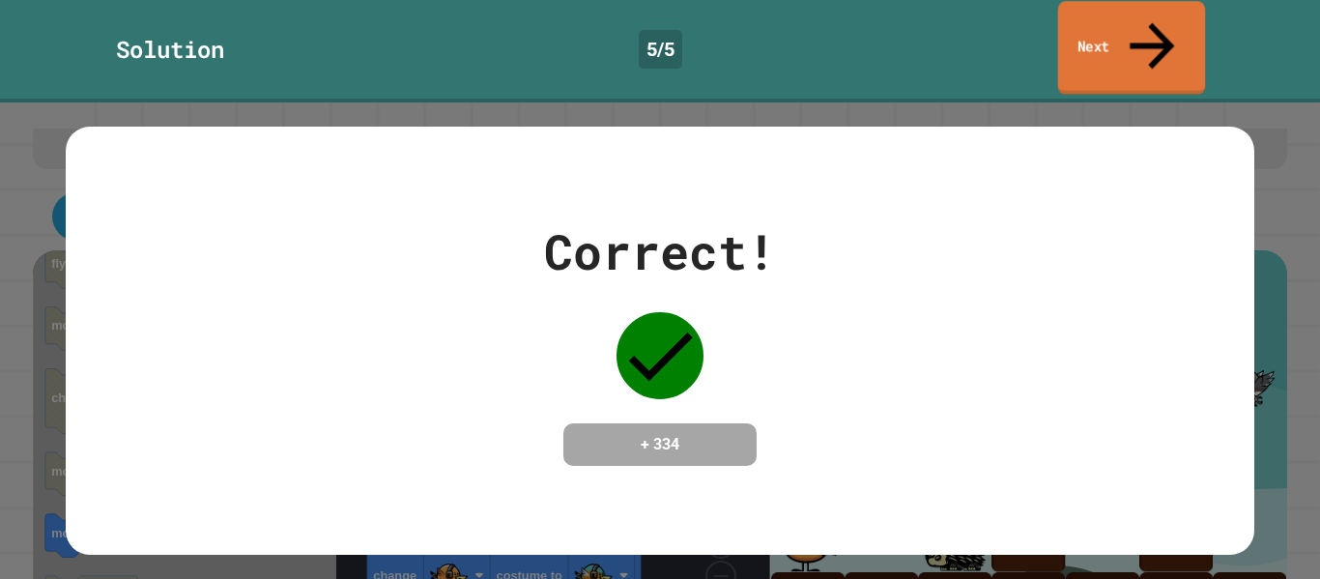
click at [1068, 30] on link "Next" at bounding box center [1132, 48] width 148 height 94
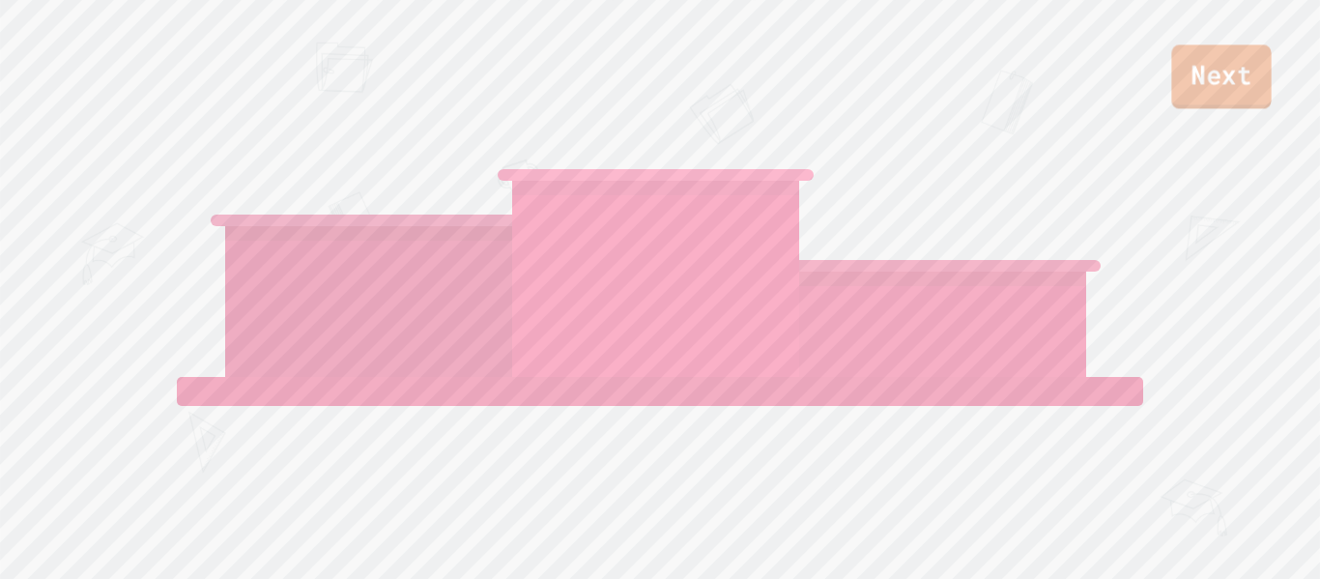
click at [1204, 75] on link "Next" at bounding box center [1222, 76] width 100 height 64
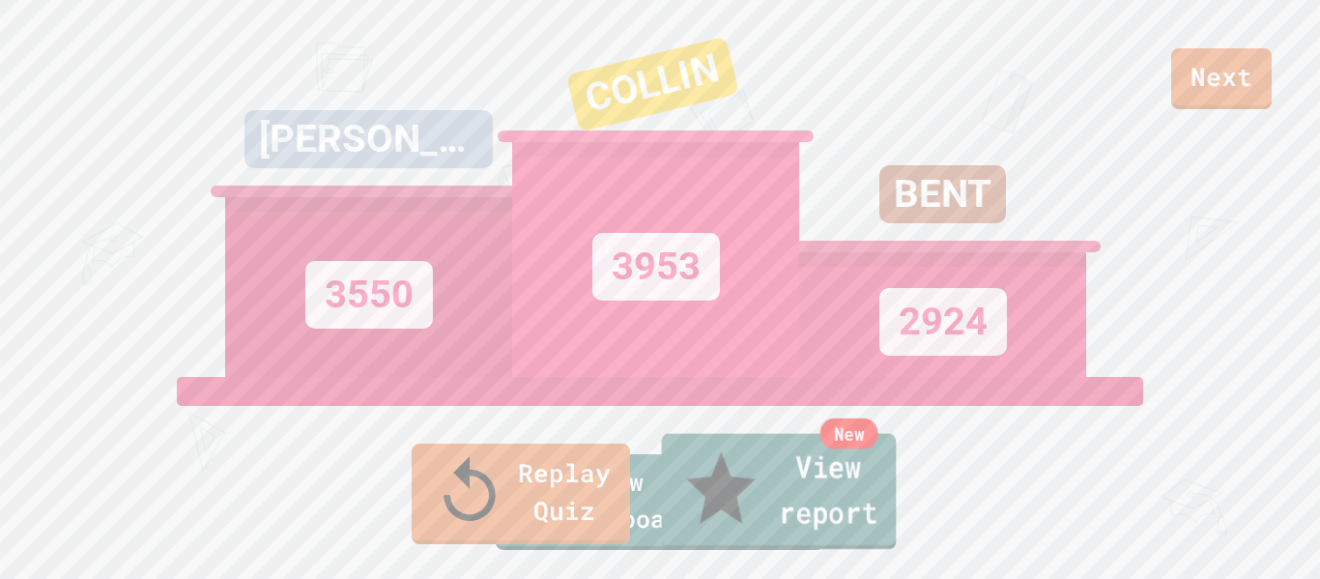
click at [720, 486] on link "New View report" at bounding box center [779, 492] width 235 height 116
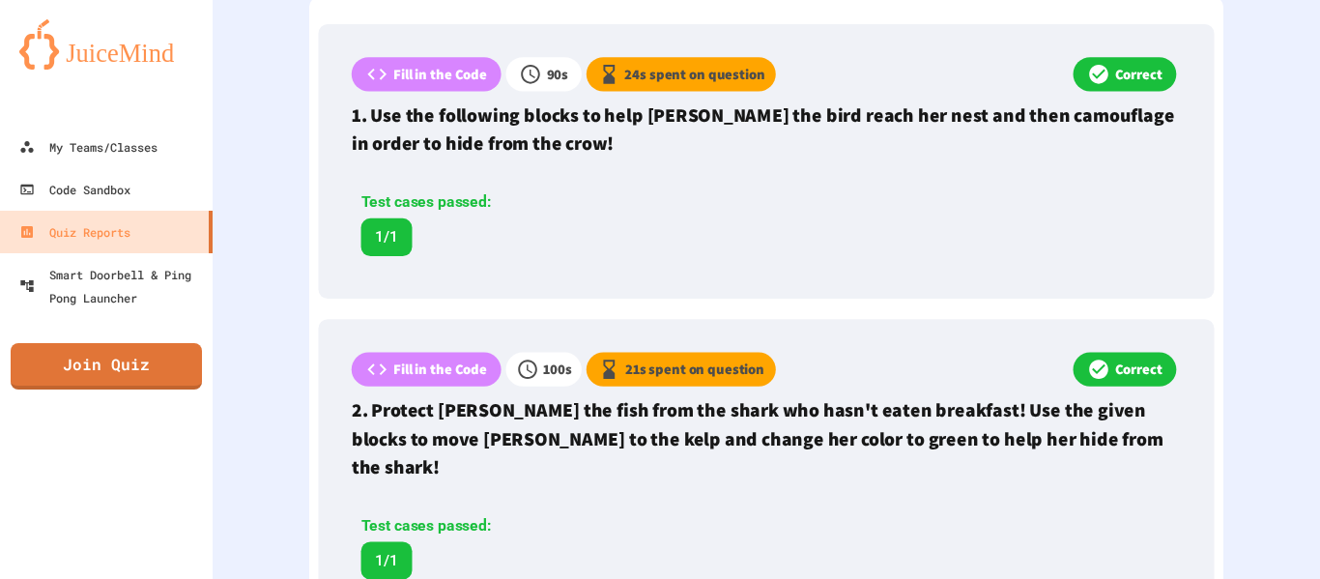
scroll to position [596, 0]
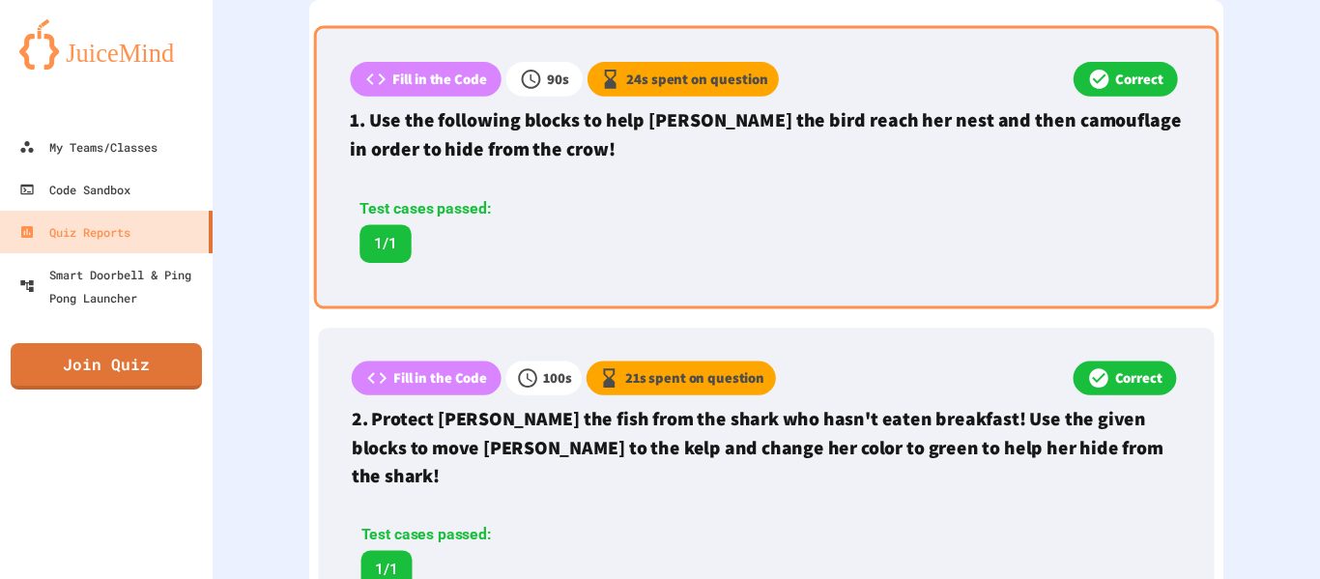
click at [586, 216] on div "Test cases passed: 1/1" at bounding box center [470, 230] width 240 height 66
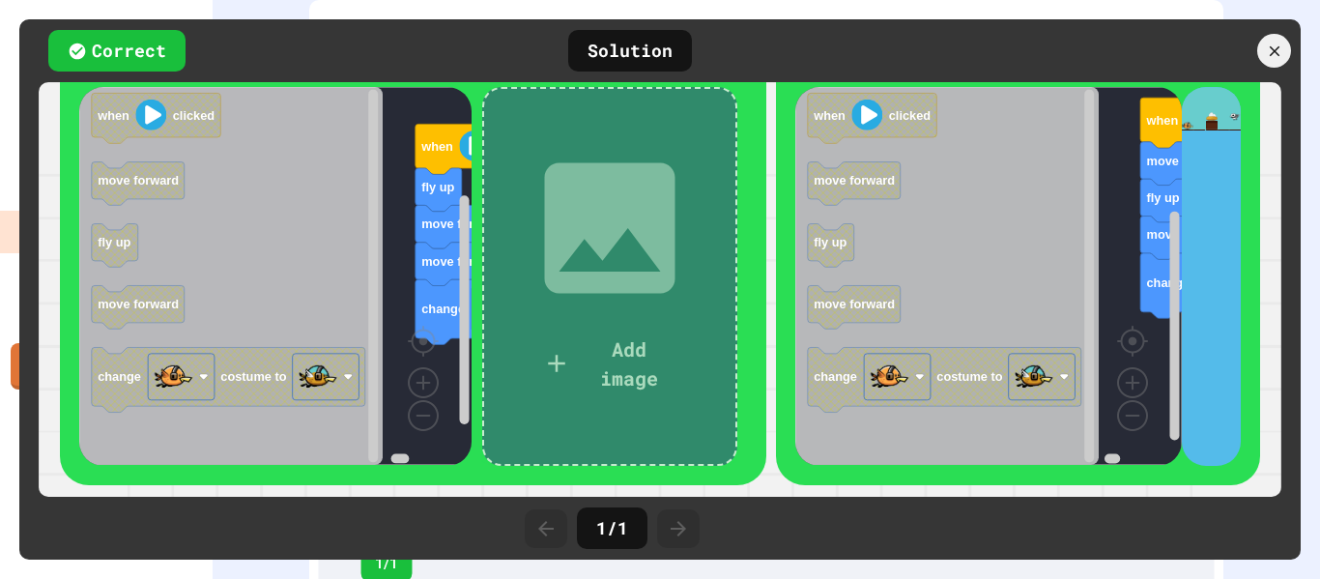
scroll to position [262, 0]
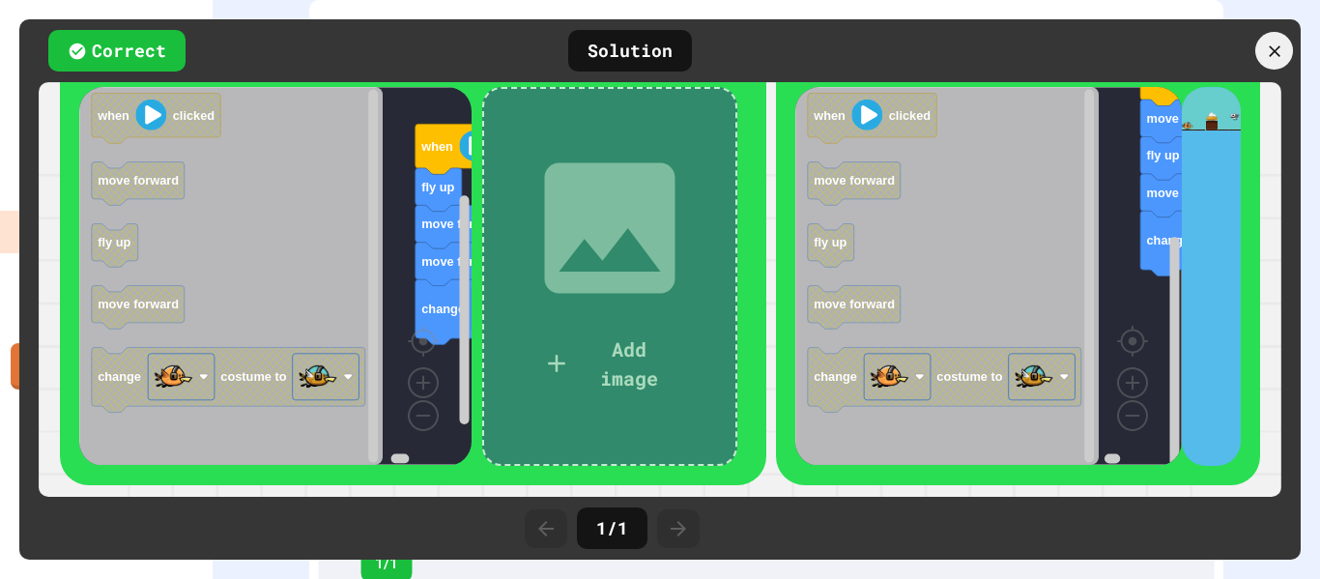
click at [1271, 44] on icon at bounding box center [1273, 50] width 19 height 19
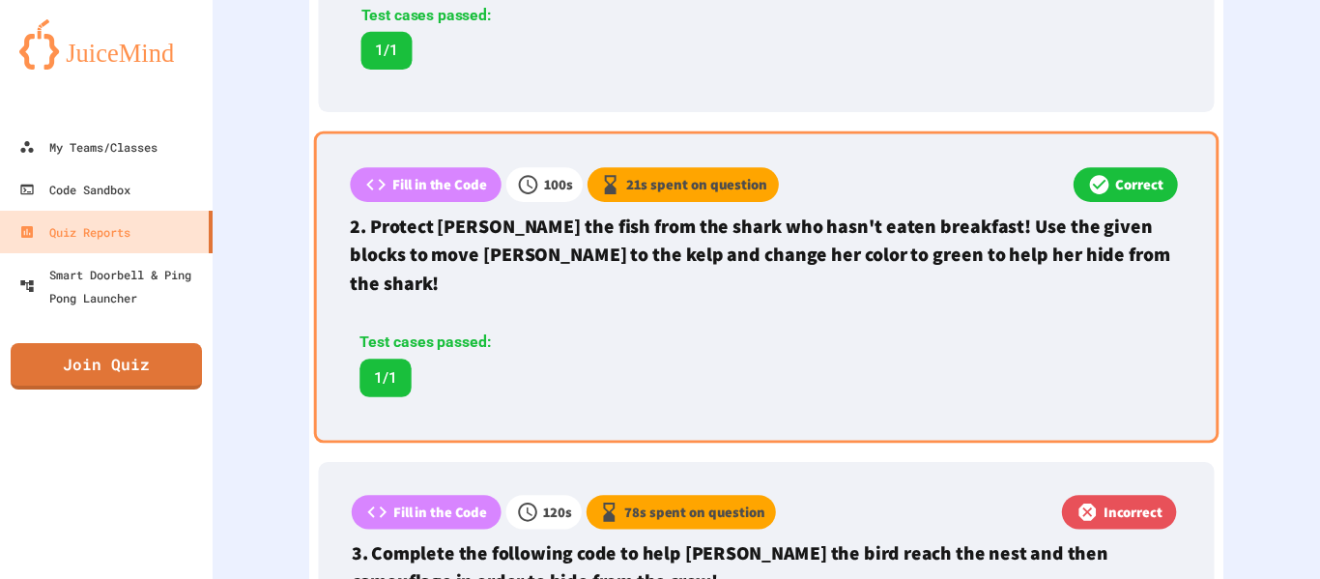
scroll to position [787, 0]
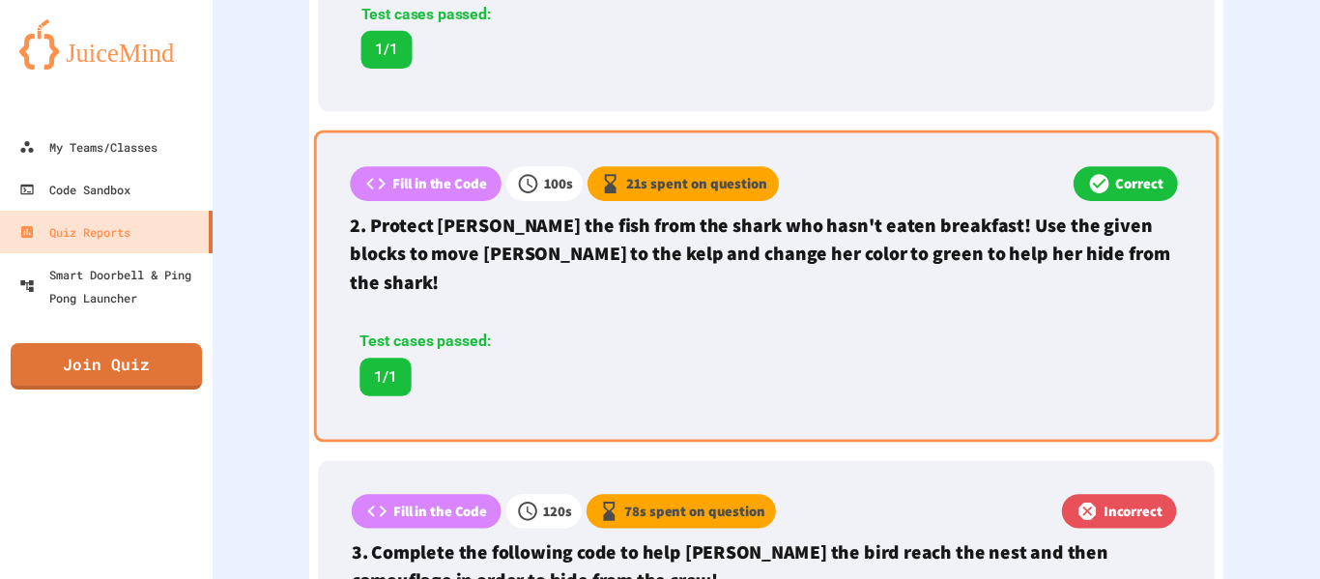
click at [565, 339] on div "Test cases passed: 1/1" at bounding box center [470, 364] width 240 height 66
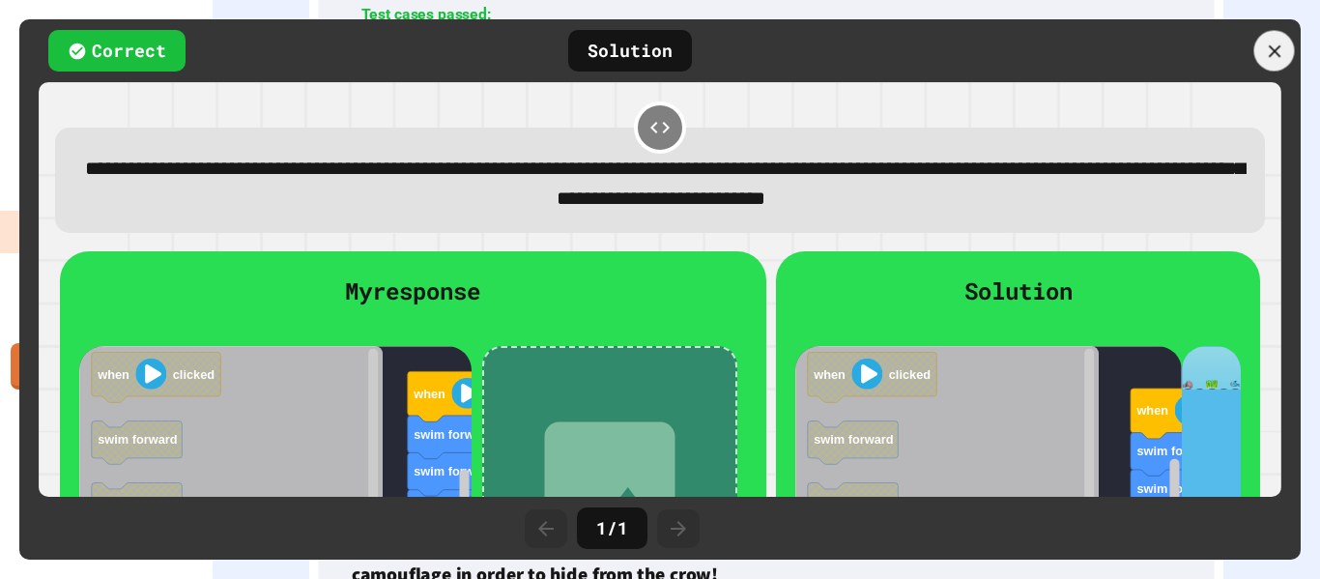
click at [1267, 51] on icon at bounding box center [1274, 51] width 21 height 21
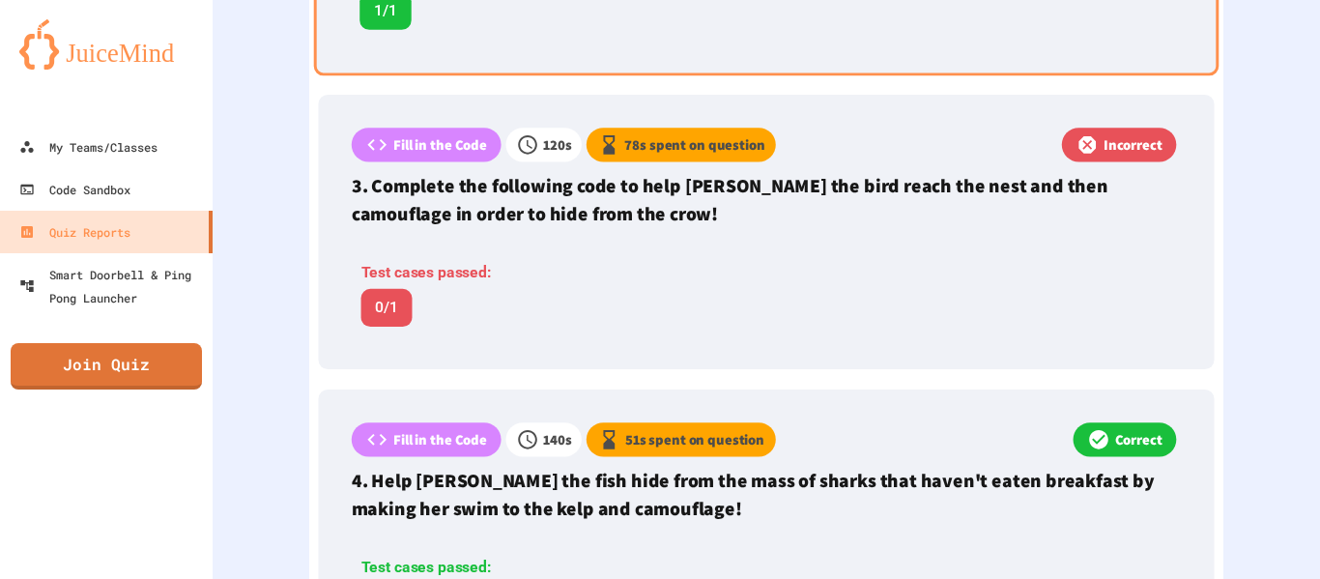
scroll to position [1154, 0]
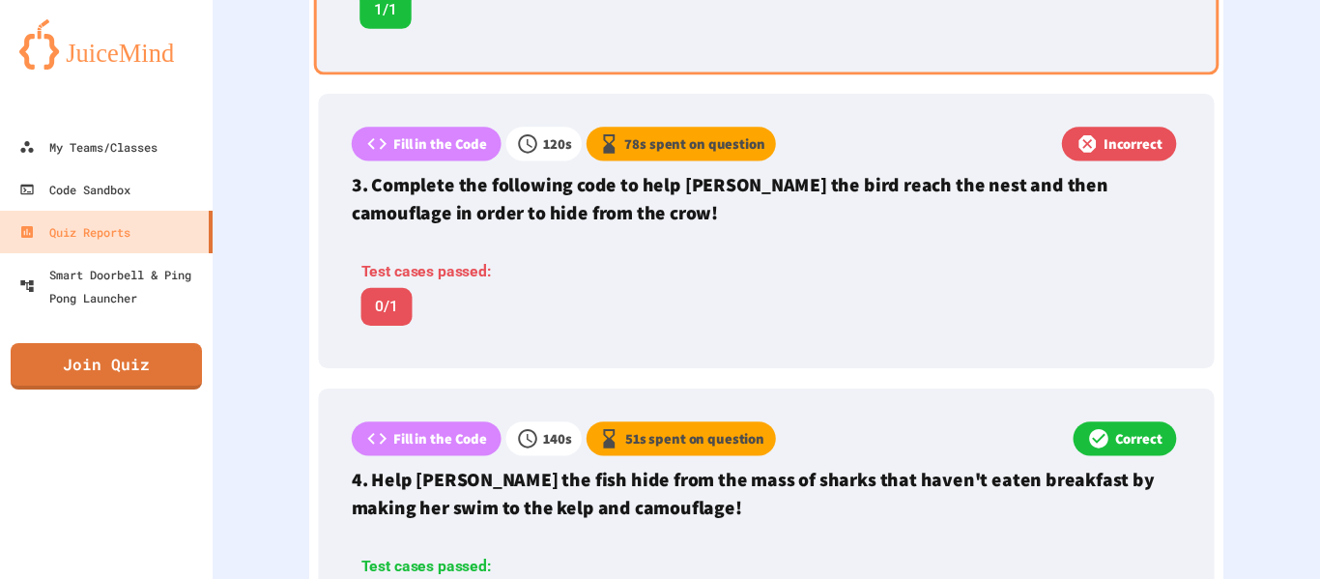
click at [1050, 238] on div "Fill in the Code 120 s 78 s spent on question Incorrect 3. Complete the followi…" at bounding box center [766, 231] width 896 height 275
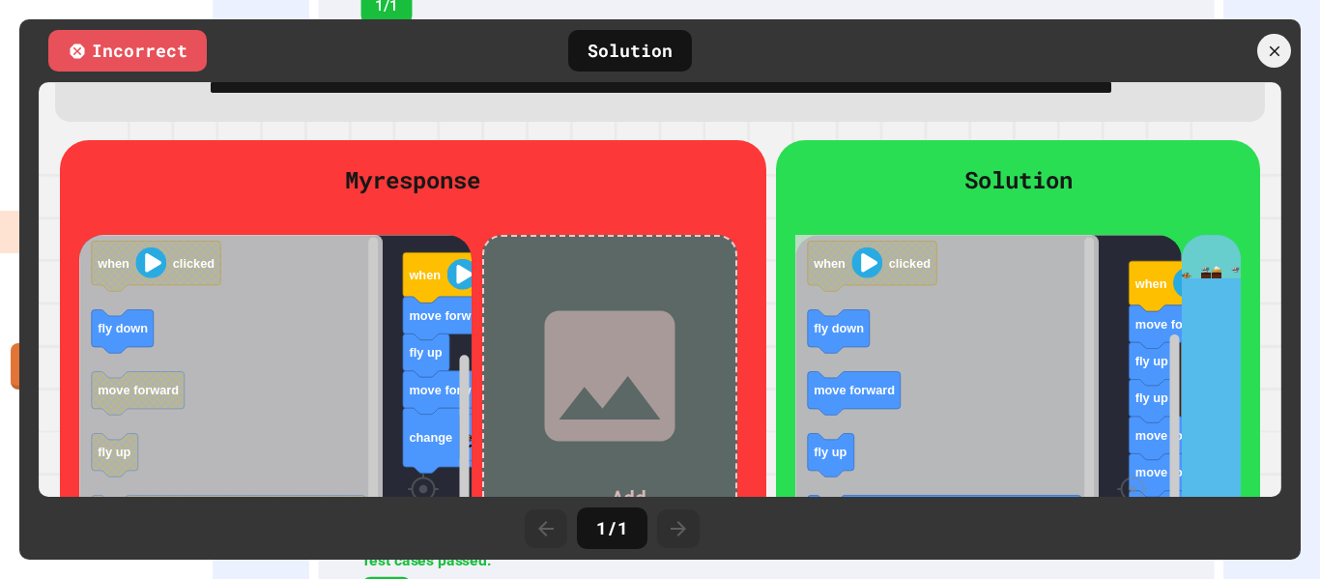
scroll to position [127, 0]
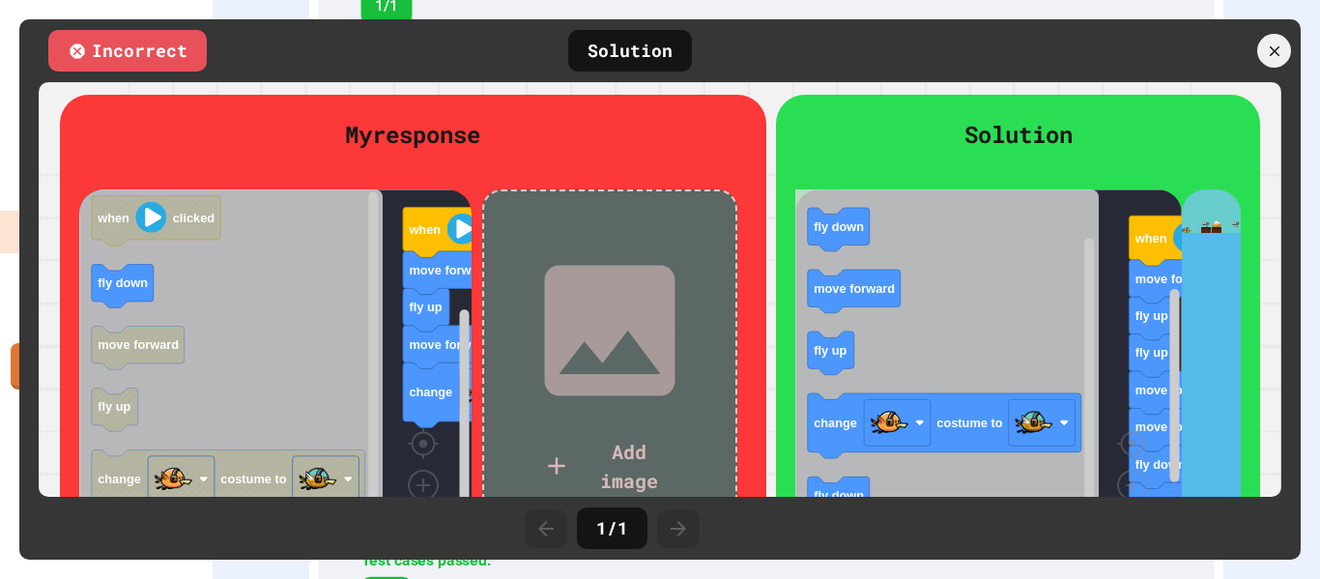
click at [910, 339] on icon "Blockly Workspace" at bounding box center [948, 378] width 304 height 378
click at [1264, 144] on div "My response change costume to move forward fly up move forward when clicked whe…" at bounding box center [660, 341] width 1210 height 503
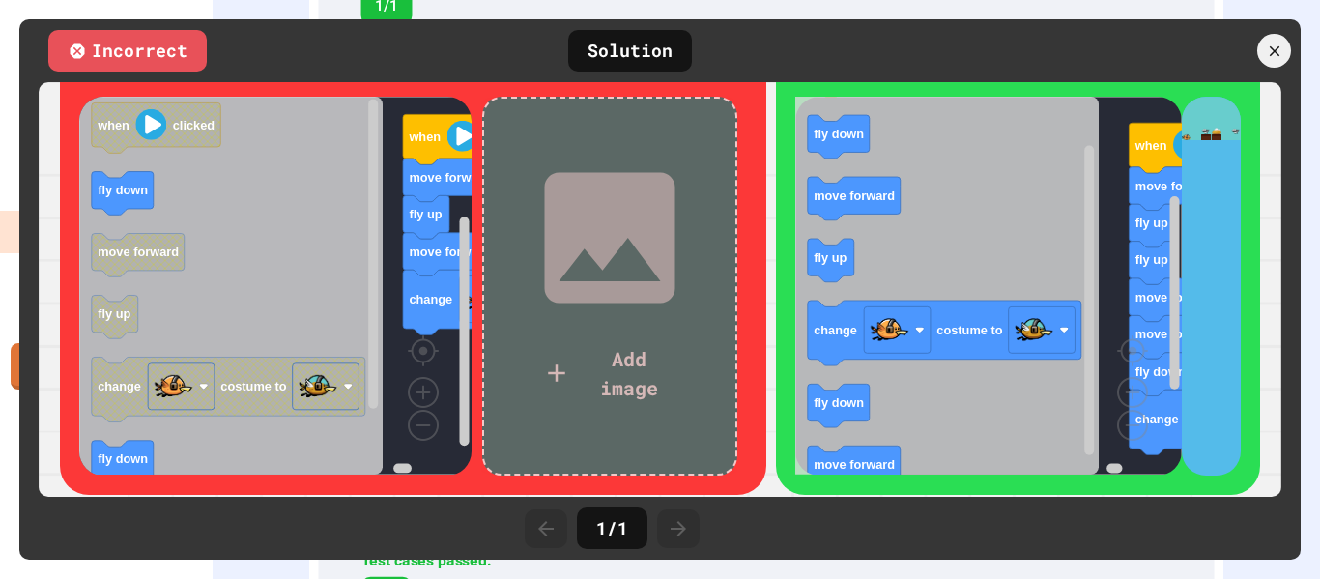
scroll to position [225, 0]
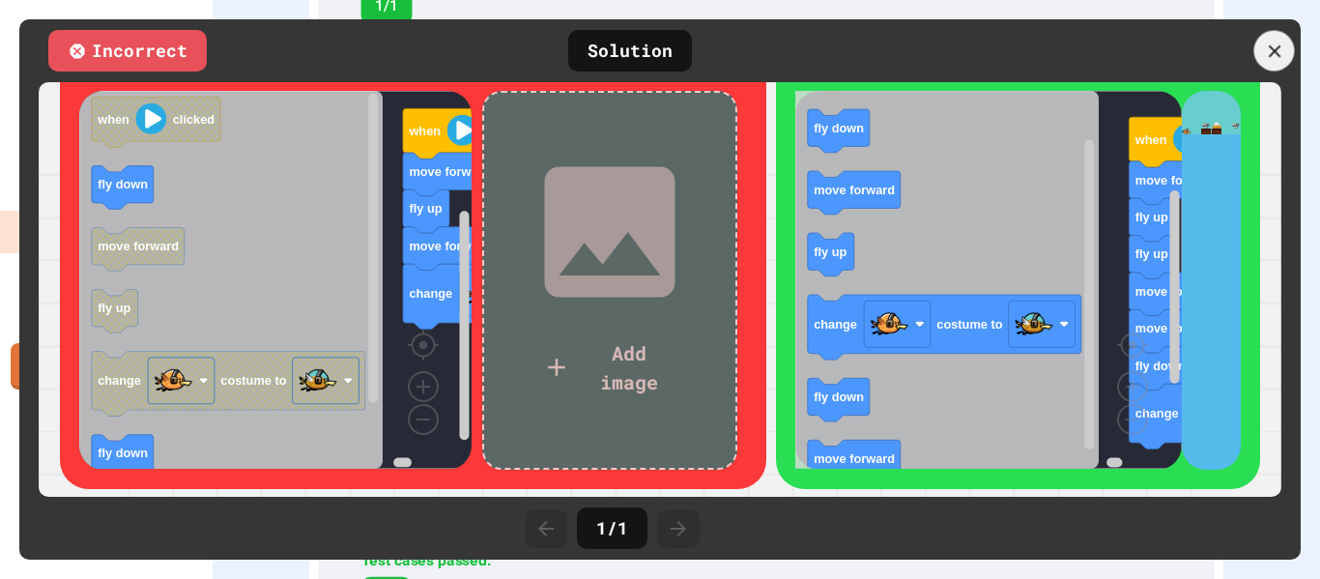
click at [1282, 45] on icon at bounding box center [1274, 51] width 21 height 21
